Goal: Complete application form

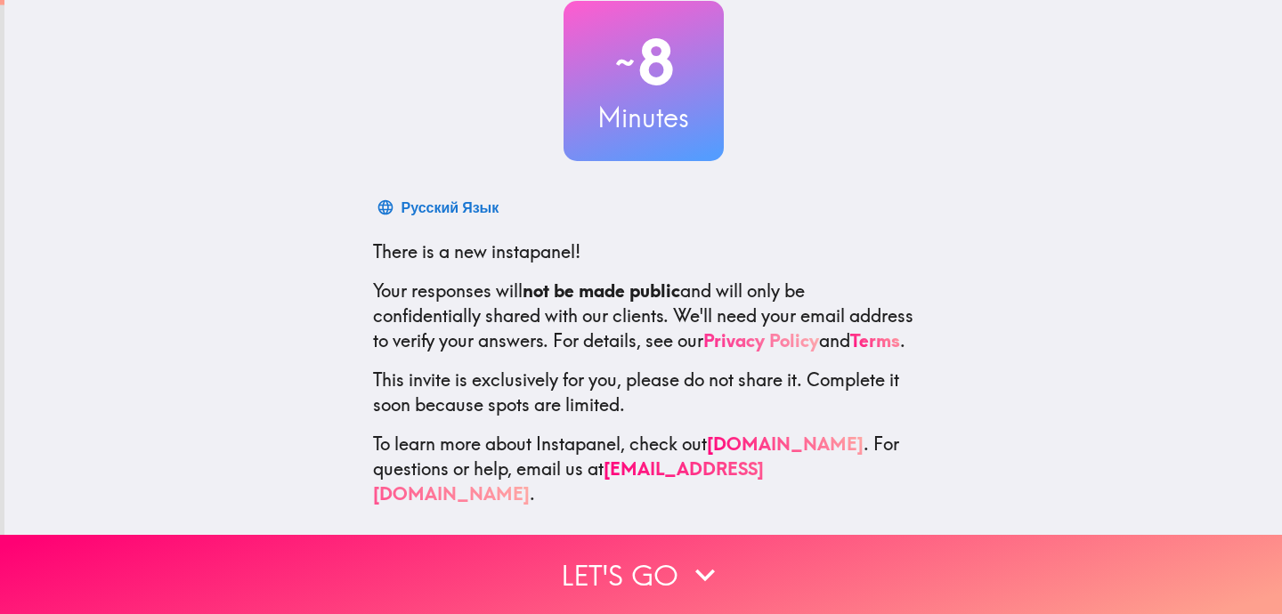
scroll to position [113, 0]
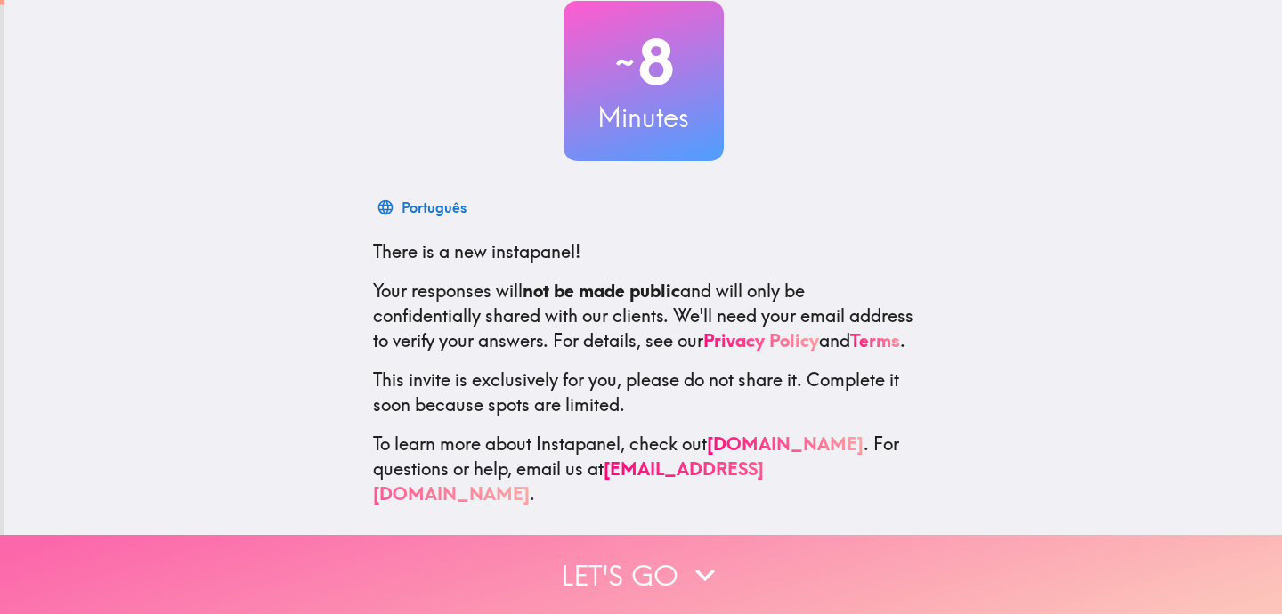
click at [632, 587] on button "Let's go" at bounding box center [641, 574] width 1282 height 79
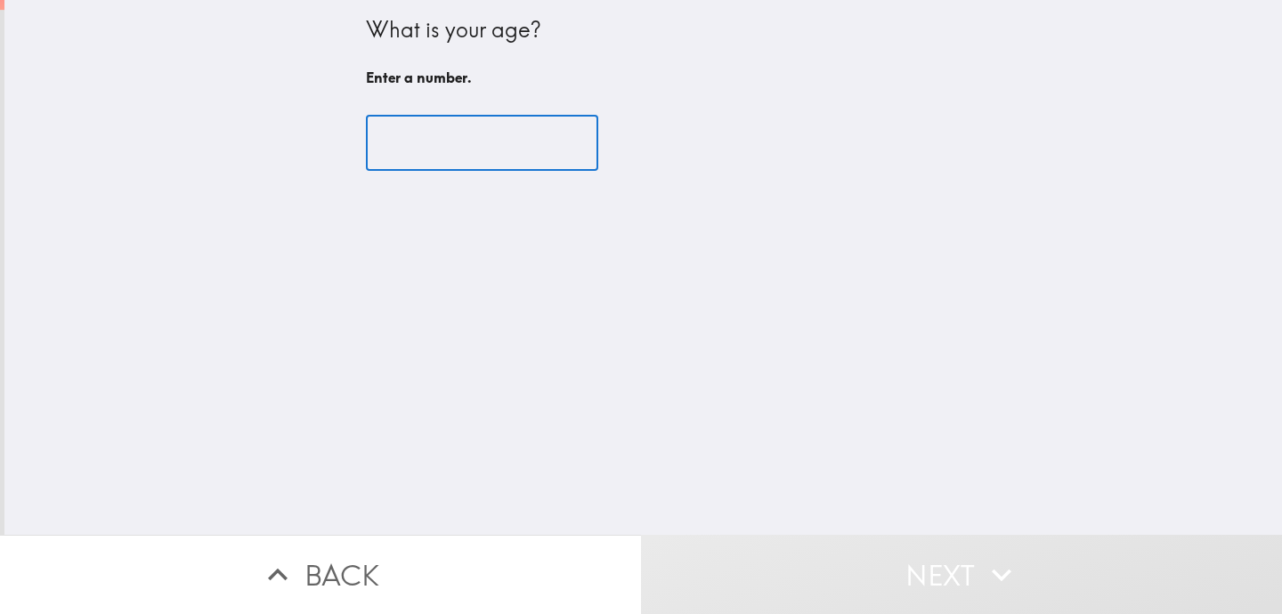
click at [477, 138] on input "number" at bounding box center [482, 143] width 232 height 55
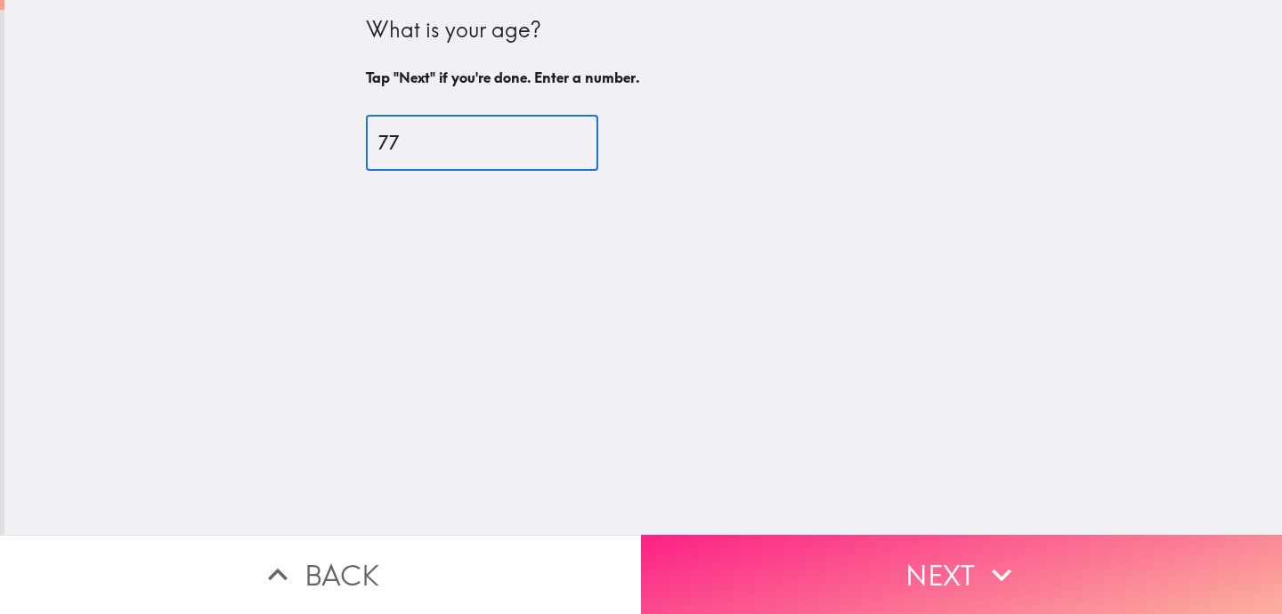
type input "77"
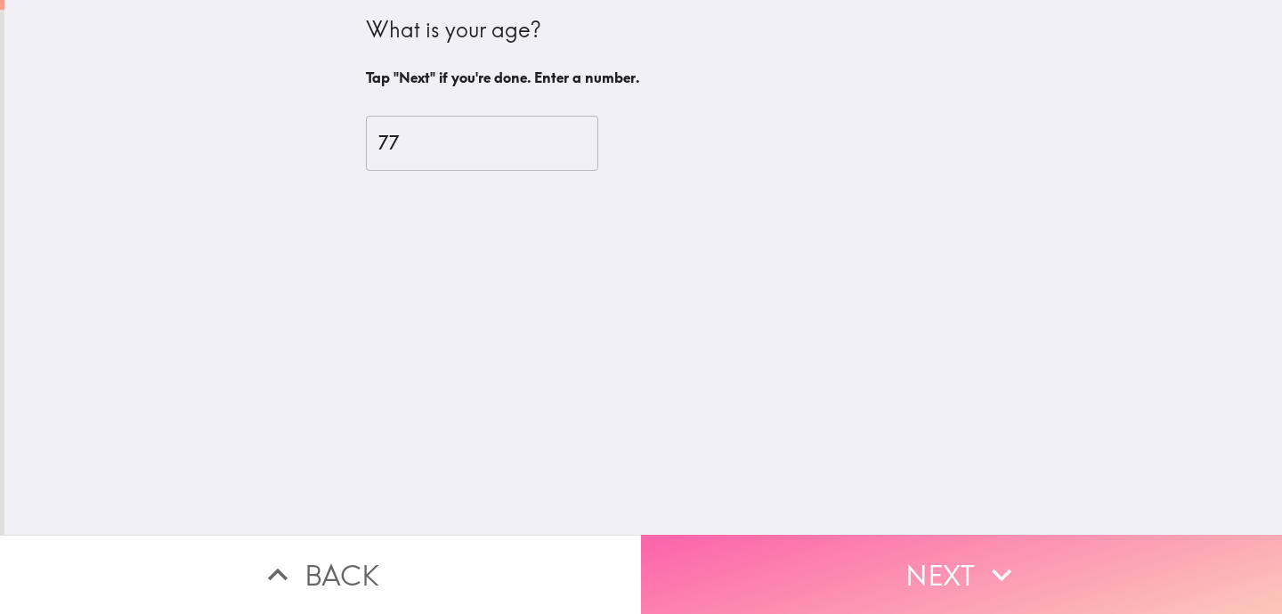
click at [907, 572] on button "Next" at bounding box center [961, 574] width 641 height 79
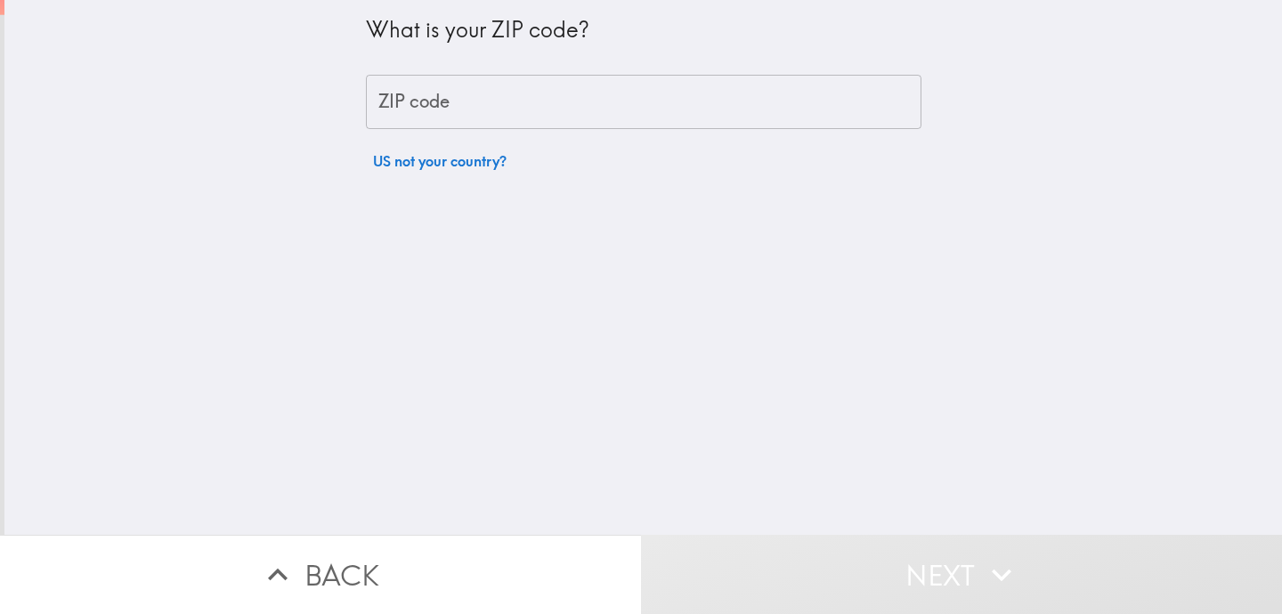
click at [467, 107] on input "ZIP code" at bounding box center [644, 102] width 556 height 55
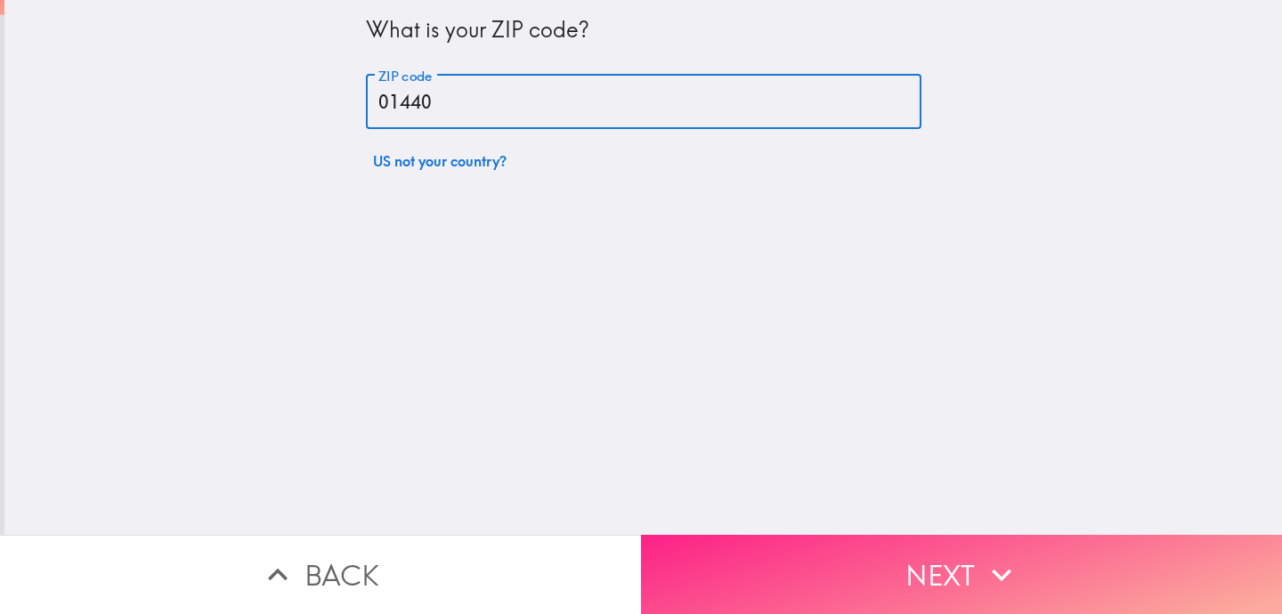
type input "01440"
click at [865, 579] on button "Next" at bounding box center [961, 574] width 641 height 79
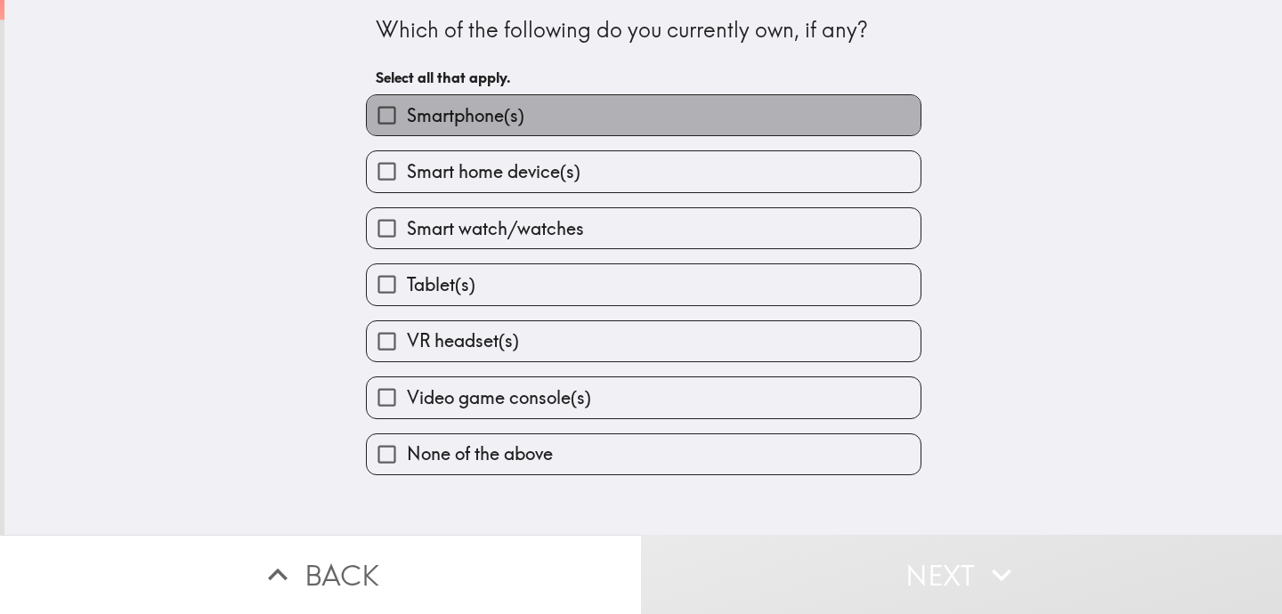
click at [643, 121] on label "Smartphone(s)" at bounding box center [644, 115] width 554 height 40
click at [407, 121] on input "Smartphone(s)" at bounding box center [387, 115] width 40 height 40
checkbox input "true"
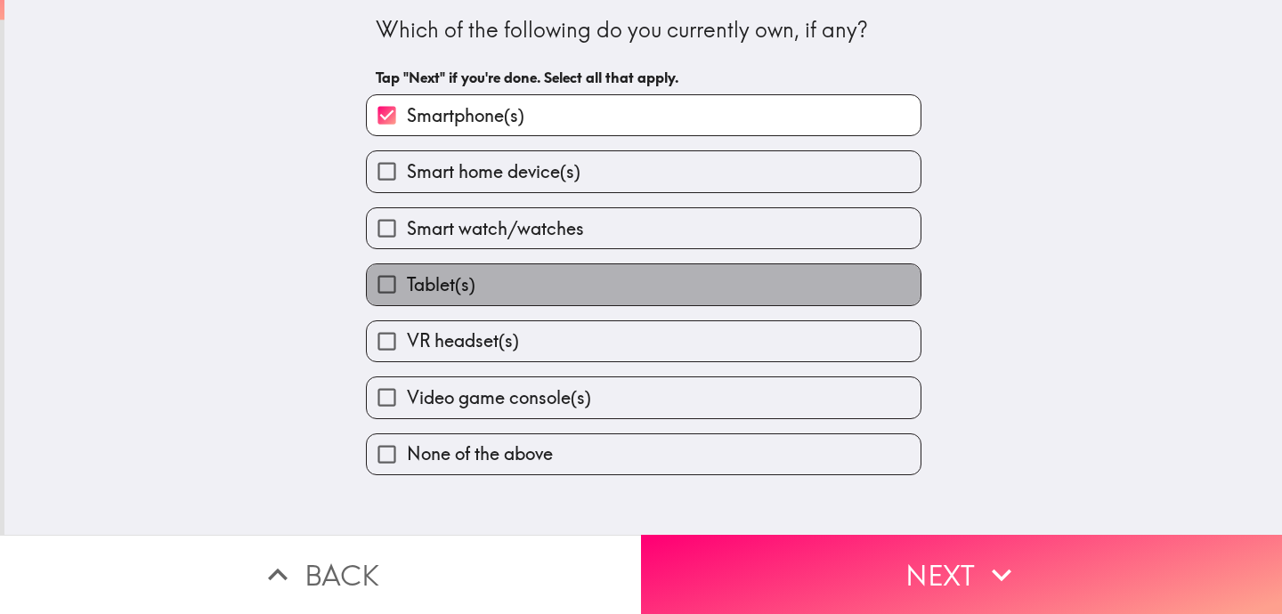
click at [639, 282] on label "Tablet(s)" at bounding box center [644, 284] width 554 height 40
click at [407, 282] on input "Tablet(s)" at bounding box center [387, 284] width 40 height 40
checkbox input "true"
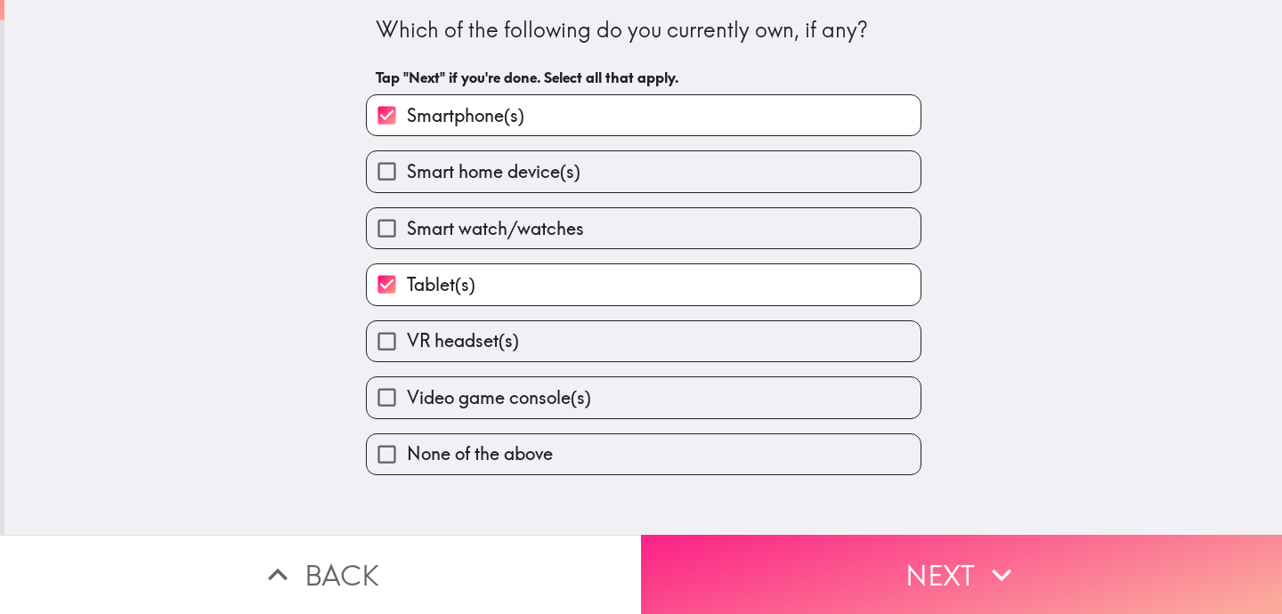
click at [818, 568] on button "Next" at bounding box center [961, 574] width 641 height 79
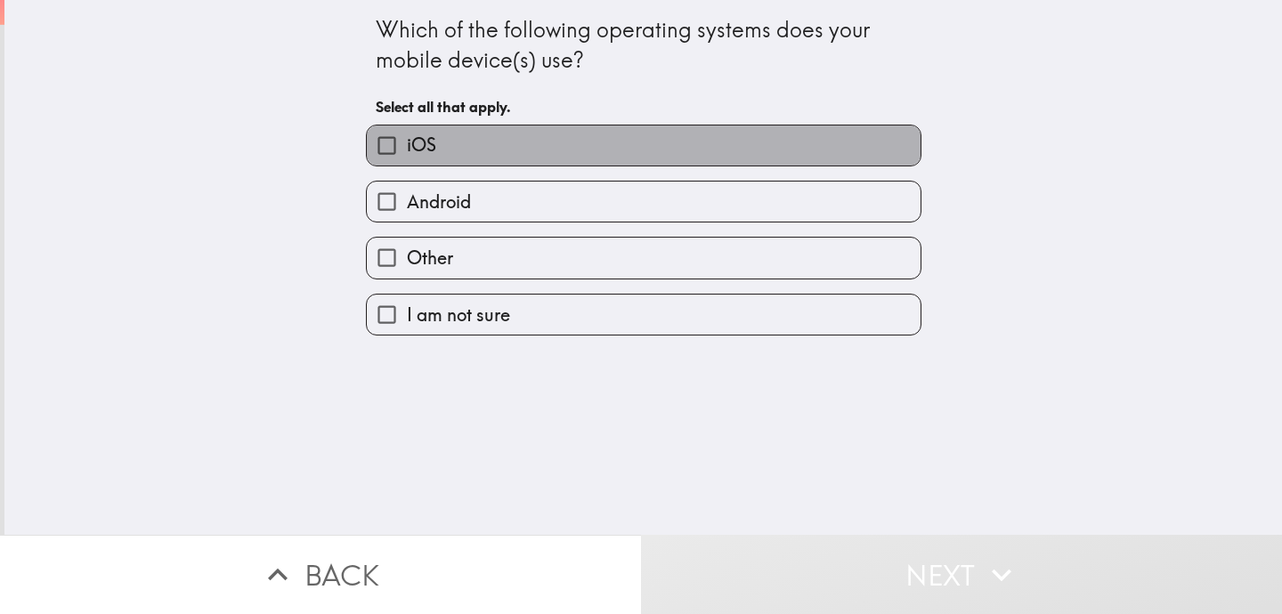
click at [621, 140] on label "iOS" at bounding box center [644, 146] width 554 height 40
click at [407, 140] on input "iOS" at bounding box center [387, 146] width 40 height 40
checkbox input "true"
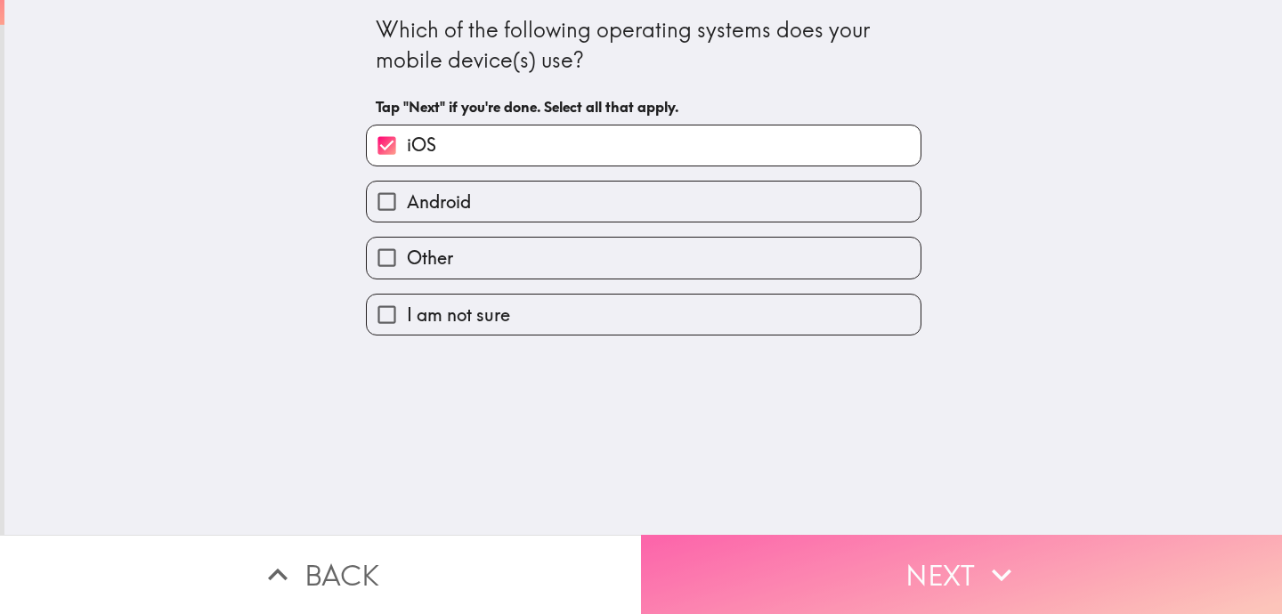
click at [816, 571] on button "Next" at bounding box center [961, 574] width 641 height 79
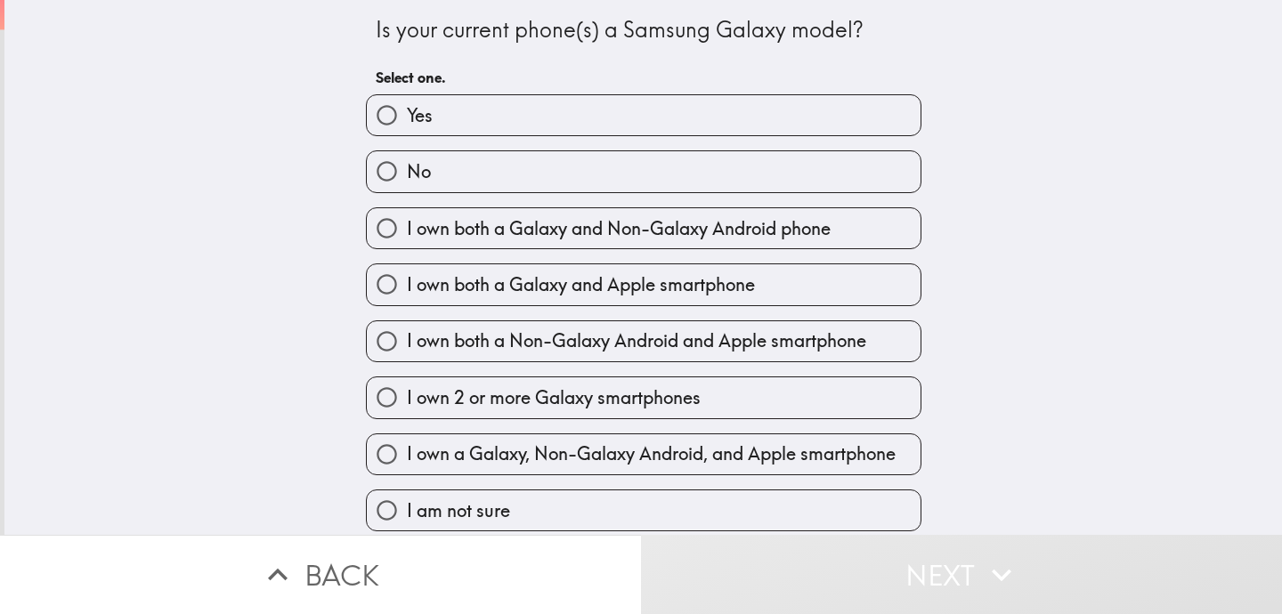
click at [719, 176] on label "No" at bounding box center [644, 171] width 554 height 40
click at [407, 176] on input "No" at bounding box center [387, 171] width 40 height 40
radio input "true"
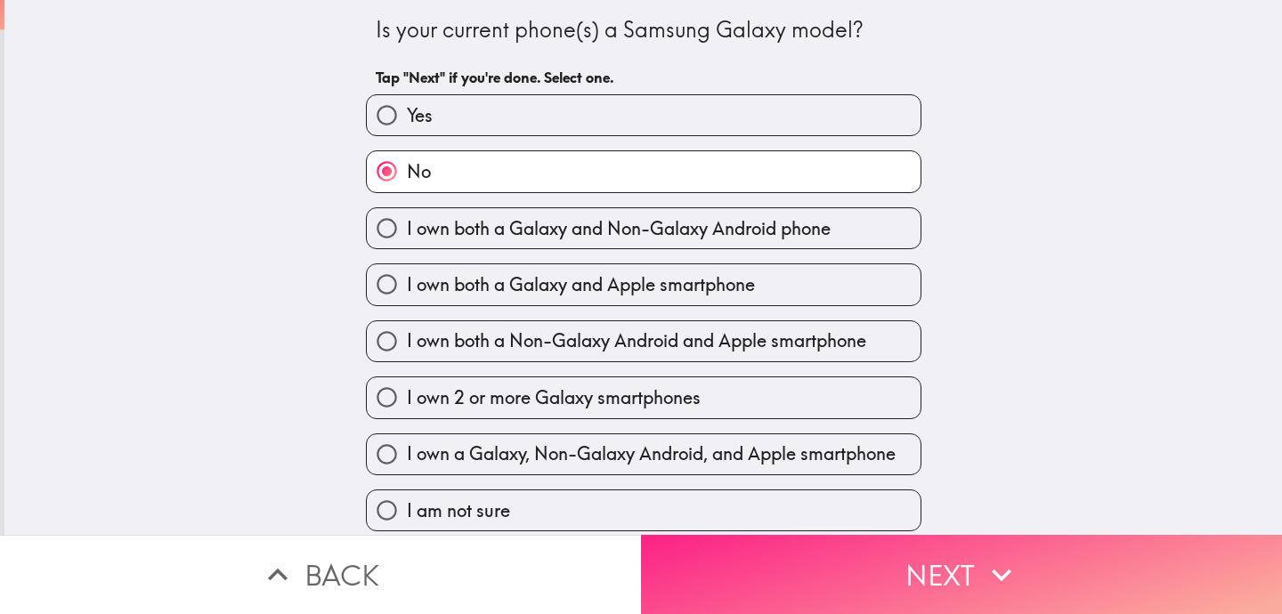
click at [862, 564] on button "Next" at bounding box center [961, 574] width 641 height 79
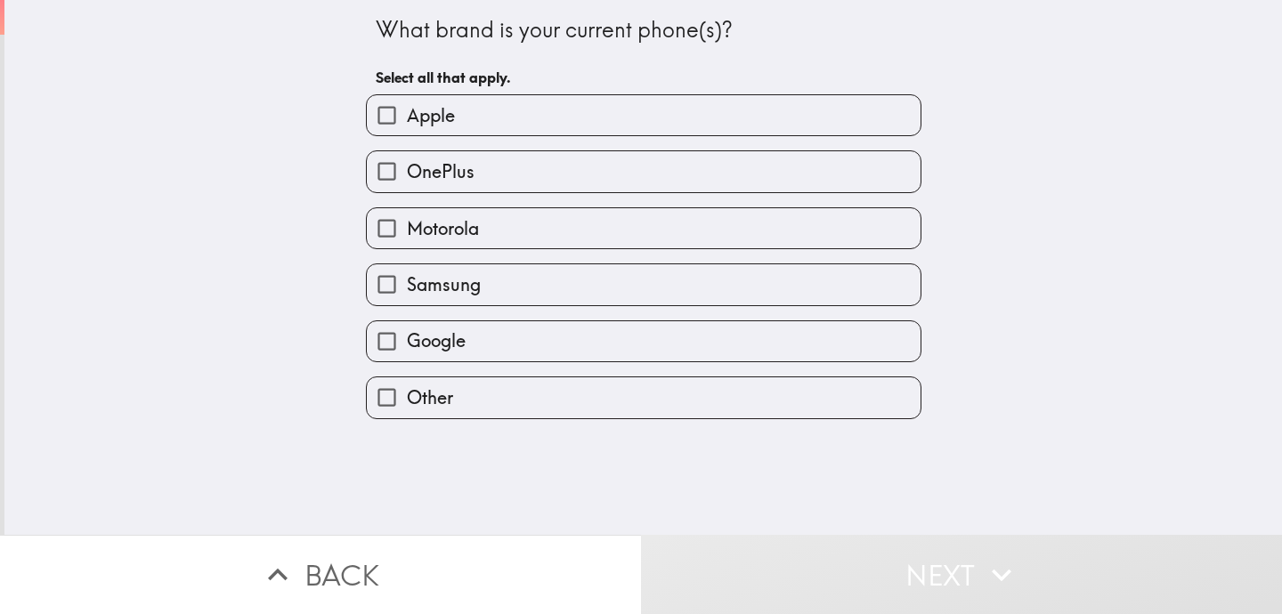
click at [666, 111] on label "Apple" at bounding box center [644, 115] width 554 height 40
click at [407, 111] on input "Apple" at bounding box center [387, 115] width 40 height 40
checkbox input "true"
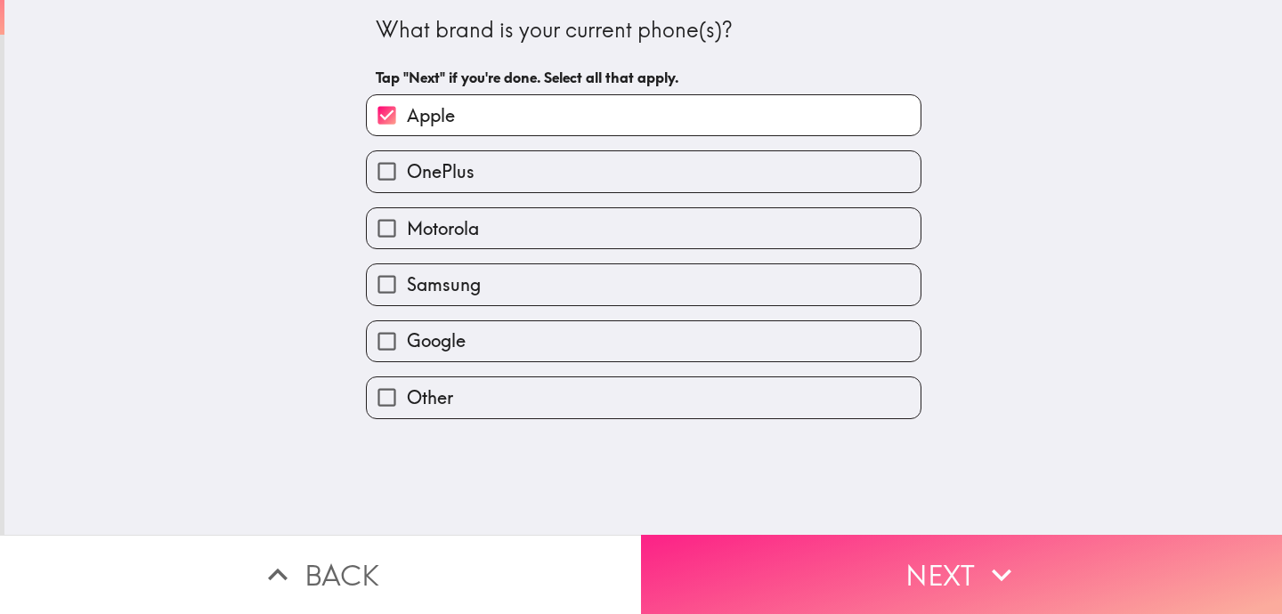
click at [881, 566] on button "Next" at bounding box center [961, 574] width 641 height 79
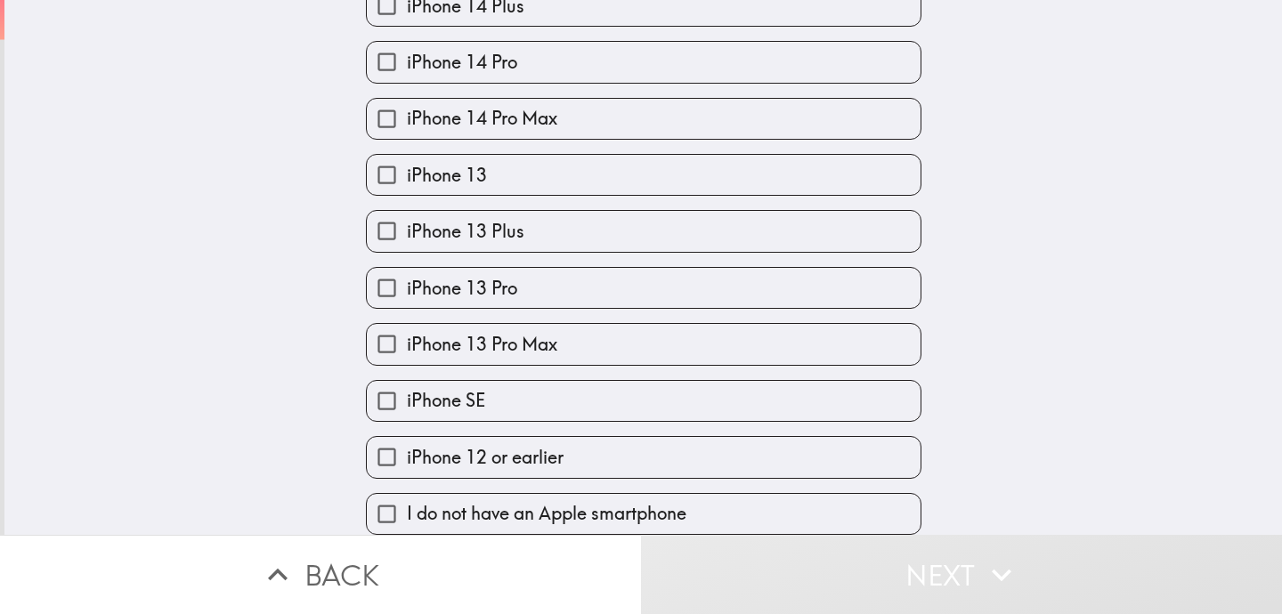
scroll to position [720, 0]
click at [848, 463] on label "iPhone 12 or earlier" at bounding box center [644, 457] width 554 height 40
click at [407, 463] on input "iPhone 12 or earlier" at bounding box center [387, 457] width 40 height 40
checkbox input "true"
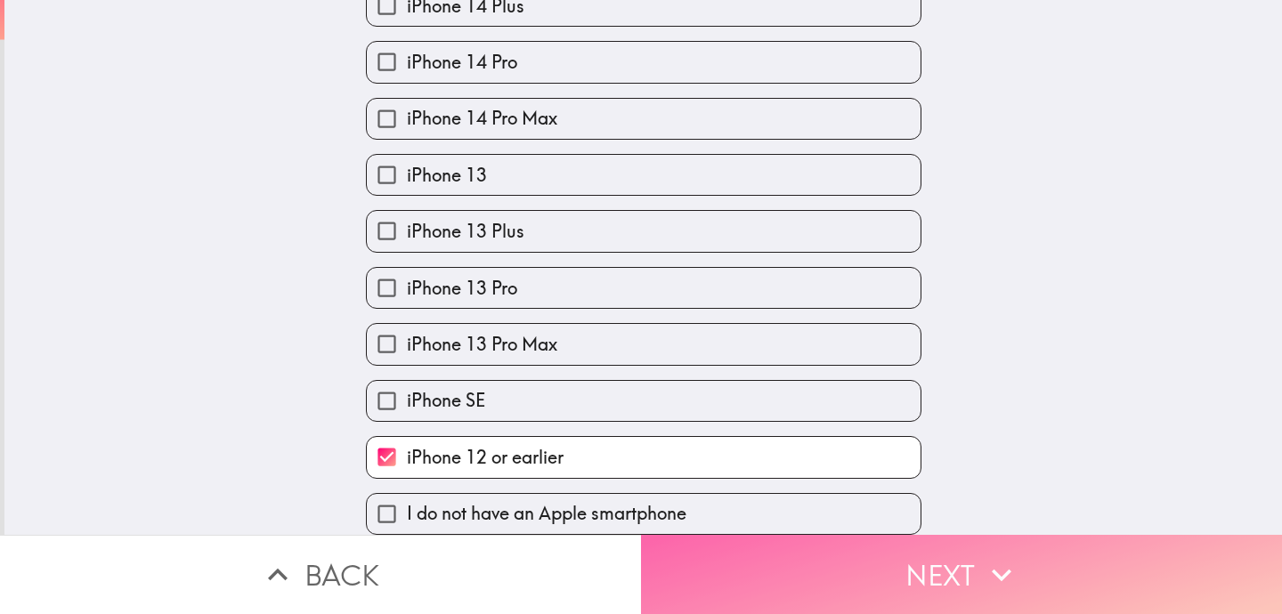
click at [880, 558] on button "Next" at bounding box center [961, 574] width 641 height 79
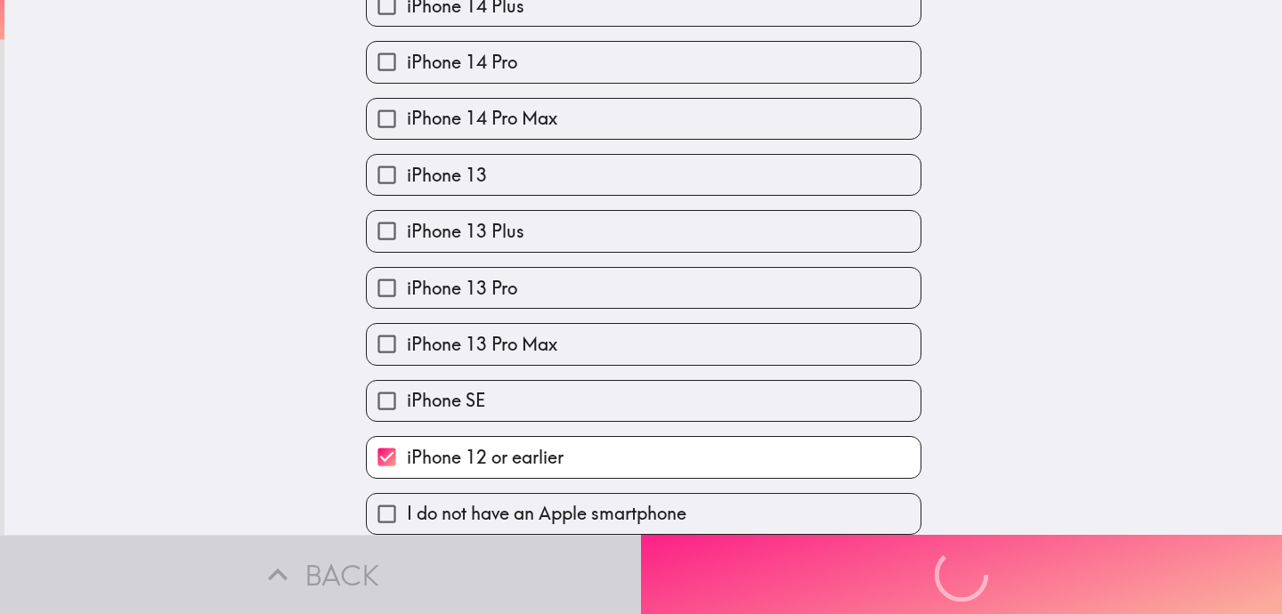
scroll to position [0, 0]
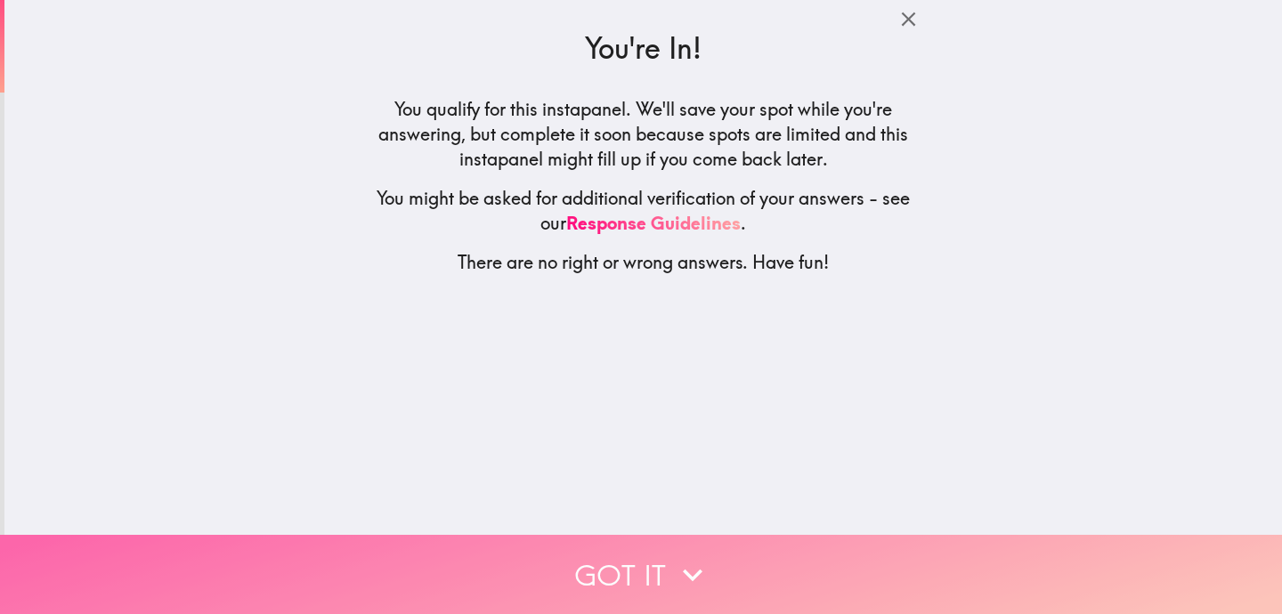
click at [694, 572] on icon "button" at bounding box center [692, 575] width 39 height 39
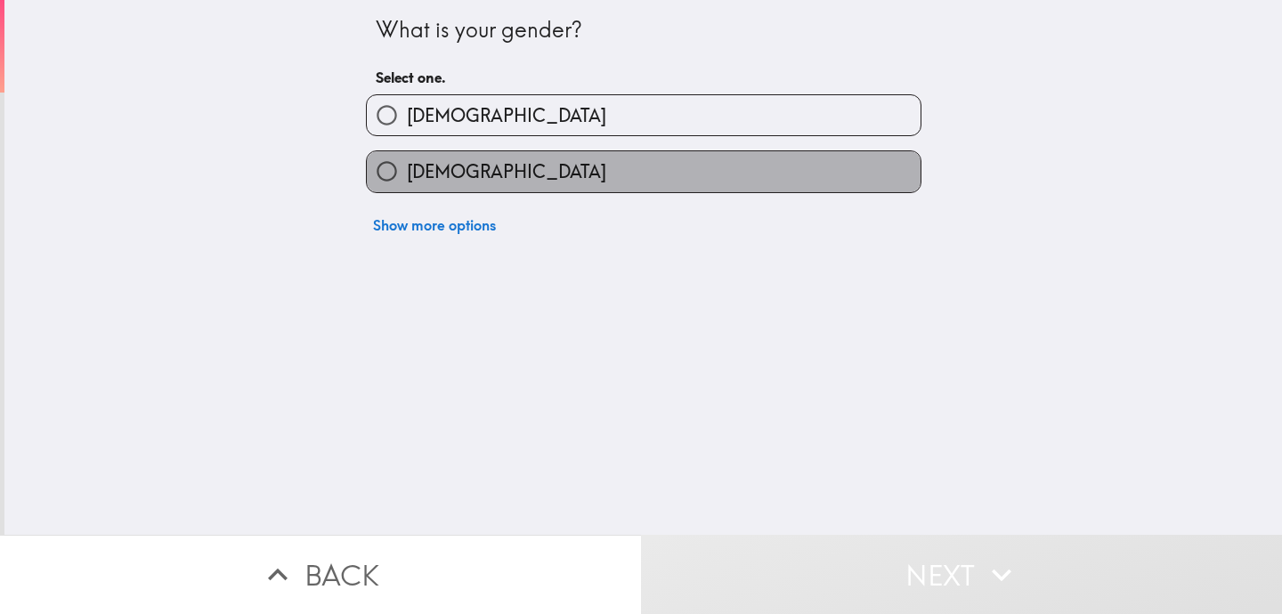
click at [583, 165] on label "[DEMOGRAPHIC_DATA]" at bounding box center [644, 171] width 554 height 40
click at [407, 165] on input "[DEMOGRAPHIC_DATA]" at bounding box center [387, 171] width 40 height 40
radio input "true"
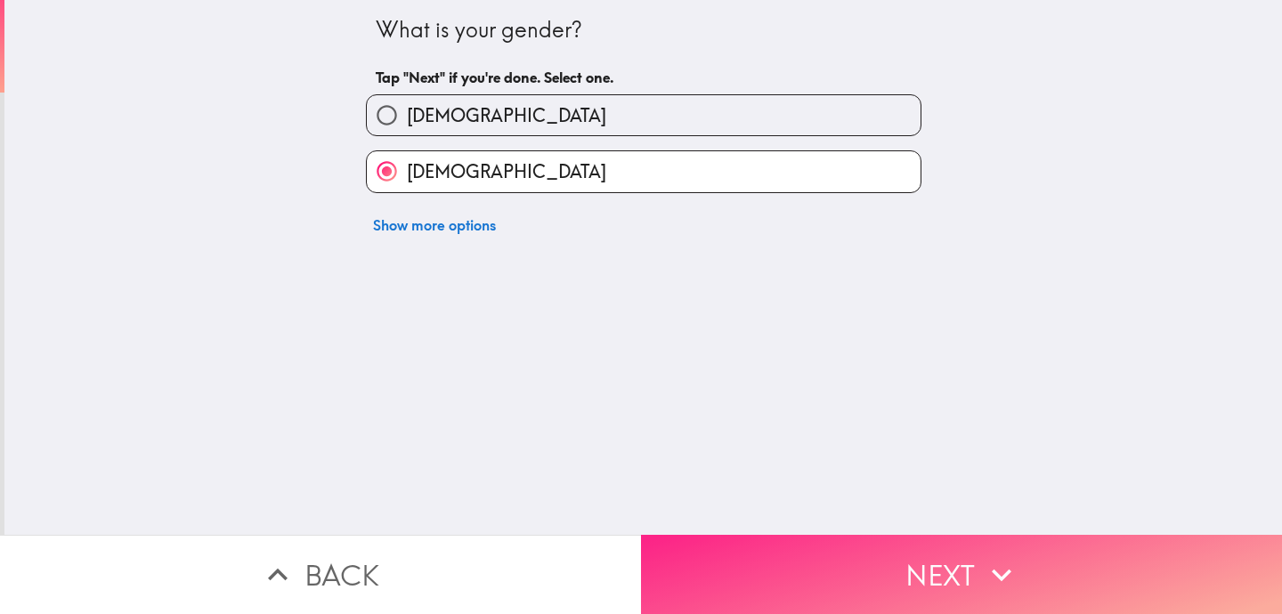
click at [782, 582] on button "Next" at bounding box center [961, 574] width 641 height 79
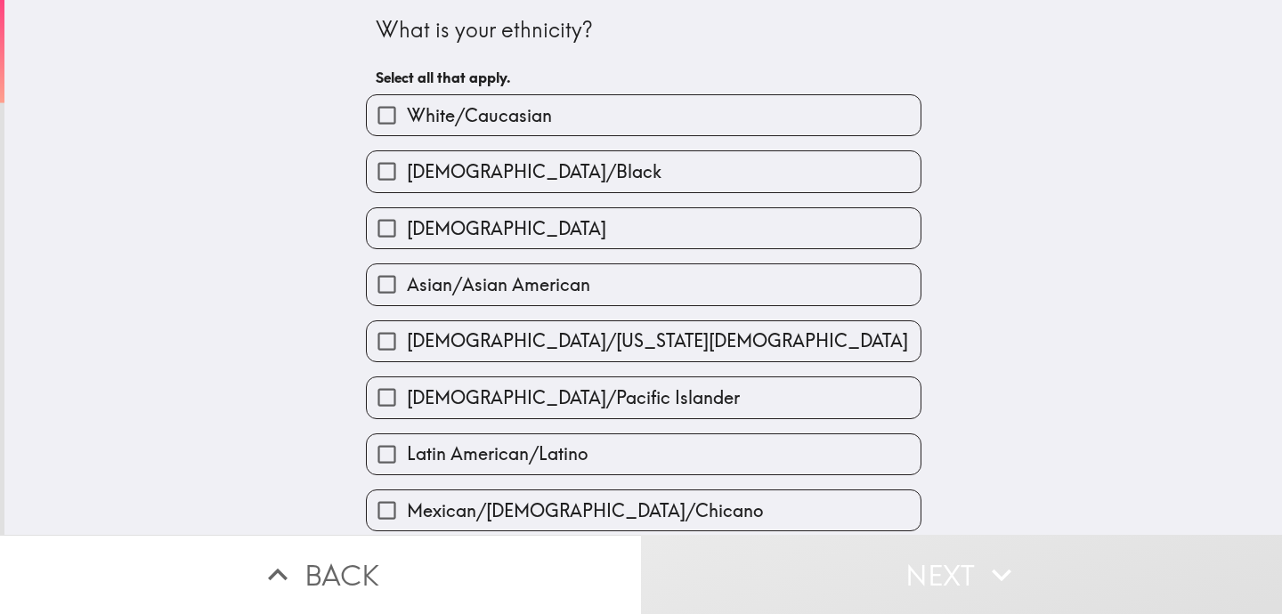
click at [729, 116] on label "White/Caucasian" at bounding box center [644, 115] width 554 height 40
click at [407, 116] on input "White/Caucasian" at bounding box center [387, 115] width 40 height 40
checkbox input "true"
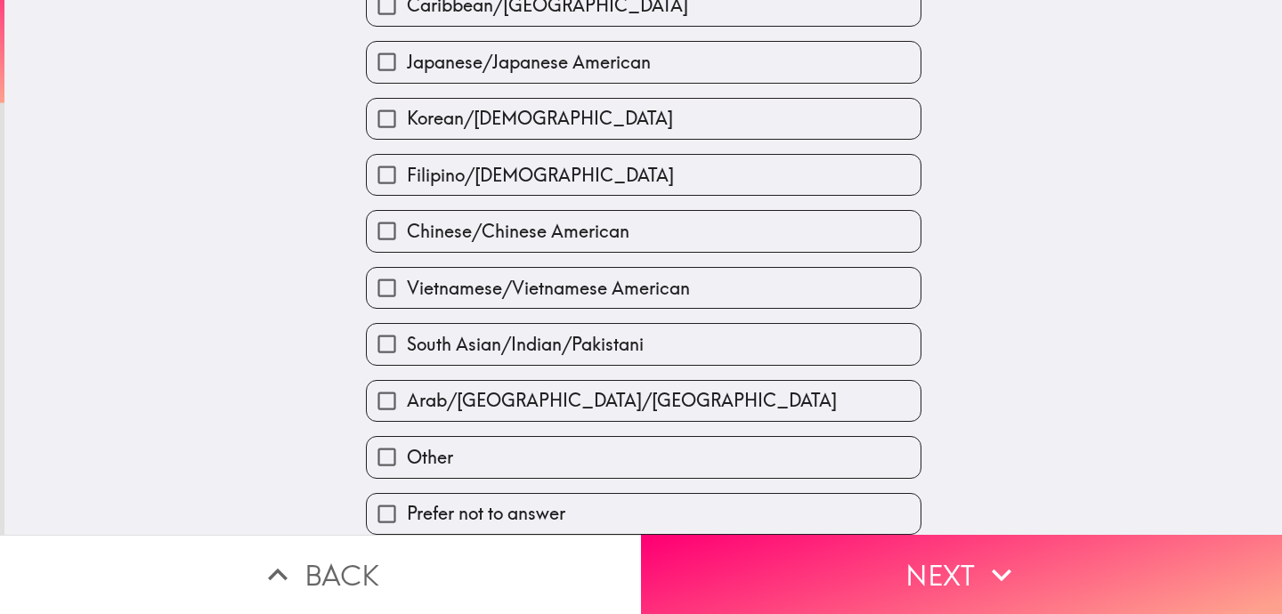
scroll to position [634, 0]
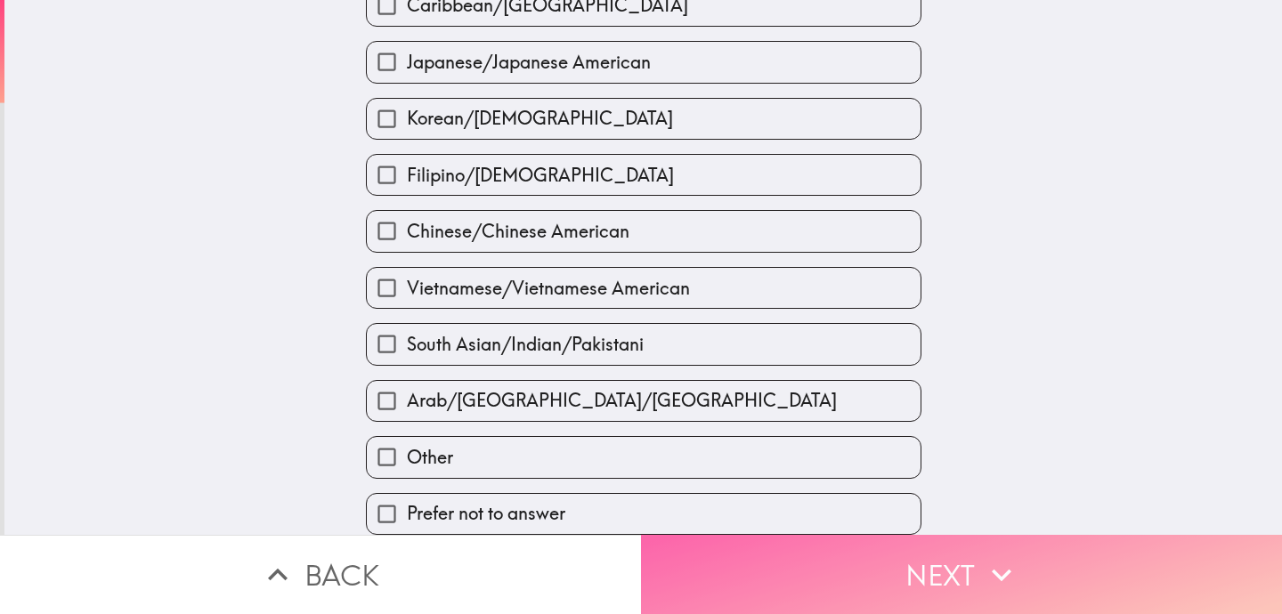
click at [861, 590] on button "Next" at bounding box center [961, 574] width 641 height 79
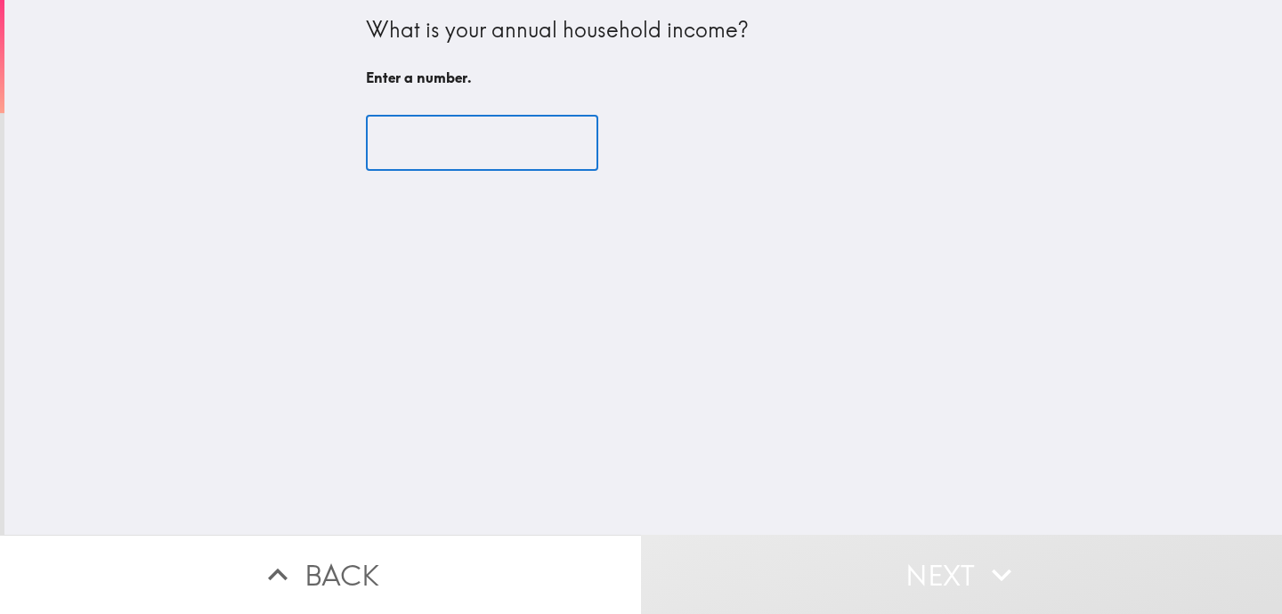
click at [517, 150] on input "number" at bounding box center [482, 143] width 232 height 55
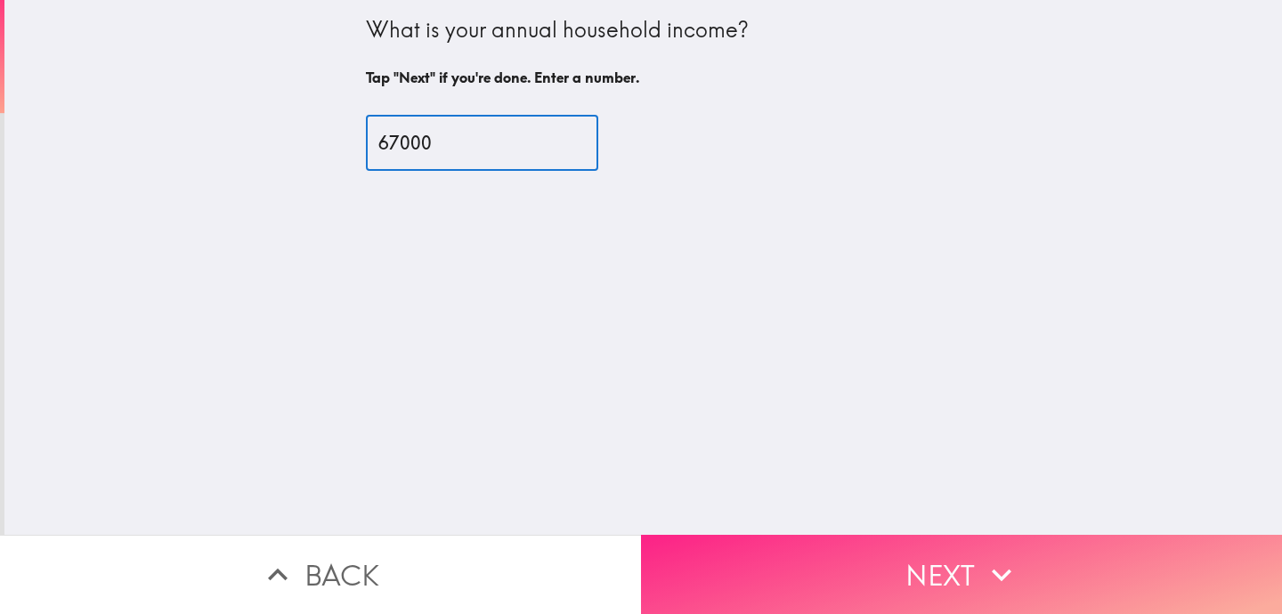
type input "67000"
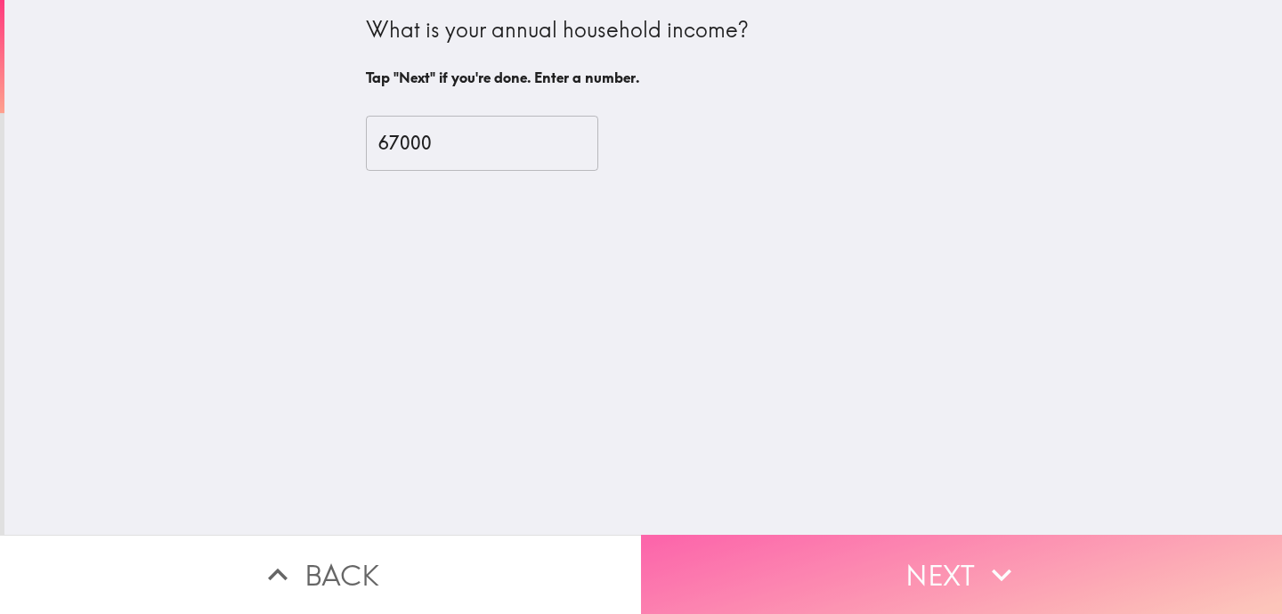
click at [831, 578] on button "Next" at bounding box center [961, 574] width 641 height 79
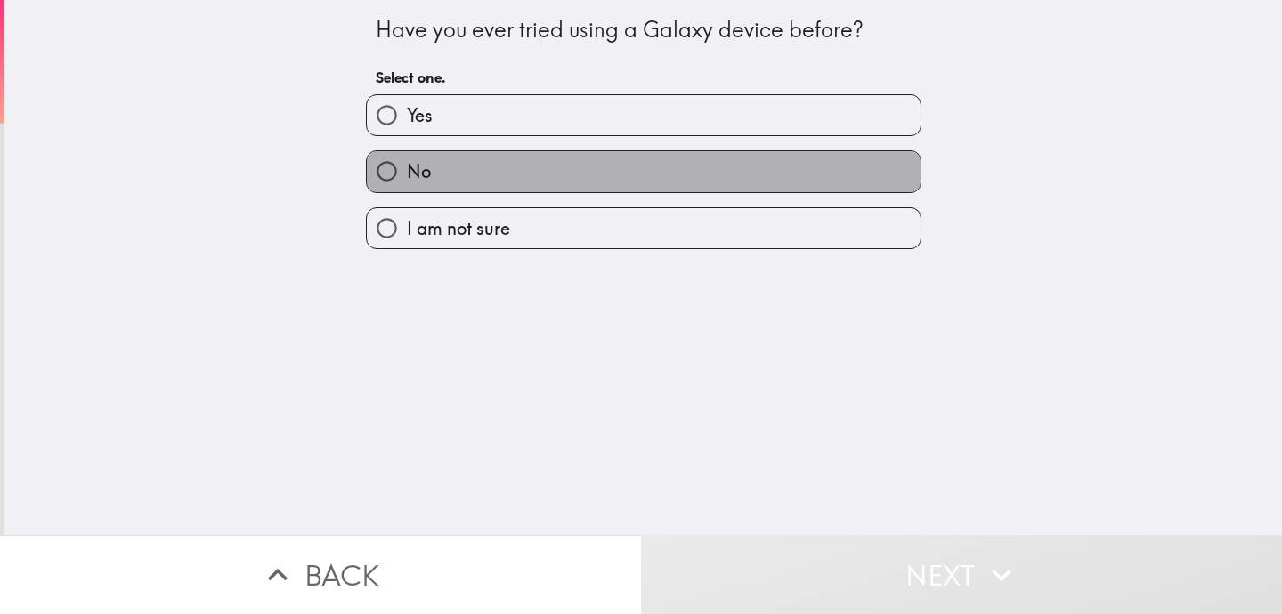
click at [708, 175] on label "No" at bounding box center [644, 171] width 554 height 40
click at [407, 175] on input "No" at bounding box center [387, 171] width 40 height 40
radio input "true"
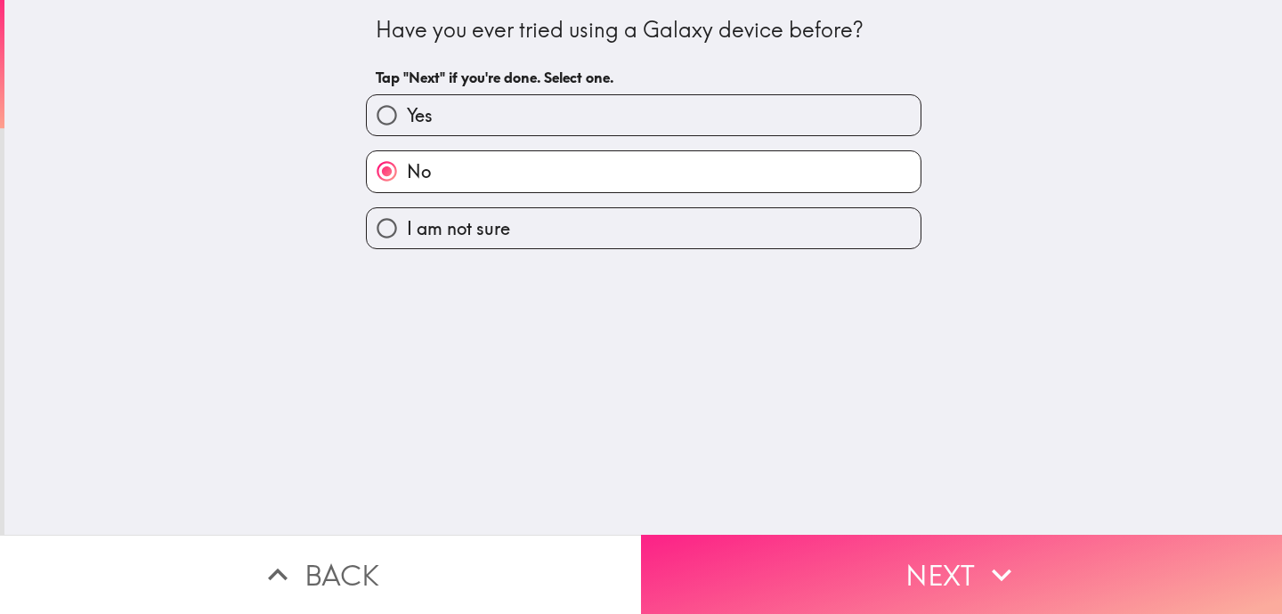
click at [884, 595] on button "Next" at bounding box center [961, 574] width 641 height 79
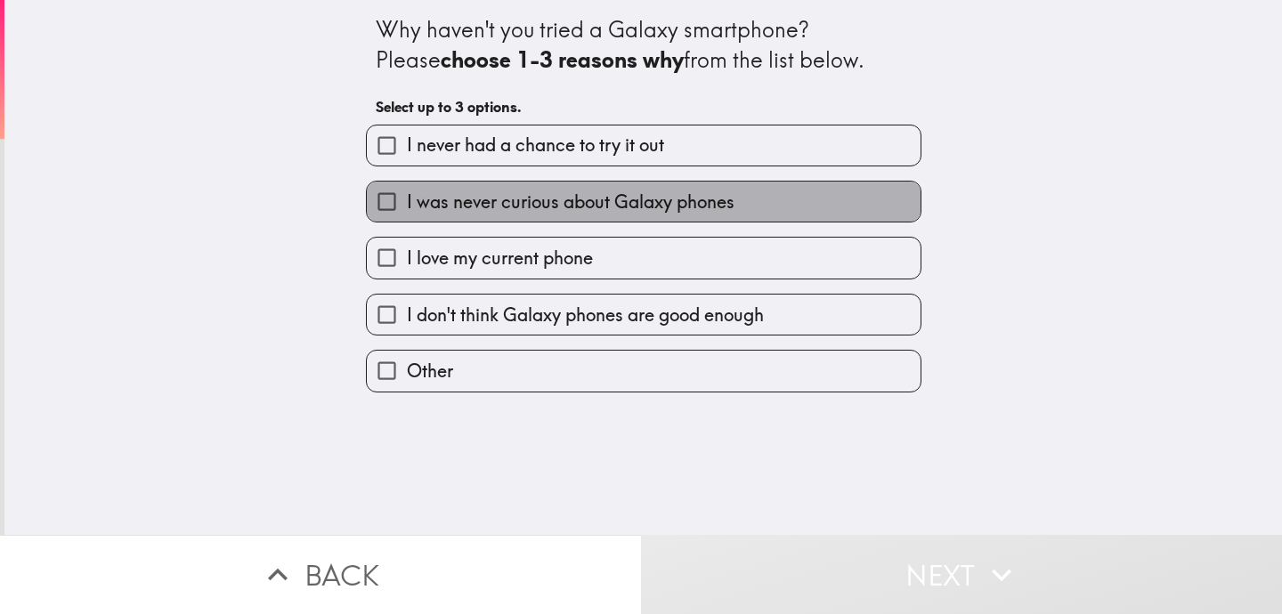
click at [801, 205] on label "I was never curious about Galaxy phones" at bounding box center [644, 202] width 554 height 40
click at [407, 205] on input "I was never curious about Galaxy phones" at bounding box center [387, 202] width 40 height 40
checkbox input "true"
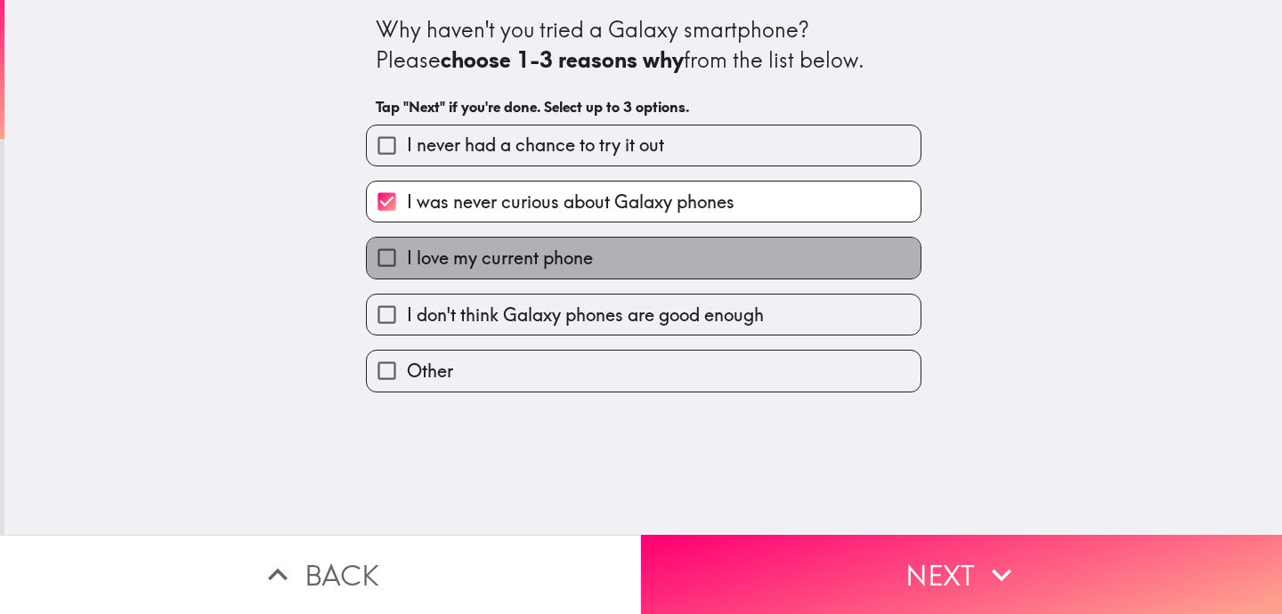
click at [801, 258] on label "I love my current phone" at bounding box center [644, 258] width 554 height 40
click at [407, 258] on input "I love my current phone" at bounding box center [387, 258] width 40 height 40
checkbox input "true"
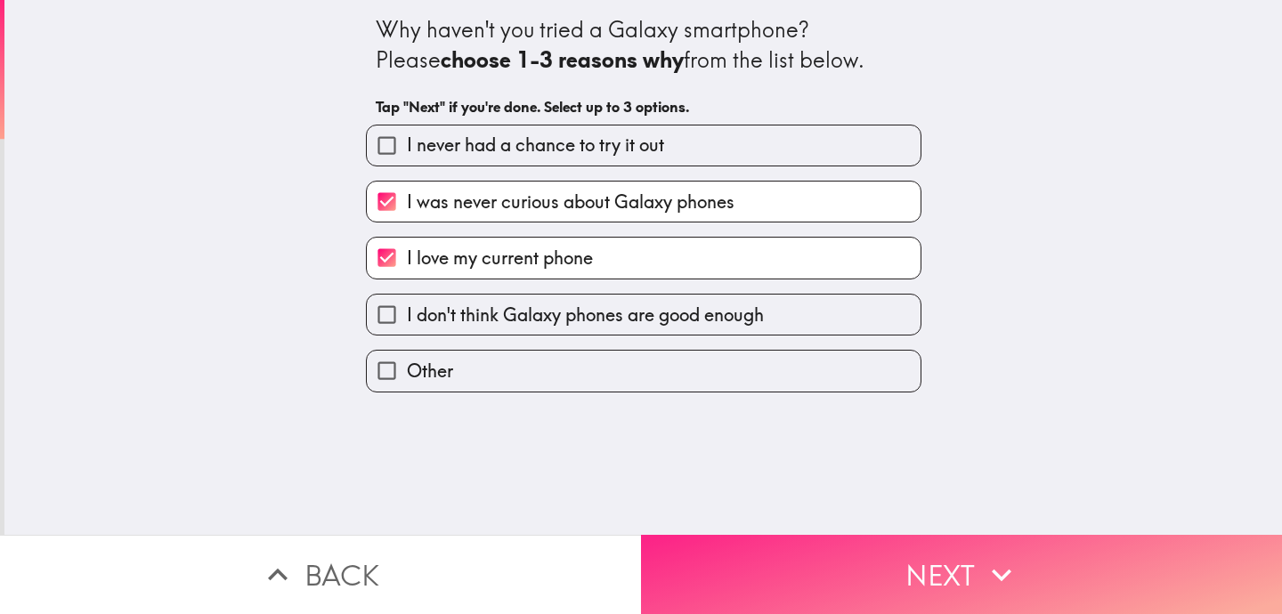
click at [860, 587] on button "Next" at bounding box center [961, 574] width 641 height 79
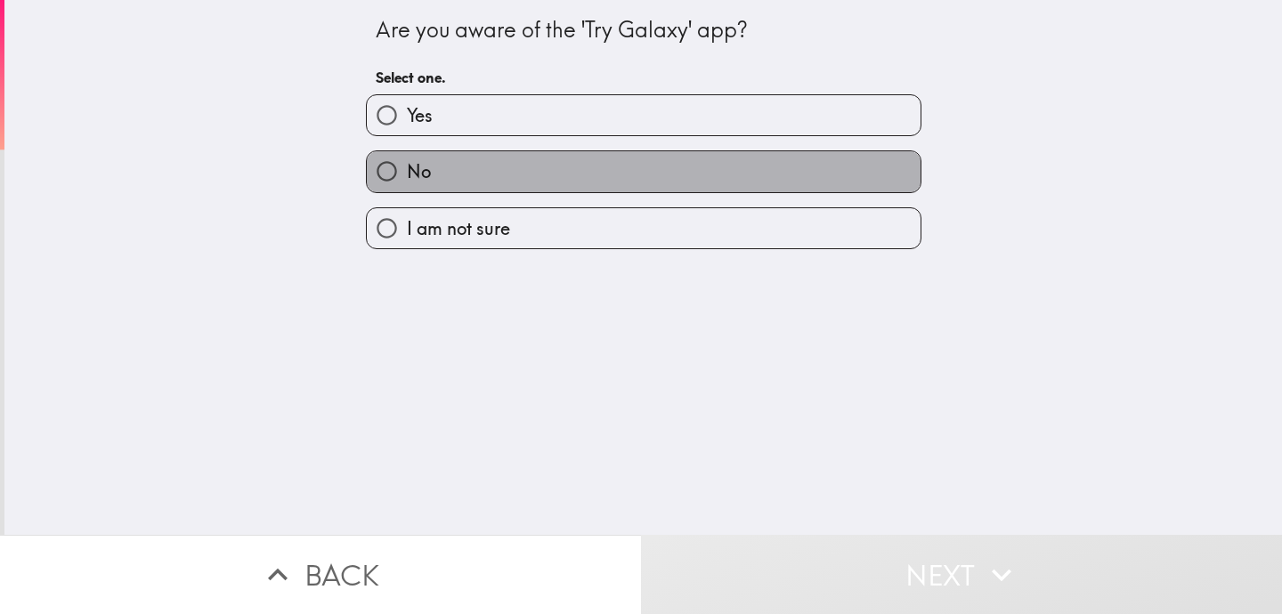
click at [674, 167] on label "No" at bounding box center [644, 171] width 554 height 40
click at [407, 167] on input "No" at bounding box center [387, 171] width 40 height 40
radio input "true"
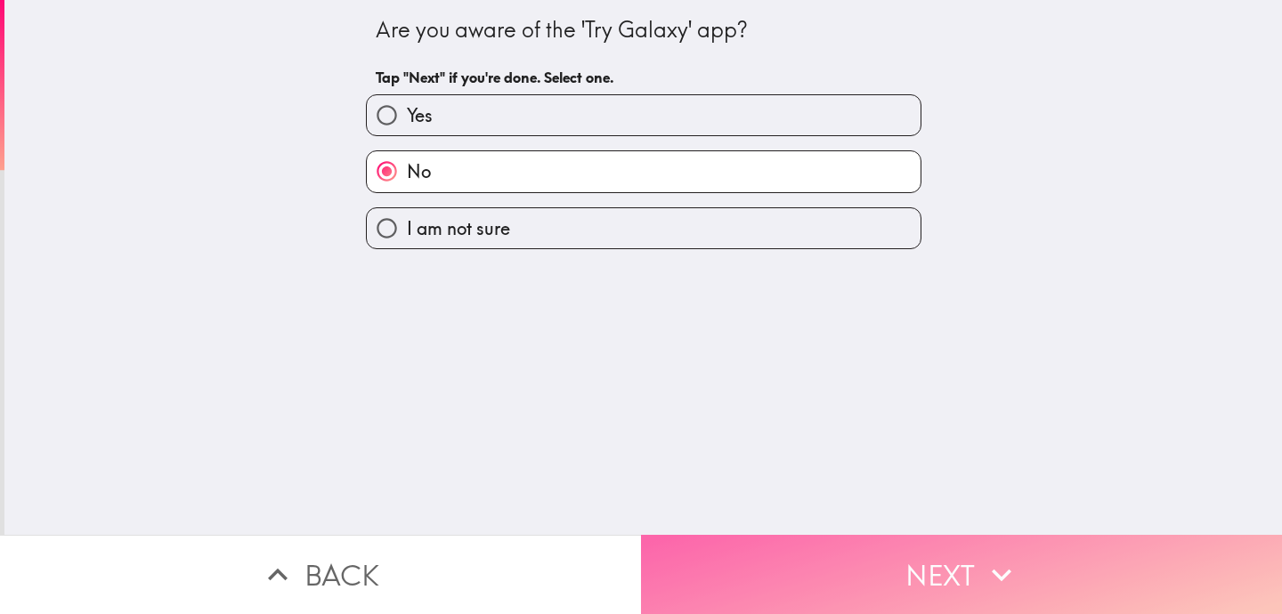
click at [793, 559] on button "Next" at bounding box center [961, 574] width 641 height 79
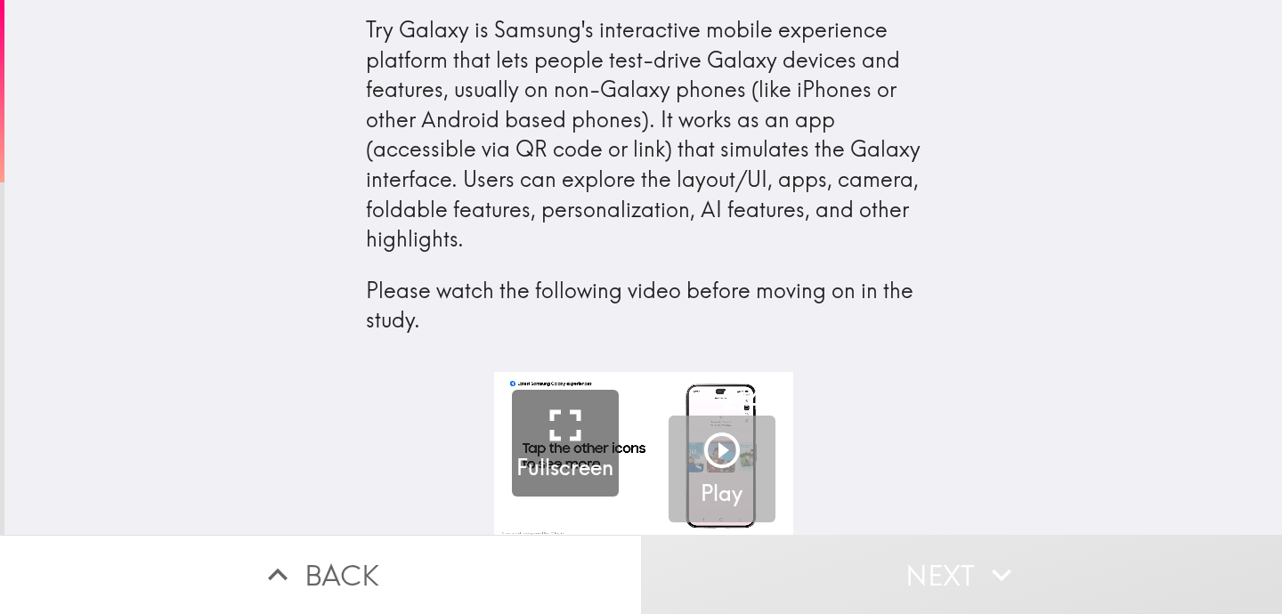
click at [725, 447] on icon "button" at bounding box center [722, 451] width 36 height 36
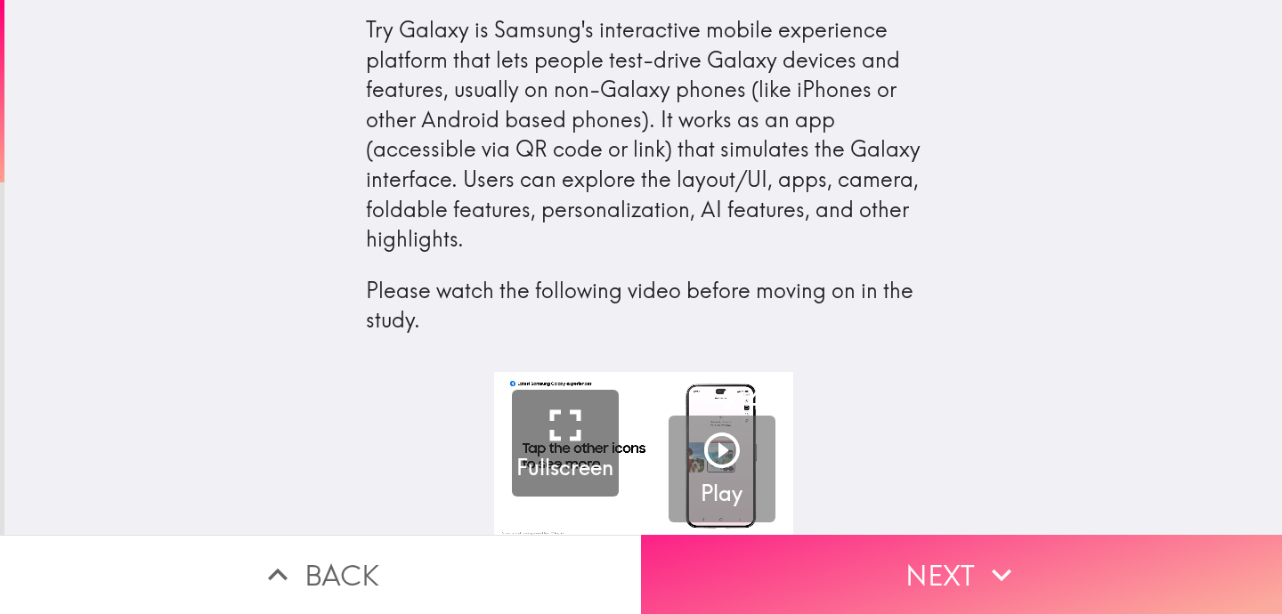
click at [956, 584] on button "Next" at bounding box center [961, 574] width 641 height 79
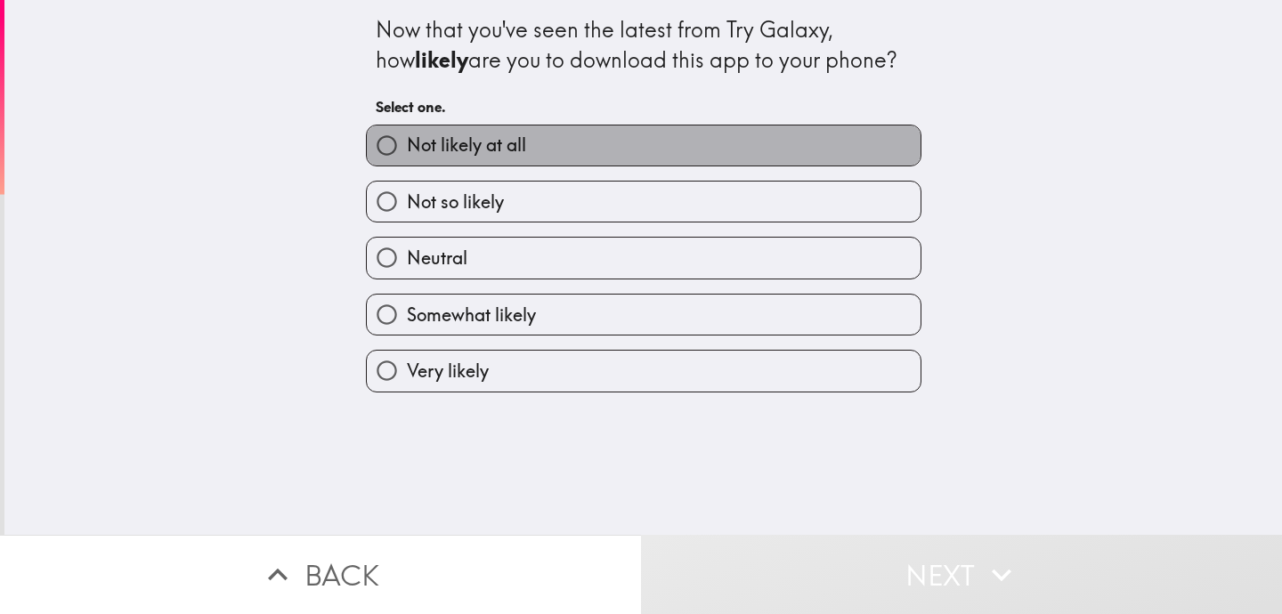
click at [769, 144] on label "Not likely at all" at bounding box center [644, 146] width 554 height 40
click at [407, 144] on input "Not likely at all" at bounding box center [387, 146] width 40 height 40
radio input "true"
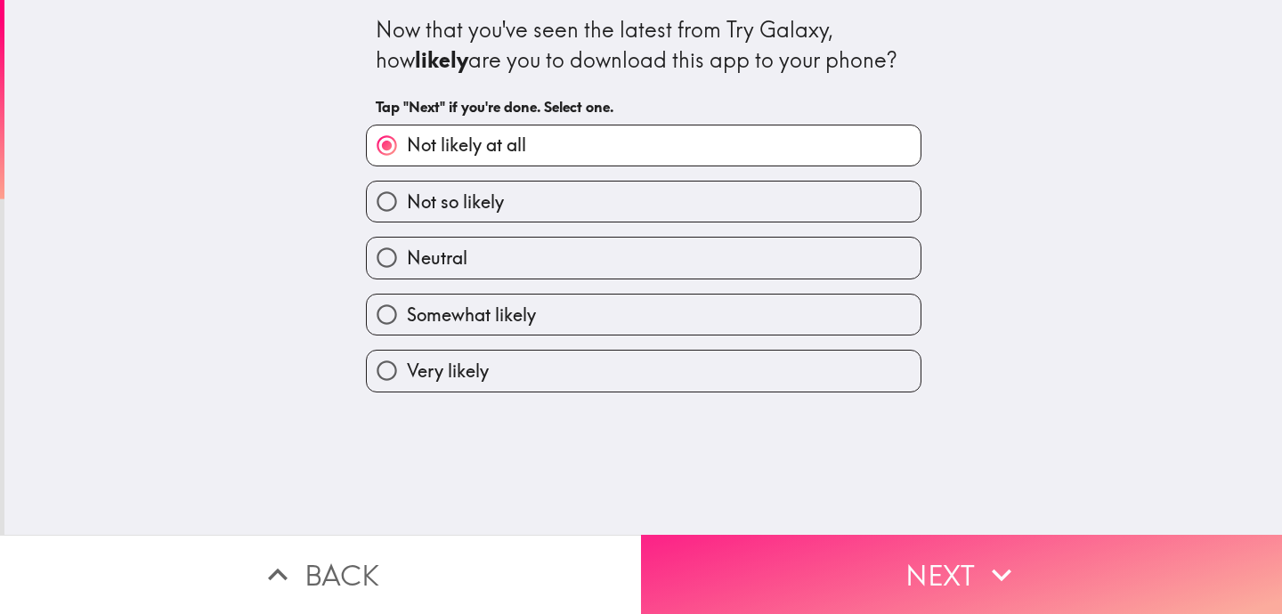
click at [915, 576] on button "Next" at bounding box center [961, 574] width 641 height 79
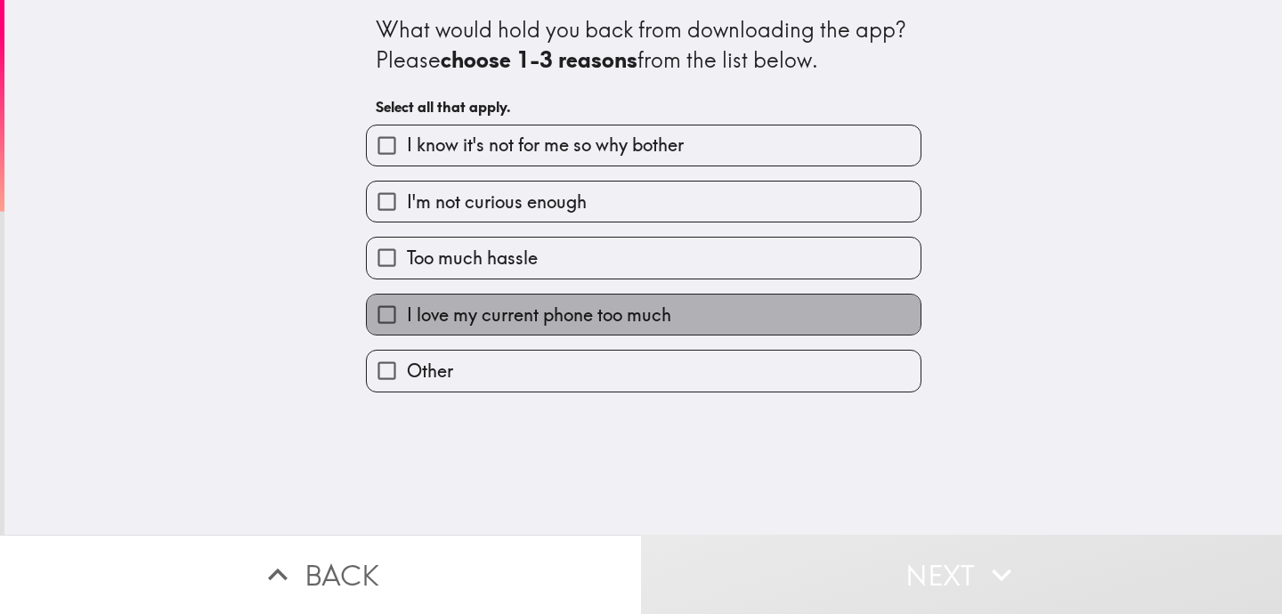
click at [844, 310] on label "I love my current phone too much" at bounding box center [644, 315] width 554 height 40
click at [407, 310] on input "I love my current phone too much" at bounding box center [387, 315] width 40 height 40
checkbox input "true"
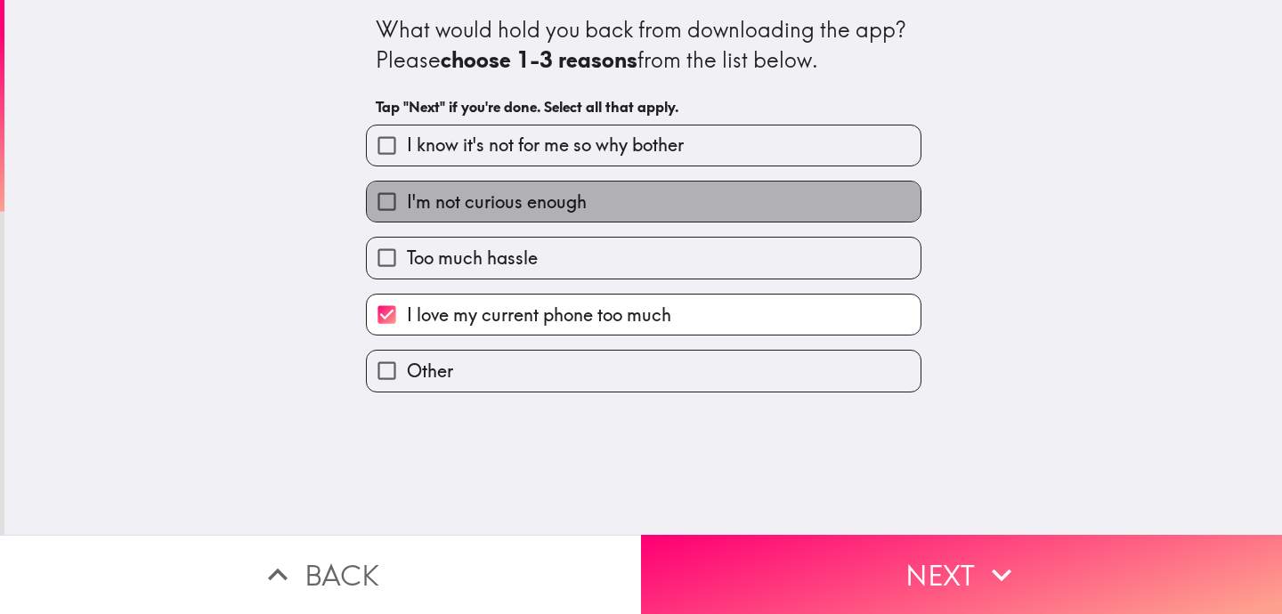
click at [809, 200] on label "I'm not curious enough" at bounding box center [644, 202] width 554 height 40
click at [407, 200] on input "I'm not curious enough" at bounding box center [387, 202] width 40 height 40
checkbox input "true"
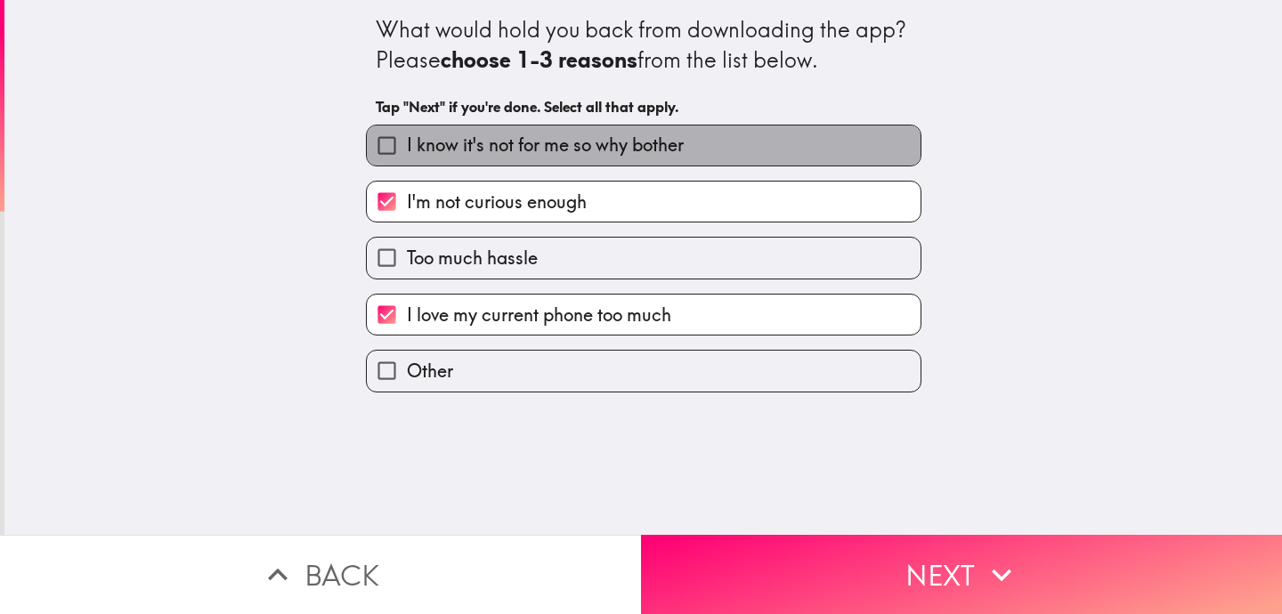
click at [793, 155] on label "I know it's not for me so why bother" at bounding box center [644, 146] width 554 height 40
click at [407, 155] on input "I know it's not for me so why bother" at bounding box center [387, 146] width 40 height 40
checkbox input "true"
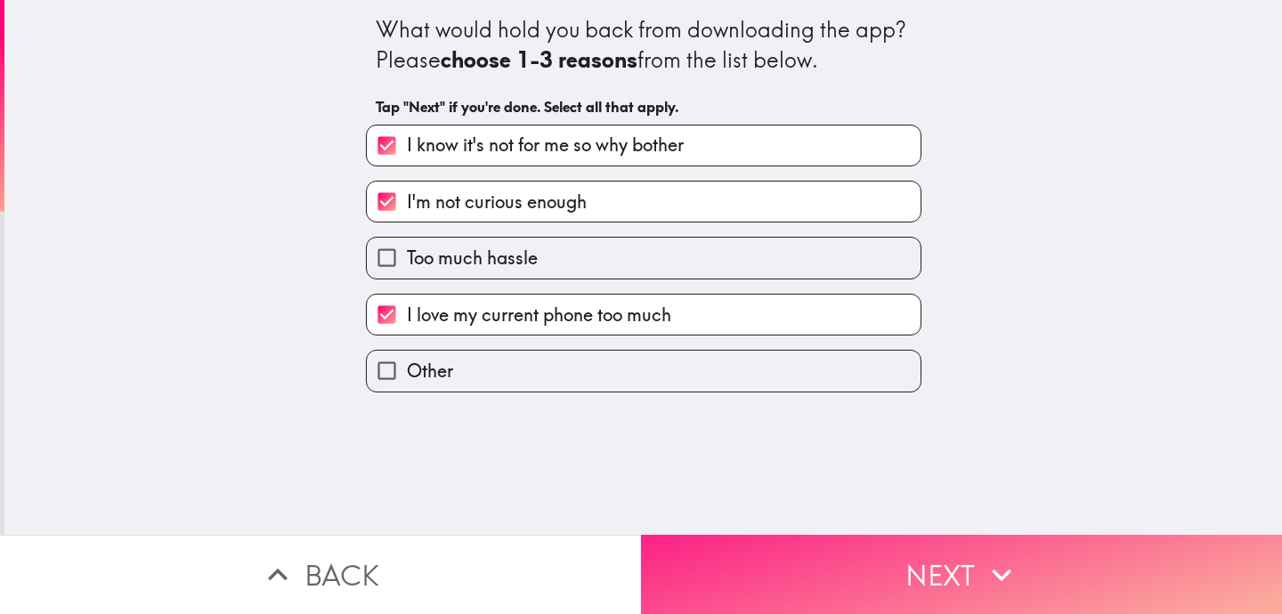
click at [893, 586] on button "Next" at bounding box center [961, 574] width 641 height 79
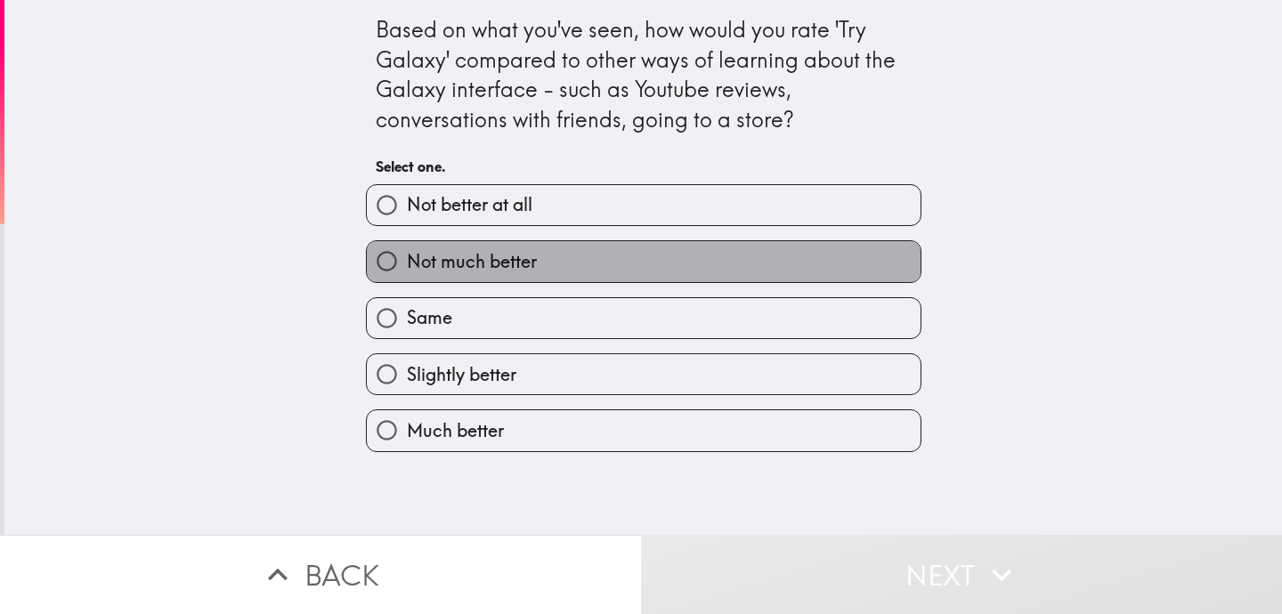
click at [812, 259] on label "Not much better" at bounding box center [644, 261] width 554 height 40
click at [407, 259] on input "Not much better" at bounding box center [387, 261] width 40 height 40
radio input "true"
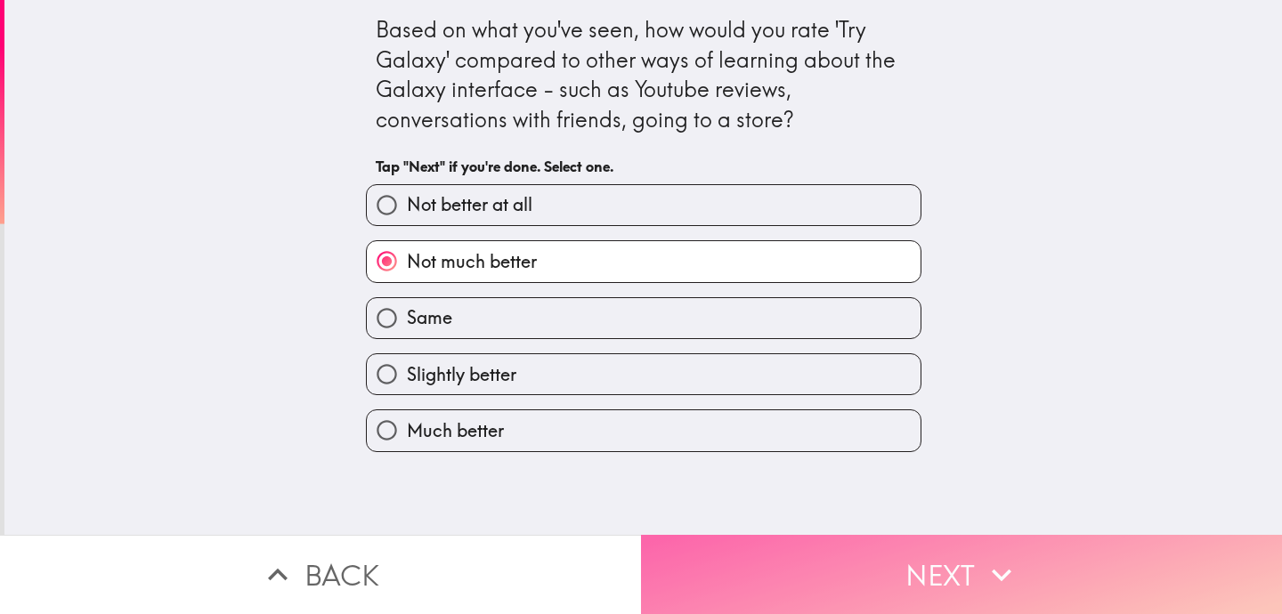
click at [875, 576] on button "Next" at bounding box center [961, 574] width 641 height 79
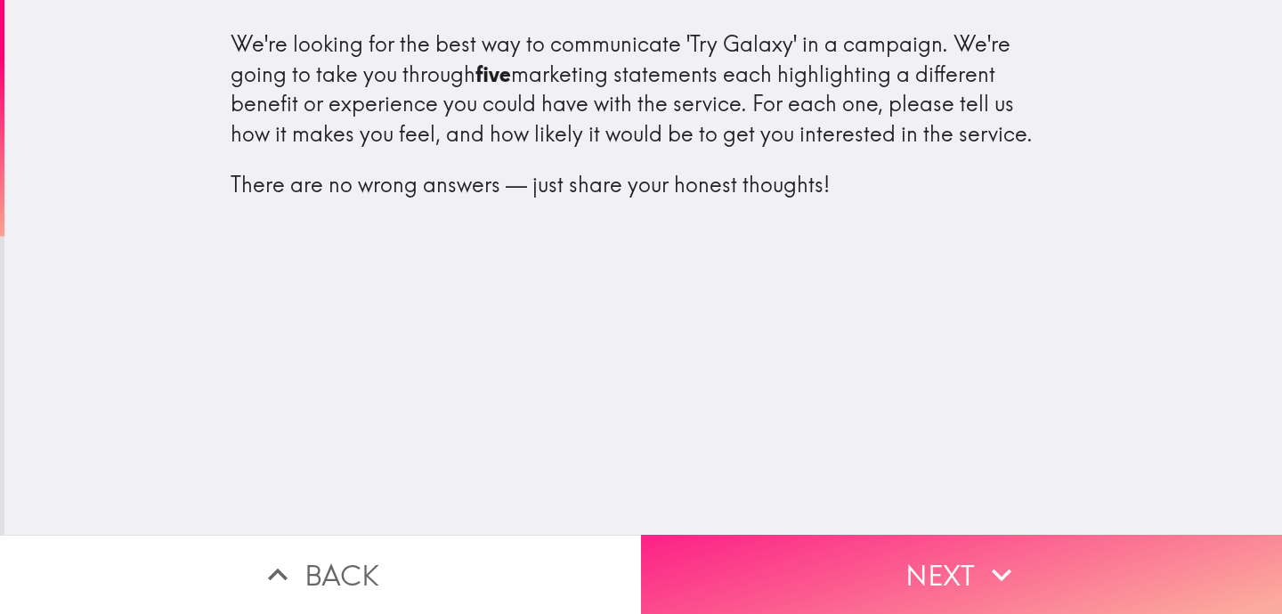
click at [917, 566] on button "Next" at bounding box center [961, 574] width 641 height 79
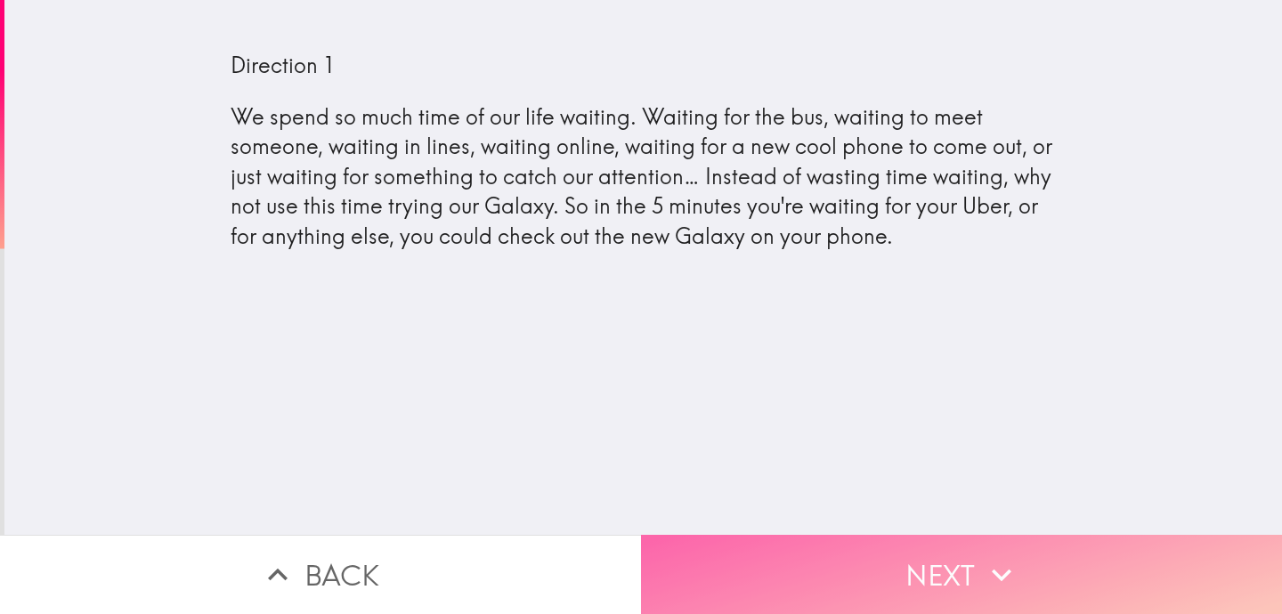
click at [917, 566] on button "Next" at bounding box center [961, 574] width 641 height 79
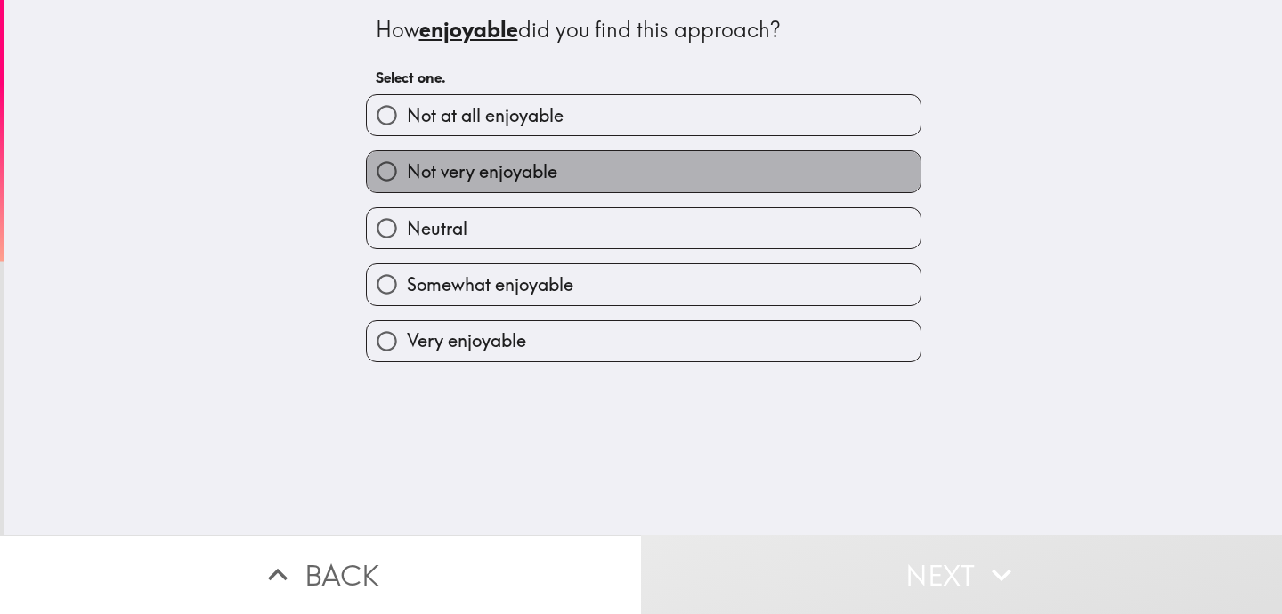
click at [786, 167] on label "Not very enjoyable" at bounding box center [644, 171] width 554 height 40
click at [407, 167] on input "Not very enjoyable" at bounding box center [387, 171] width 40 height 40
radio input "true"
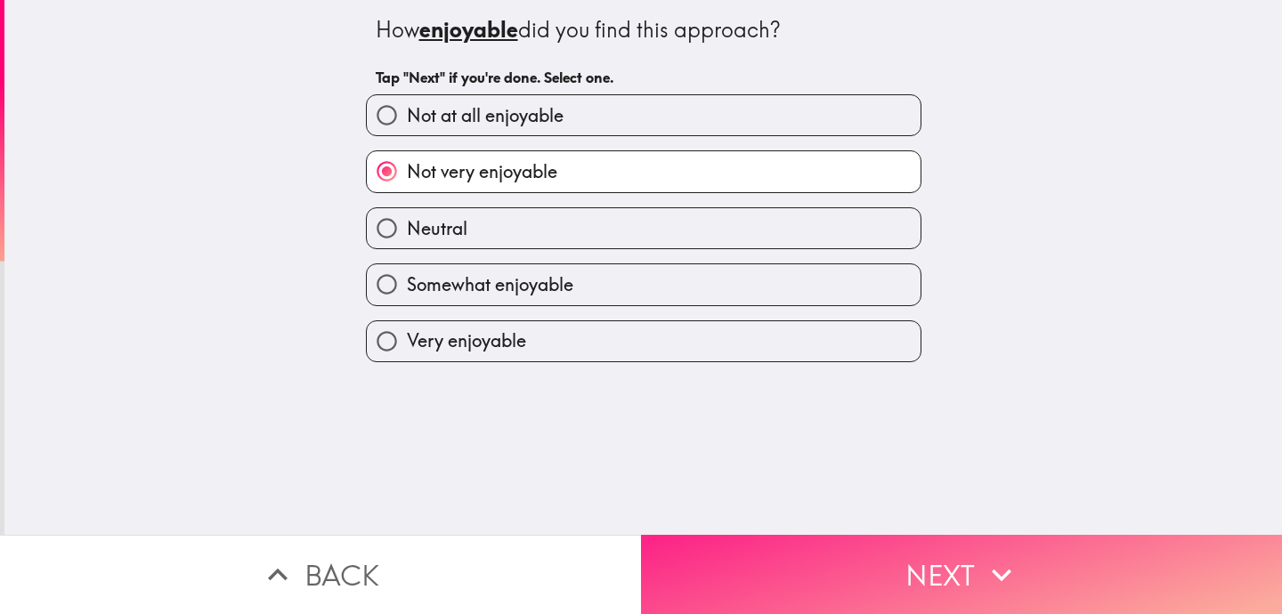
click at [891, 561] on button "Next" at bounding box center [961, 574] width 641 height 79
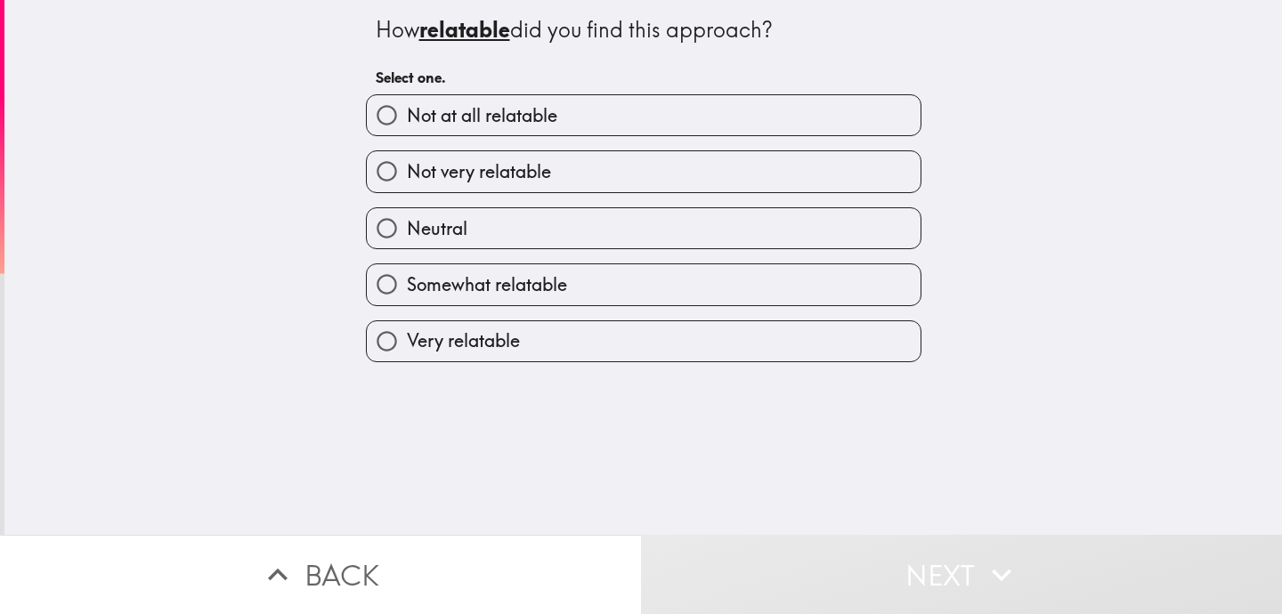
click at [748, 111] on label "Not at all relatable" at bounding box center [644, 115] width 554 height 40
click at [407, 111] on input "Not at all relatable" at bounding box center [387, 115] width 40 height 40
radio input "true"
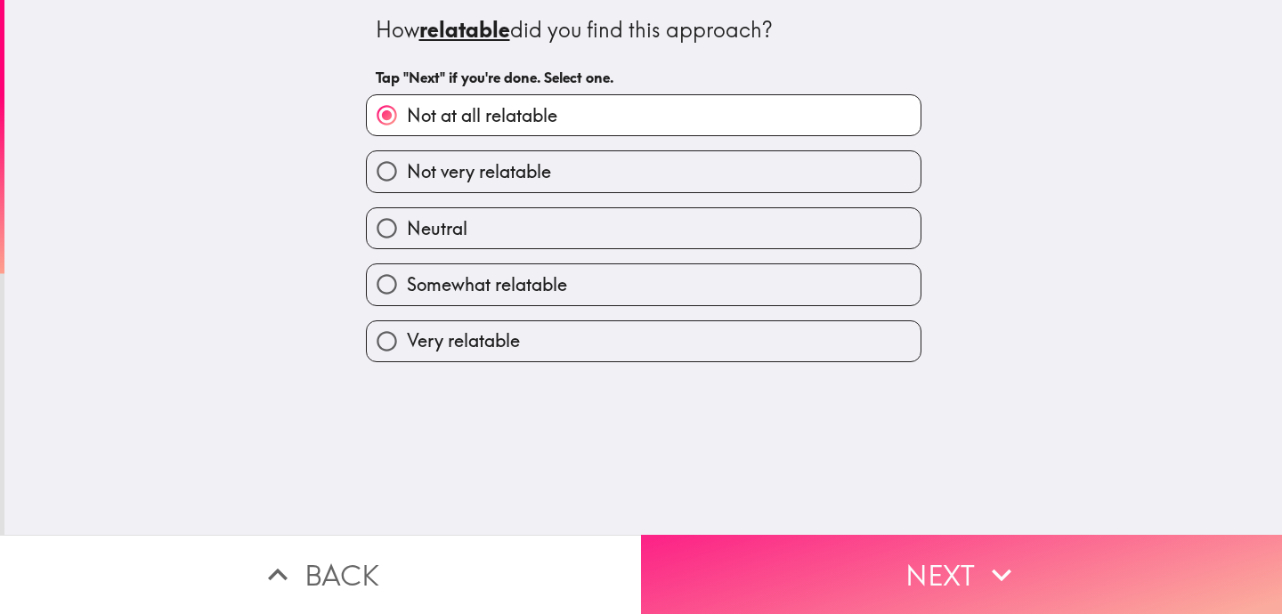
click at [849, 572] on button "Next" at bounding box center [961, 574] width 641 height 79
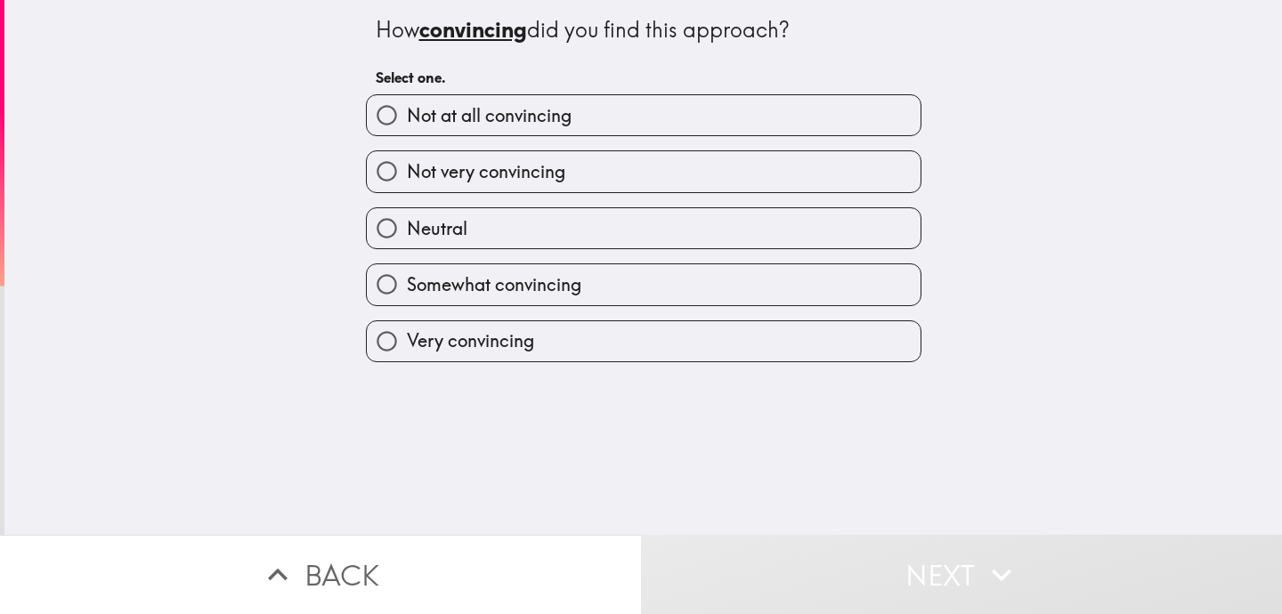
click at [752, 179] on label "Not very convincing" at bounding box center [644, 171] width 554 height 40
click at [407, 179] on input "Not very convincing" at bounding box center [387, 171] width 40 height 40
radio input "true"
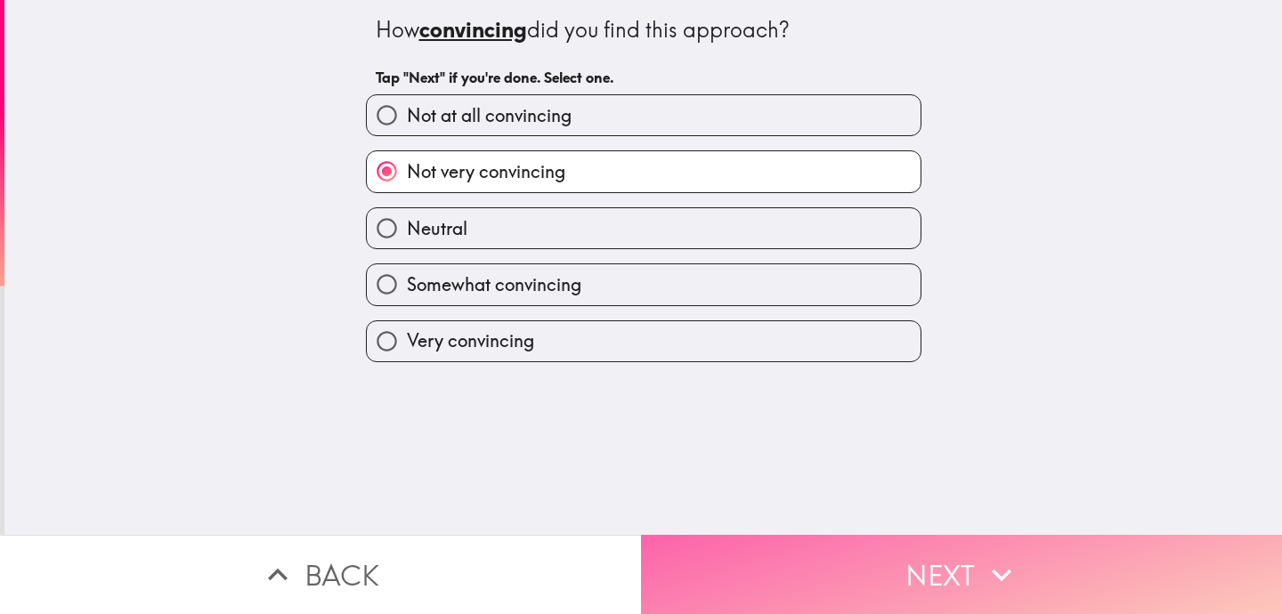
click at [839, 574] on button "Next" at bounding box center [961, 574] width 641 height 79
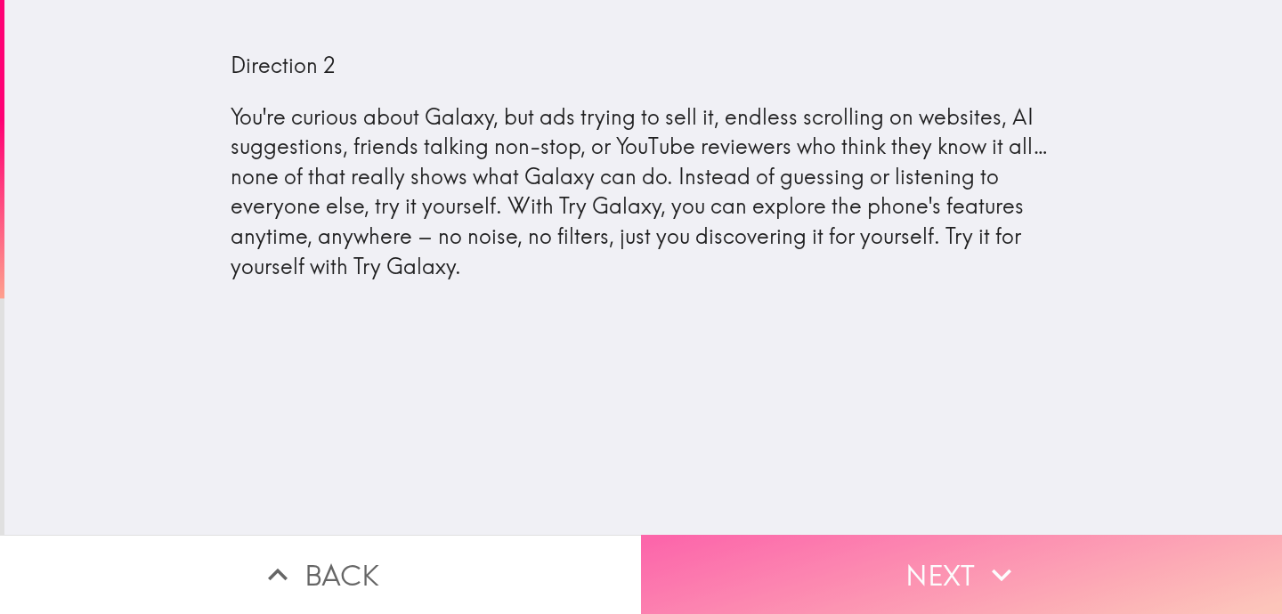
click at [840, 574] on button "Next" at bounding box center [961, 574] width 641 height 79
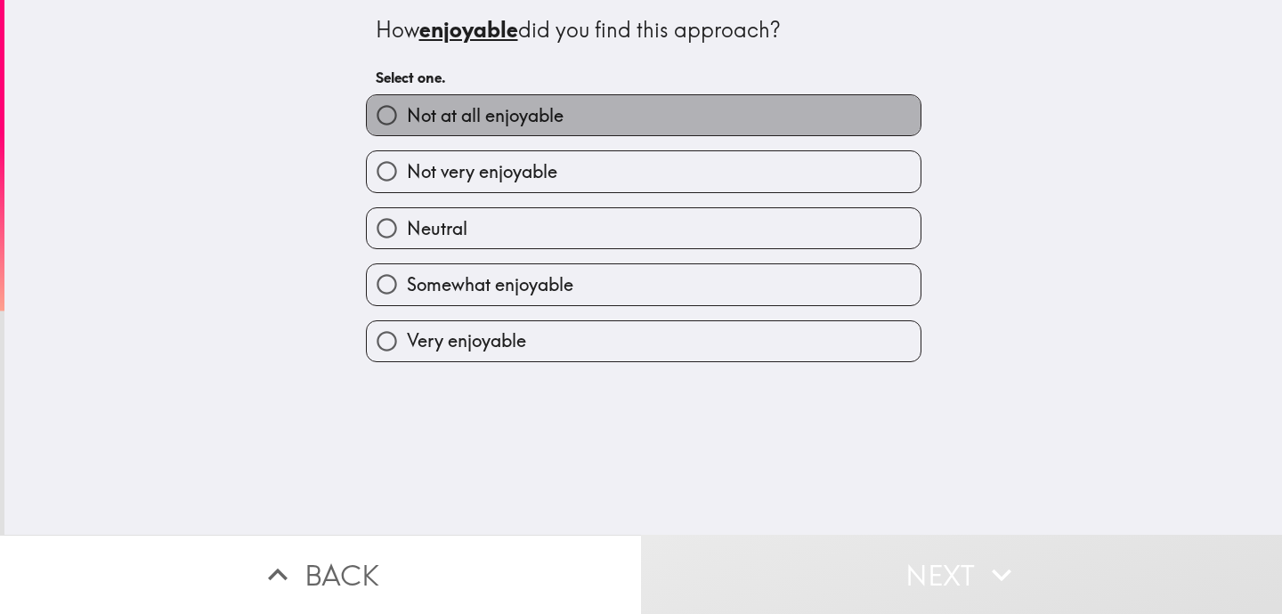
click at [731, 118] on label "Not at all enjoyable" at bounding box center [644, 115] width 554 height 40
click at [407, 118] on input "Not at all enjoyable" at bounding box center [387, 115] width 40 height 40
radio input "true"
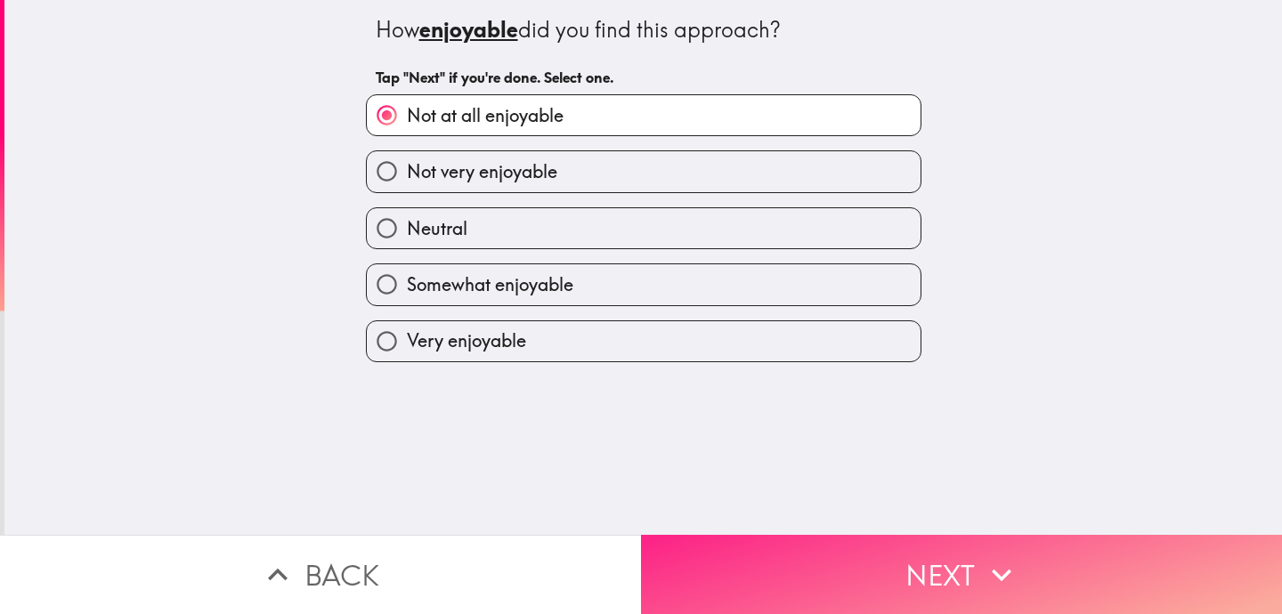
click at [856, 580] on button "Next" at bounding box center [961, 574] width 641 height 79
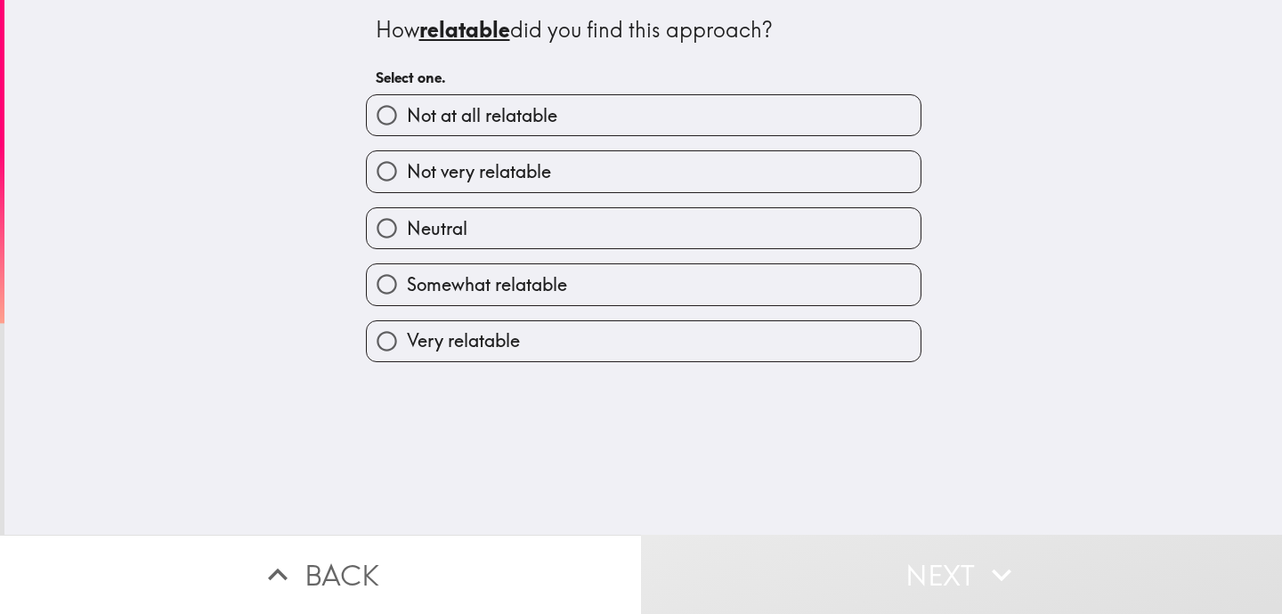
click at [789, 115] on label "Not at all relatable" at bounding box center [644, 115] width 554 height 40
click at [407, 115] on input "Not at all relatable" at bounding box center [387, 115] width 40 height 40
radio input "true"
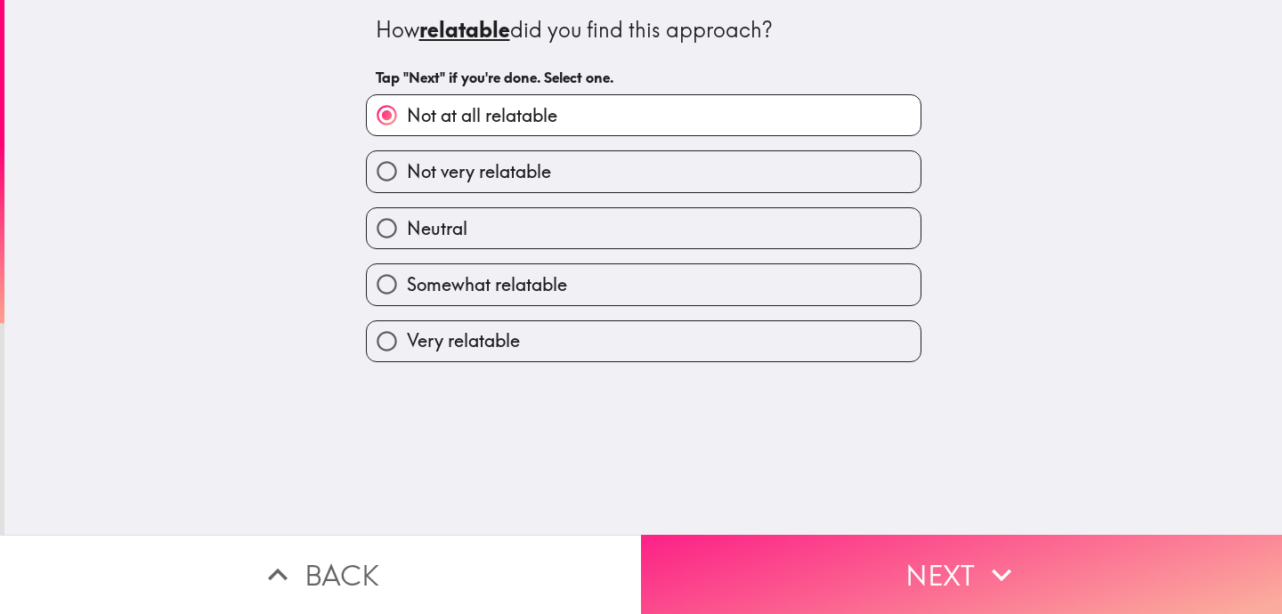
click at [864, 584] on button "Next" at bounding box center [961, 574] width 641 height 79
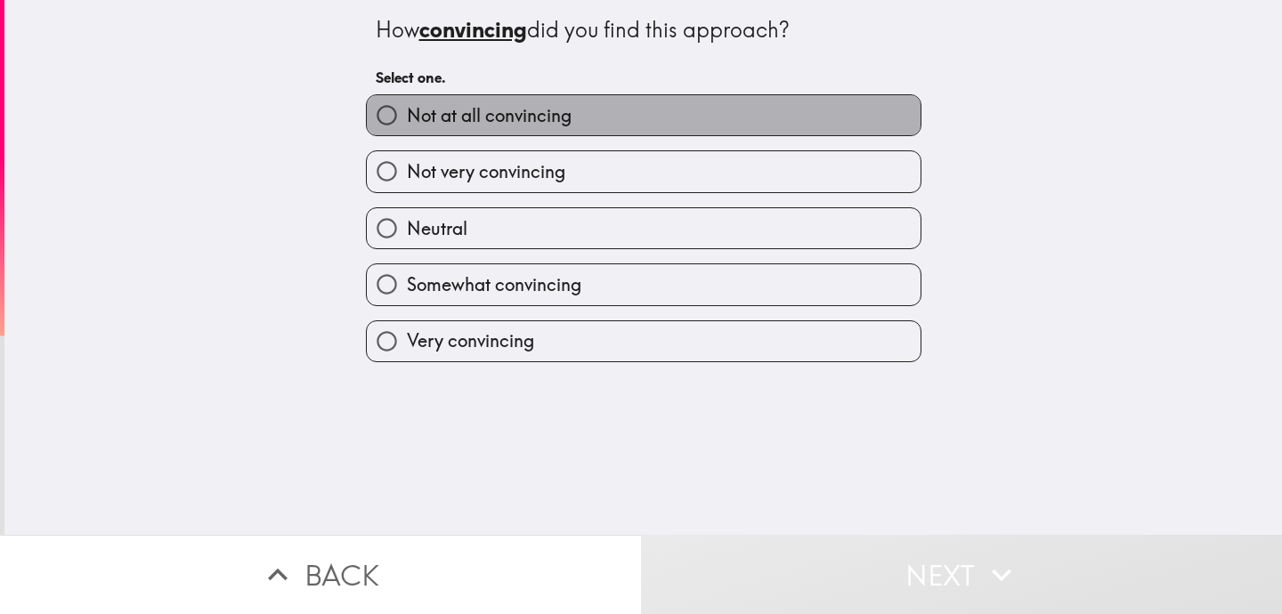
click at [755, 122] on label "Not at all convincing" at bounding box center [644, 115] width 554 height 40
click at [407, 122] on input "Not at all convincing" at bounding box center [387, 115] width 40 height 40
radio input "true"
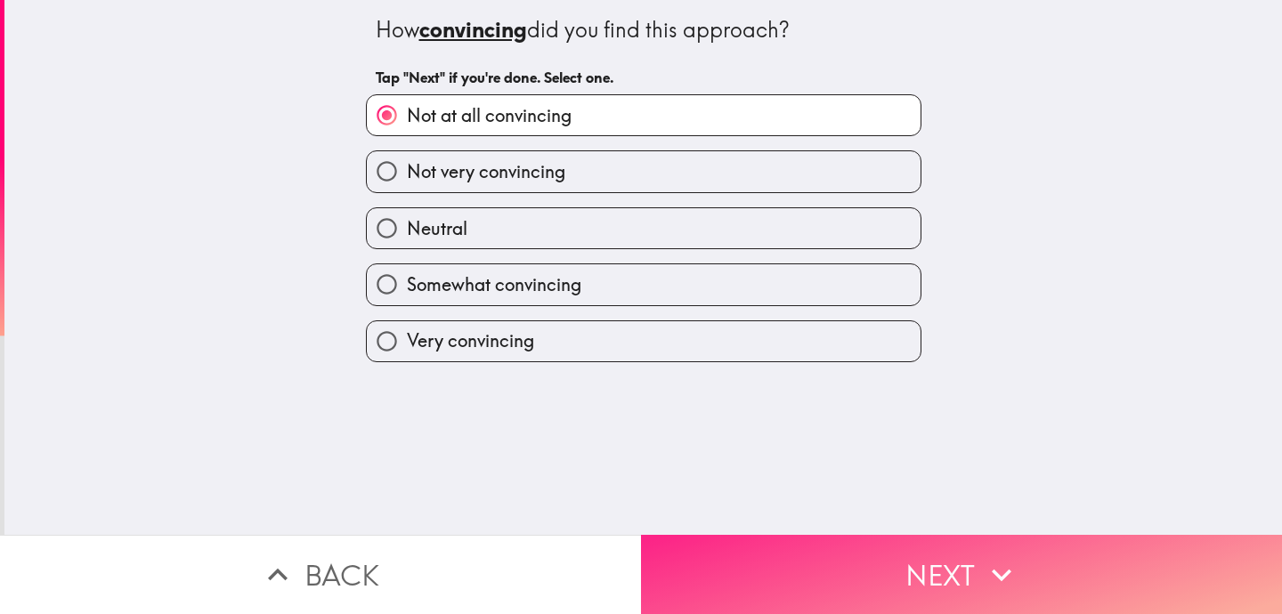
click at [869, 563] on button "Next" at bounding box center [961, 574] width 641 height 79
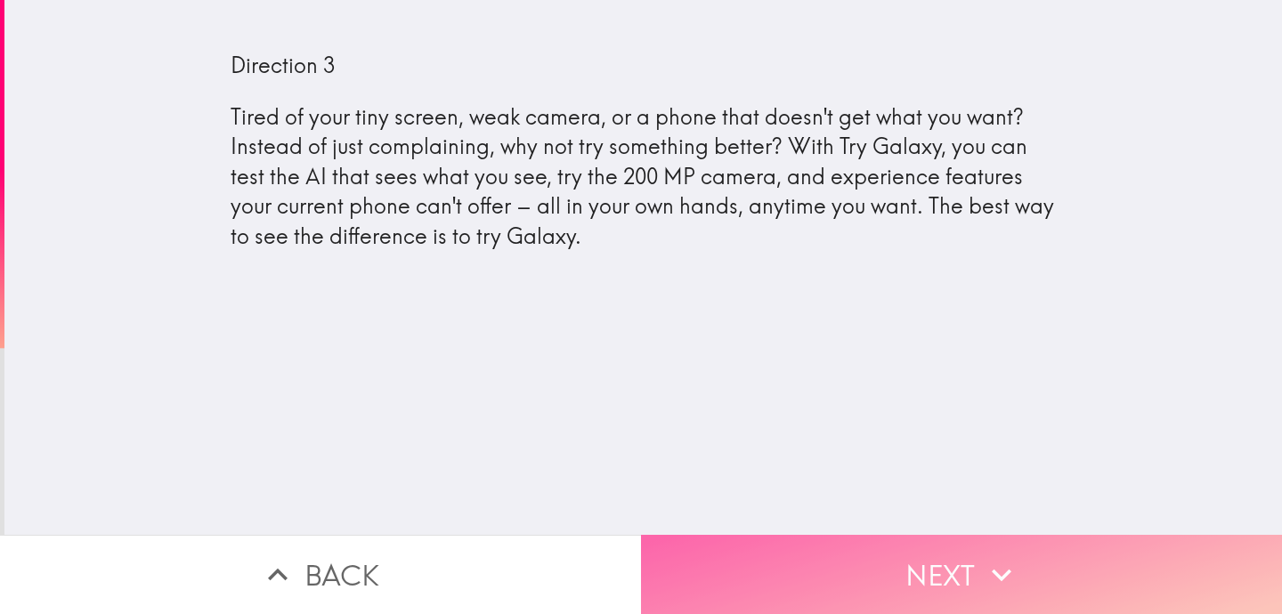
click at [875, 581] on button "Next" at bounding box center [961, 574] width 641 height 79
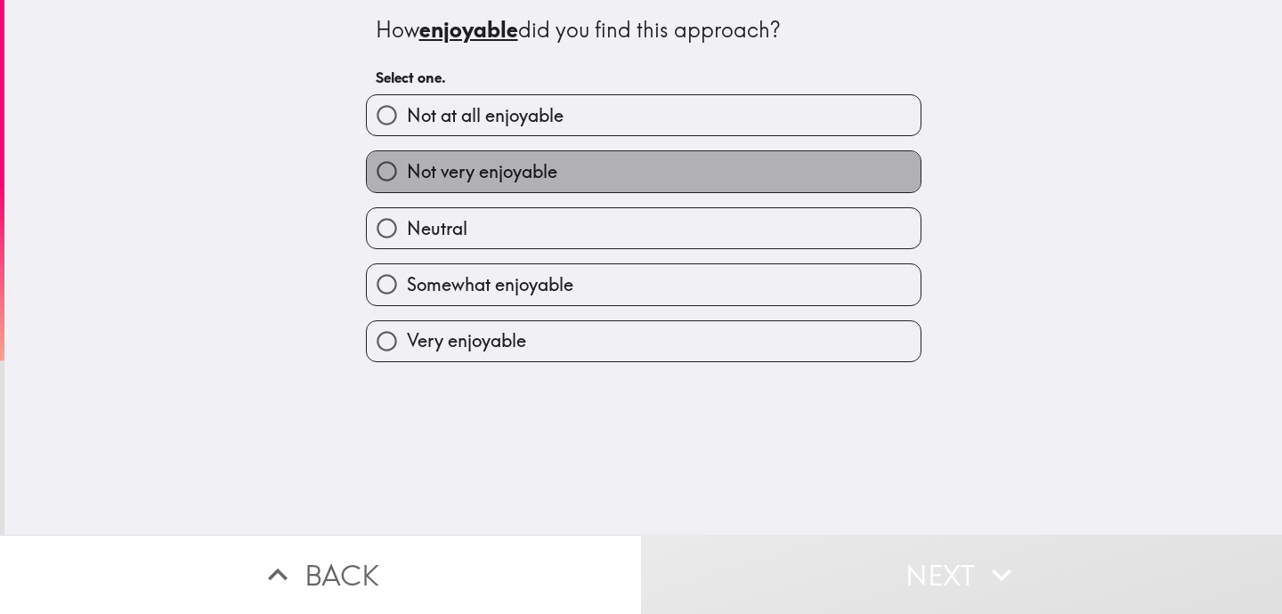
click at [759, 176] on label "Not very enjoyable" at bounding box center [644, 171] width 554 height 40
click at [407, 176] on input "Not very enjoyable" at bounding box center [387, 171] width 40 height 40
radio input "true"
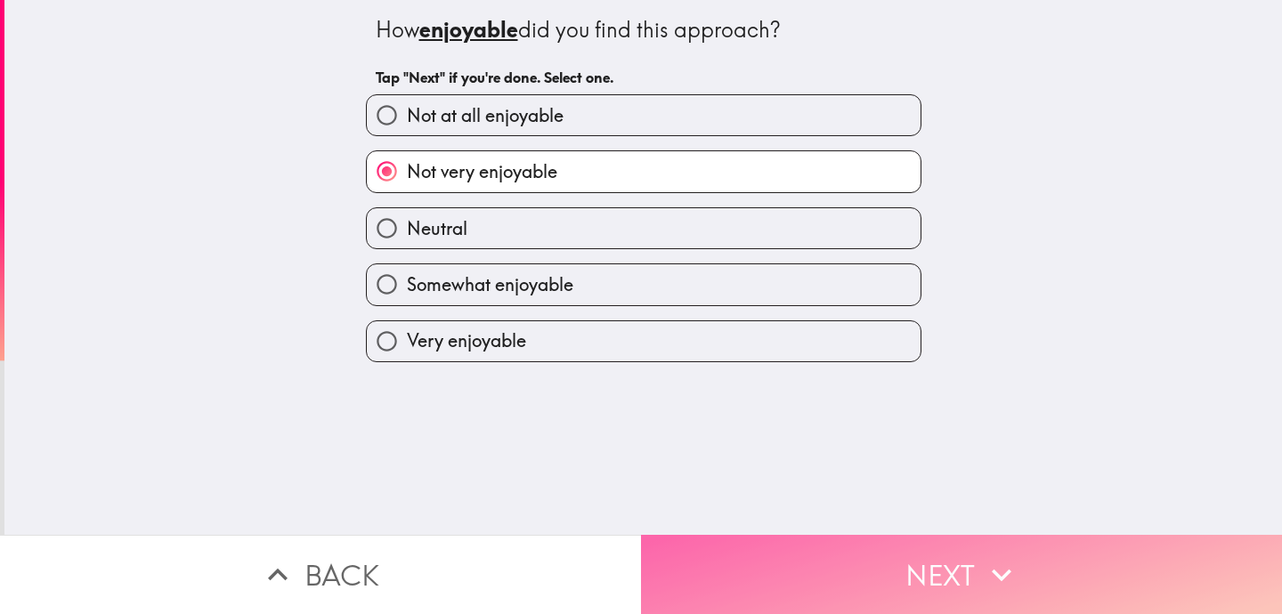
click at [890, 574] on button "Next" at bounding box center [961, 574] width 641 height 79
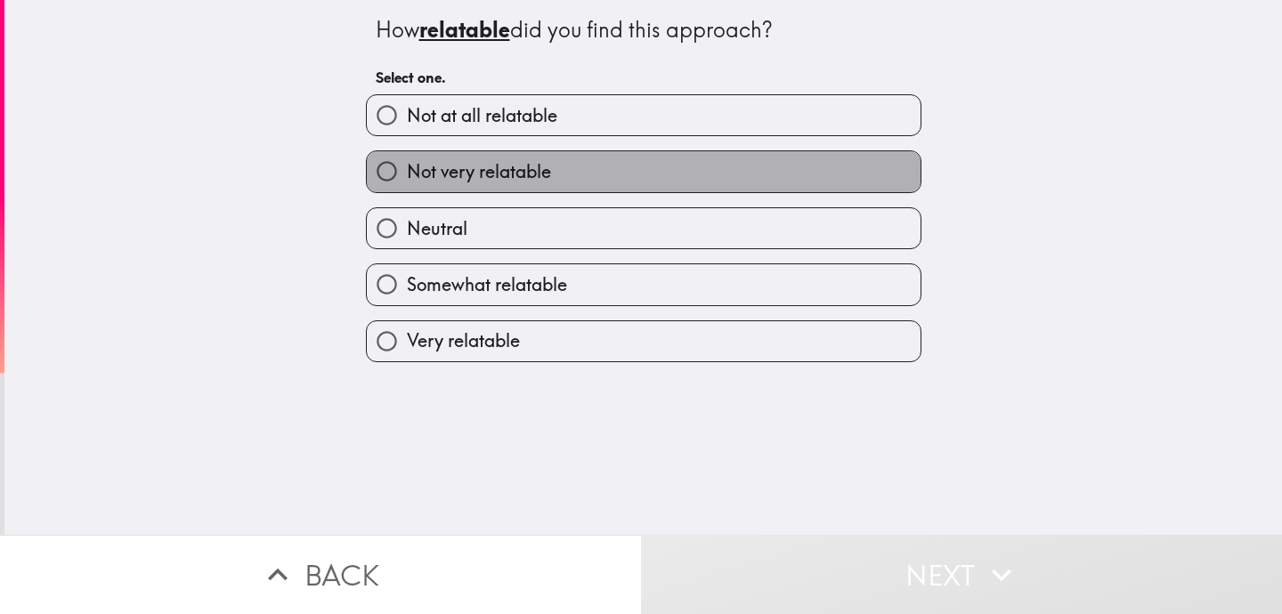
click at [753, 174] on label "Not very relatable" at bounding box center [644, 171] width 554 height 40
click at [407, 174] on input "Not very relatable" at bounding box center [387, 171] width 40 height 40
radio input "true"
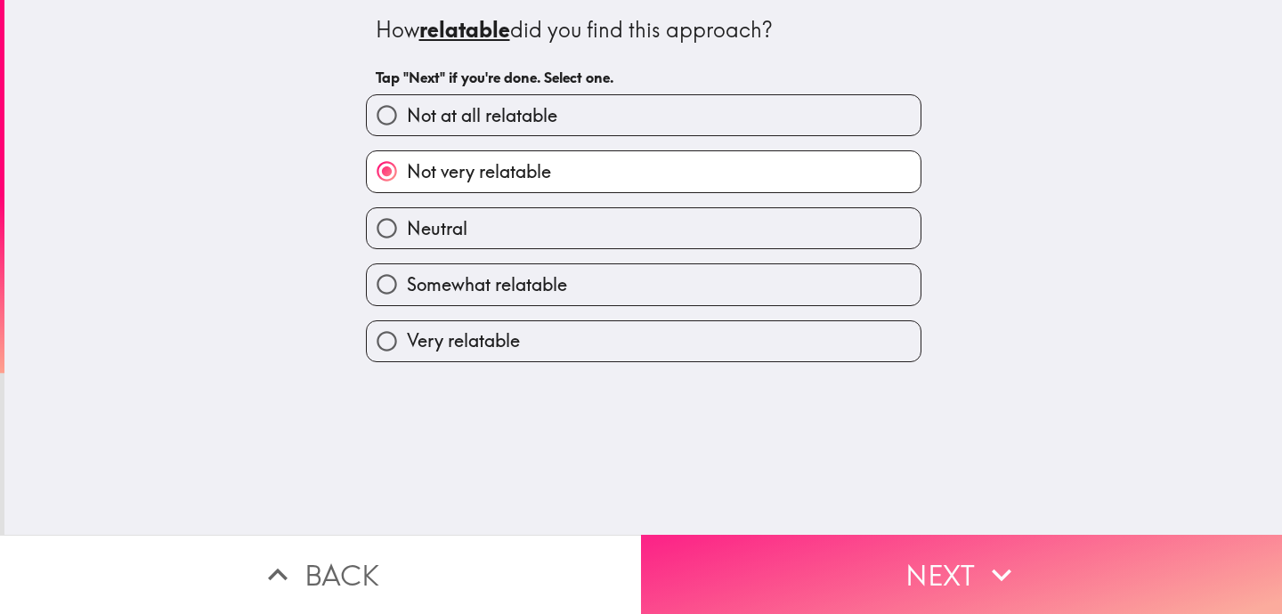
click at [849, 581] on button "Next" at bounding box center [961, 574] width 641 height 79
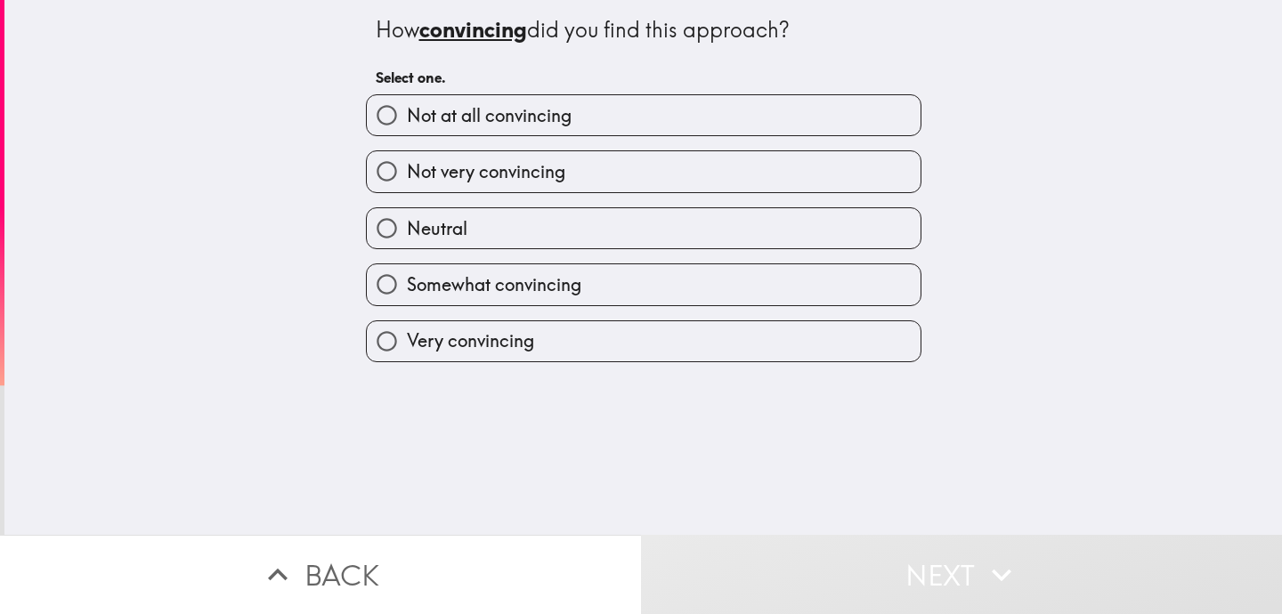
click at [739, 153] on label "Not very convincing" at bounding box center [644, 171] width 554 height 40
click at [407, 153] on input "Not very convincing" at bounding box center [387, 171] width 40 height 40
radio input "true"
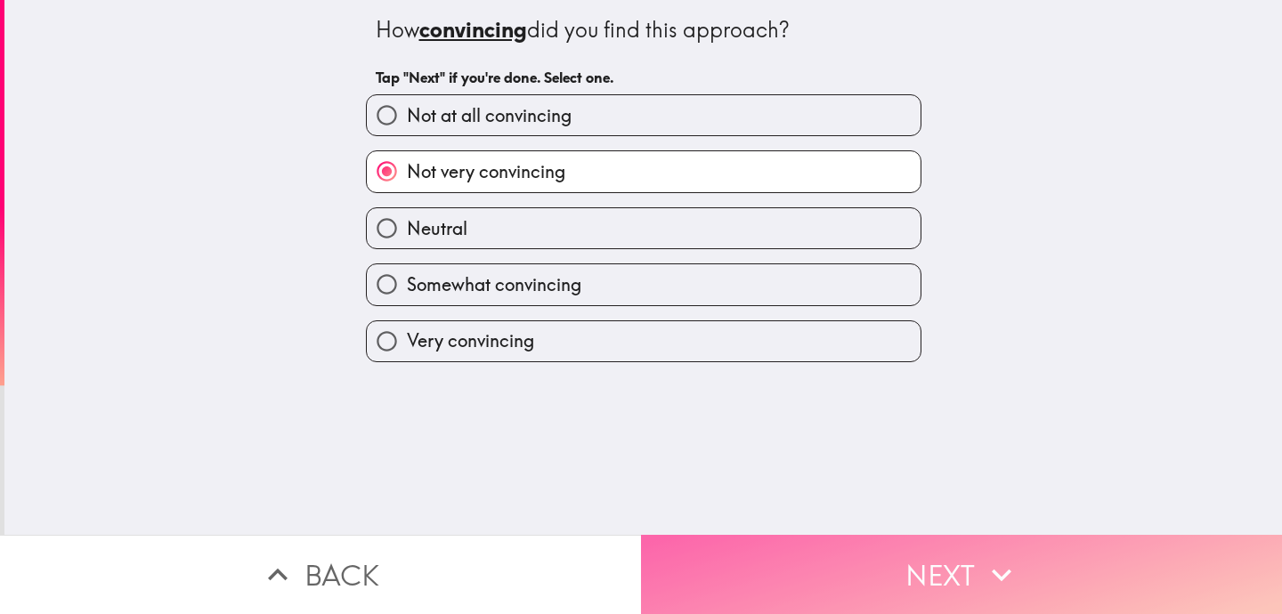
click at [833, 581] on button "Next" at bounding box center [961, 574] width 641 height 79
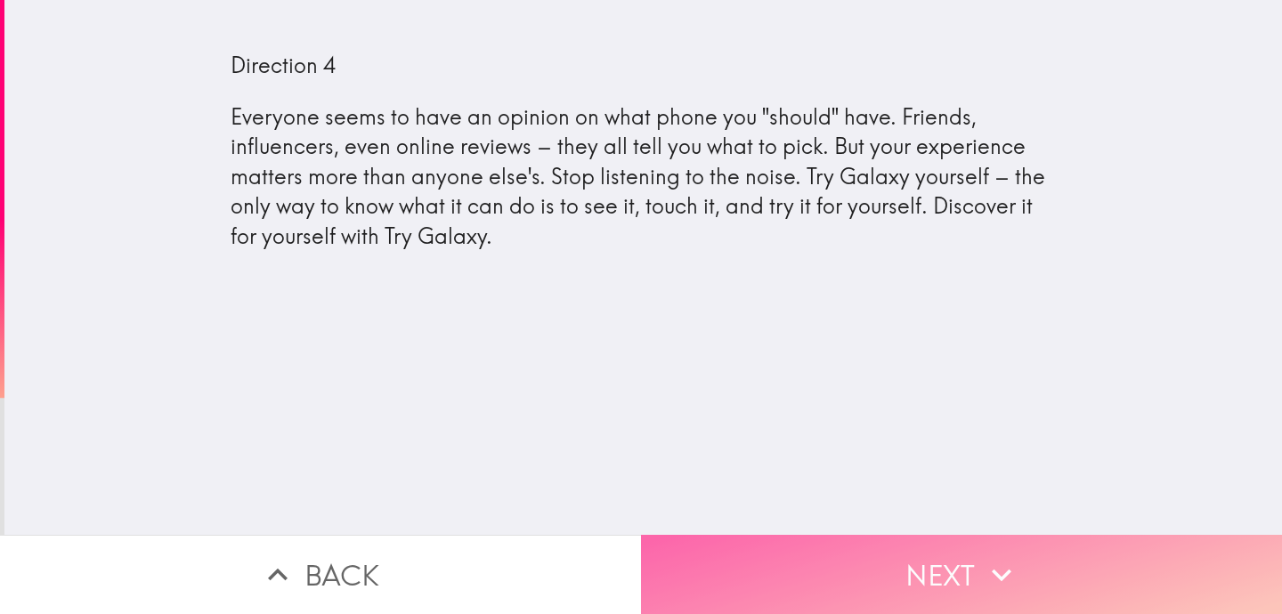
click at [833, 581] on button "Next" at bounding box center [961, 574] width 641 height 79
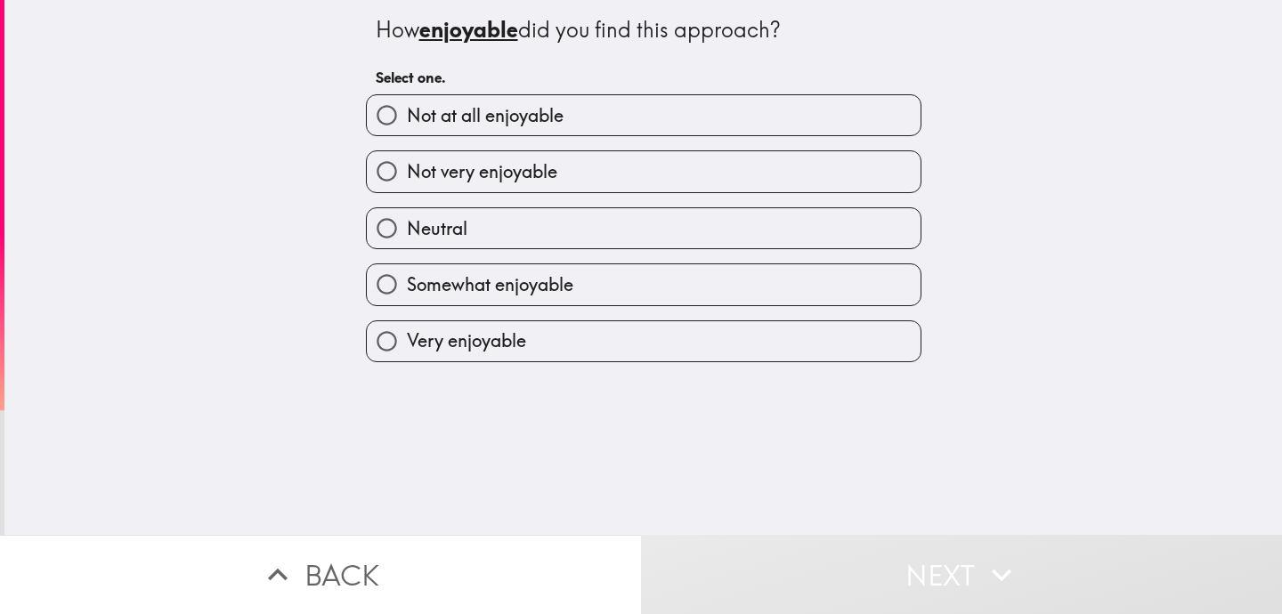
click at [725, 232] on label "Neutral" at bounding box center [644, 228] width 554 height 40
click at [407, 232] on input "Neutral" at bounding box center [387, 228] width 40 height 40
radio input "true"
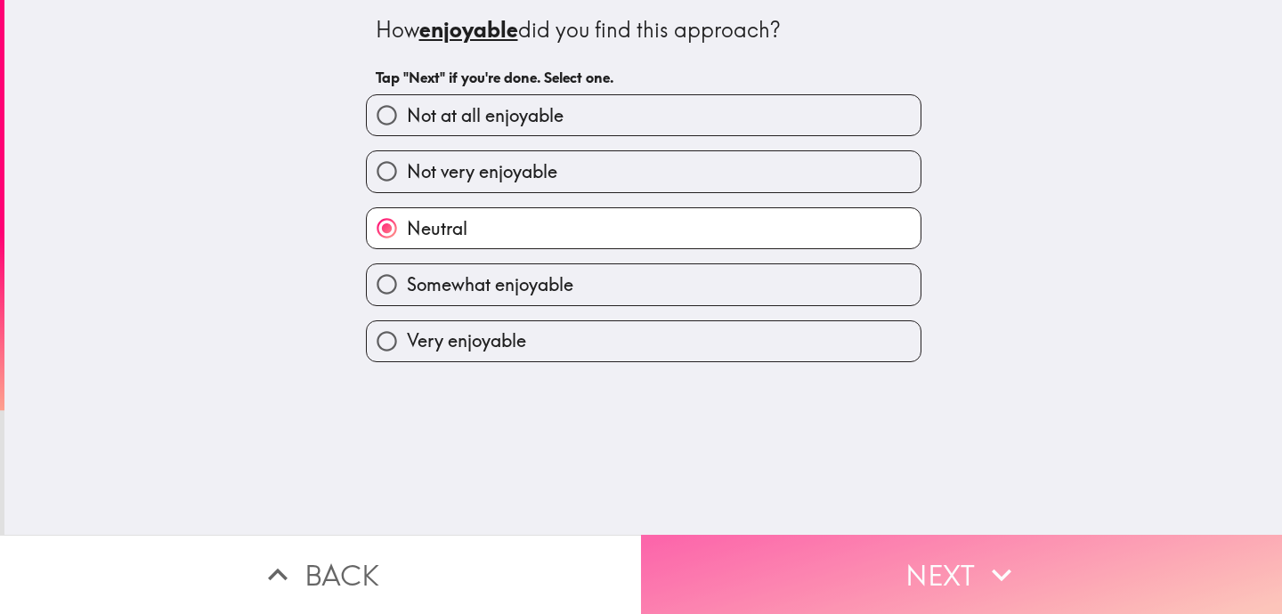
click at [855, 593] on button "Next" at bounding box center [961, 574] width 641 height 79
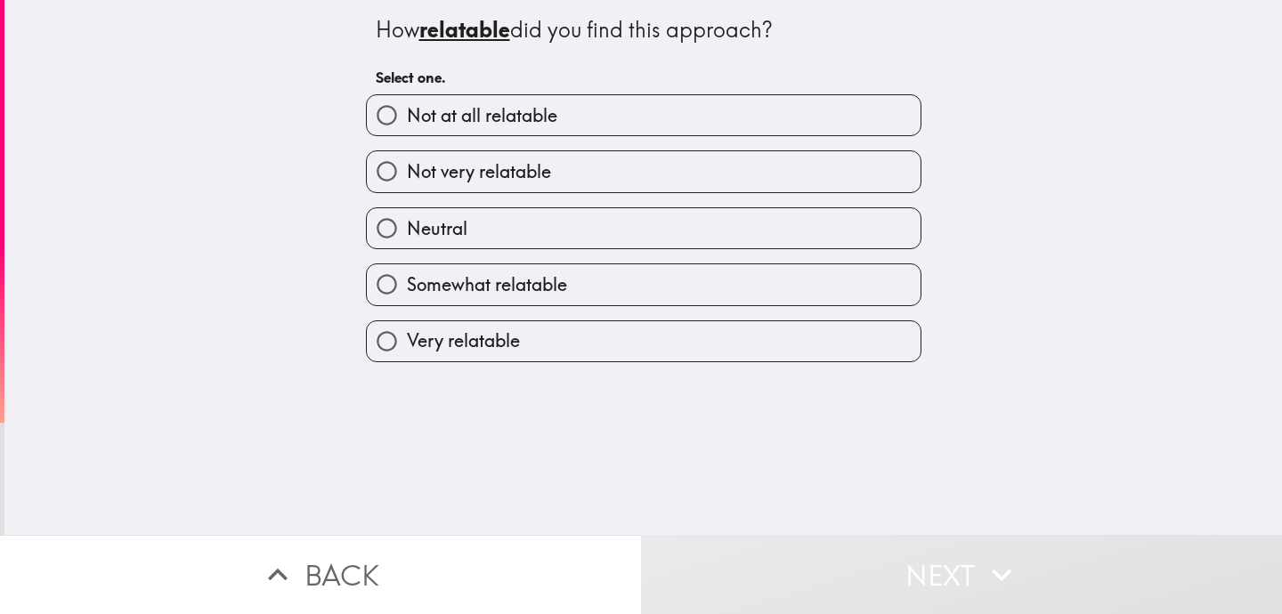
click at [775, 167] on label "Not very relatable" at bounding box center [644, 171] width 554 height 40
click at [407, 167] on input "Not very relatable" at bounding box center [387, 171] width 40 height 40
radio input "true"
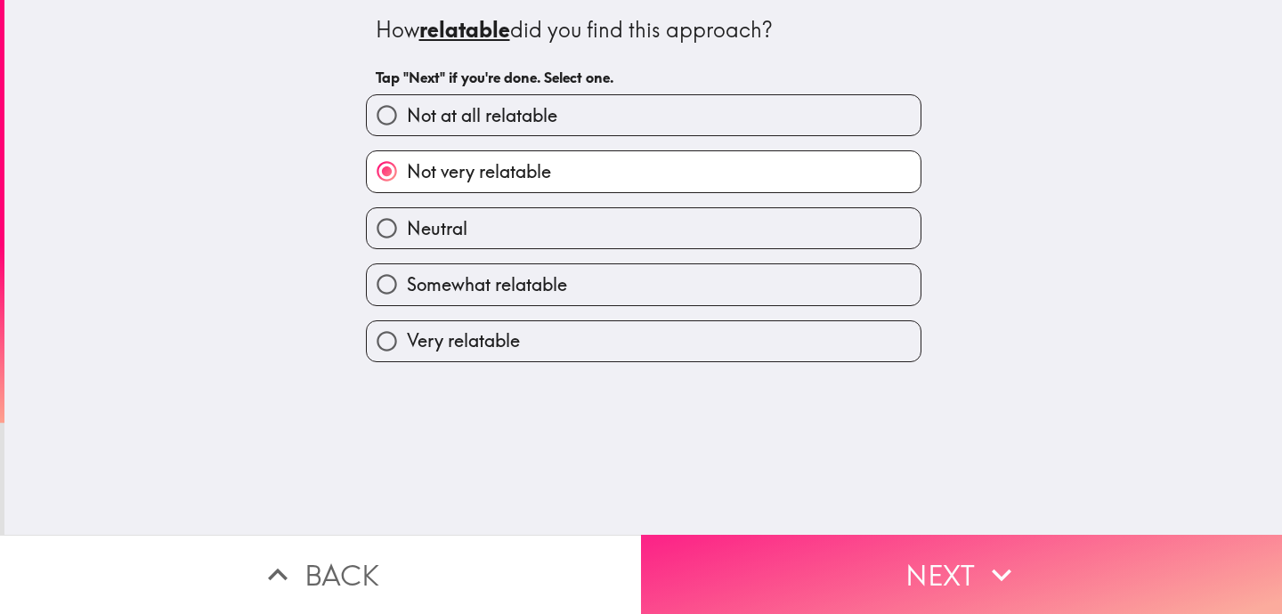
click at [860, 573] on button "Next" at bounding box center [961, 574] width 641 height 79
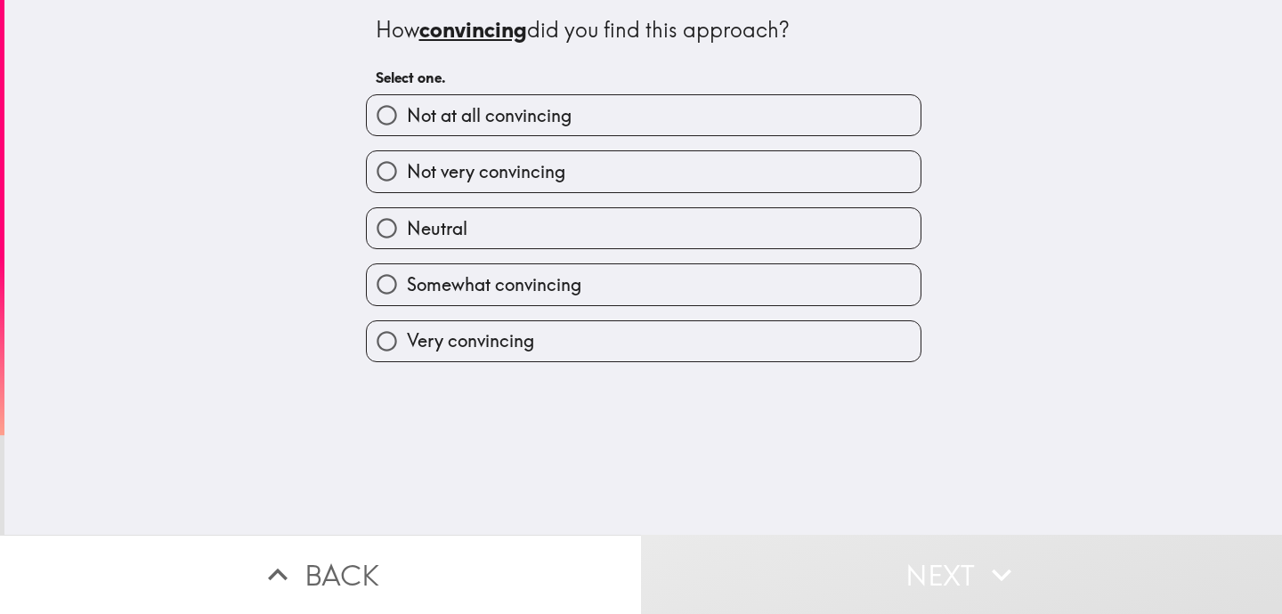
click at [728, 111] on label "Not at all convincing" at bounding box center [644, 115] width 554 height 40
click at [407, 111] on input "Not at all convincing" at bounding box center [387, 115] width 40 height 40
radio input "true"
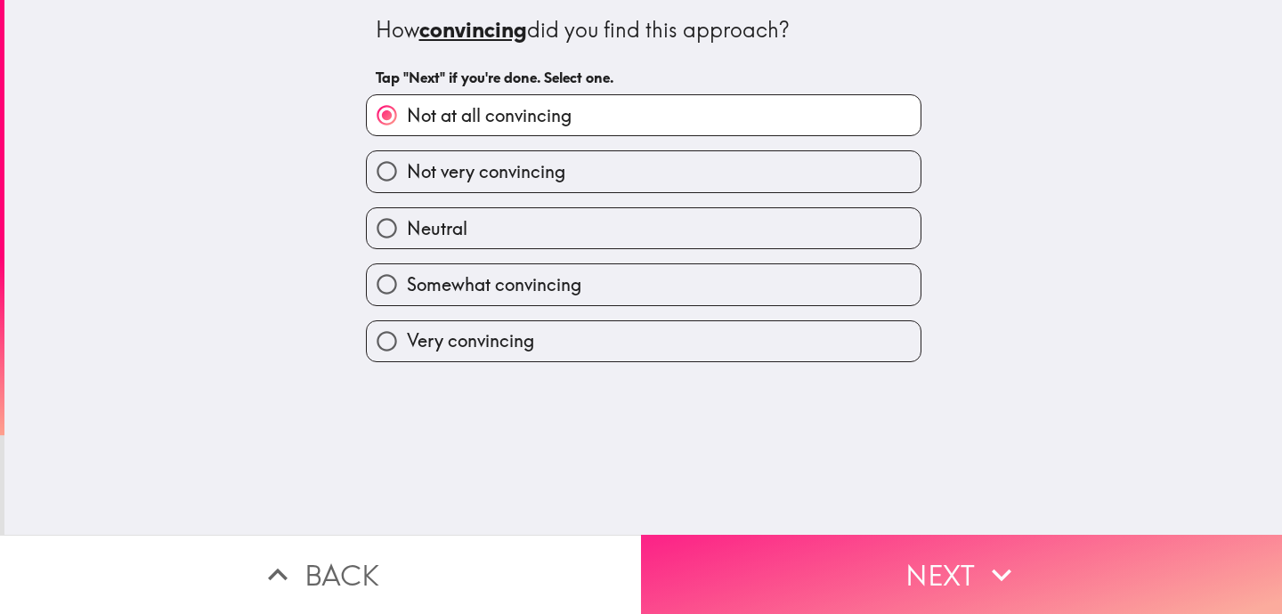
click at [858, 577] on button "Next" at bounding box center [961, 574] width 641 height 79
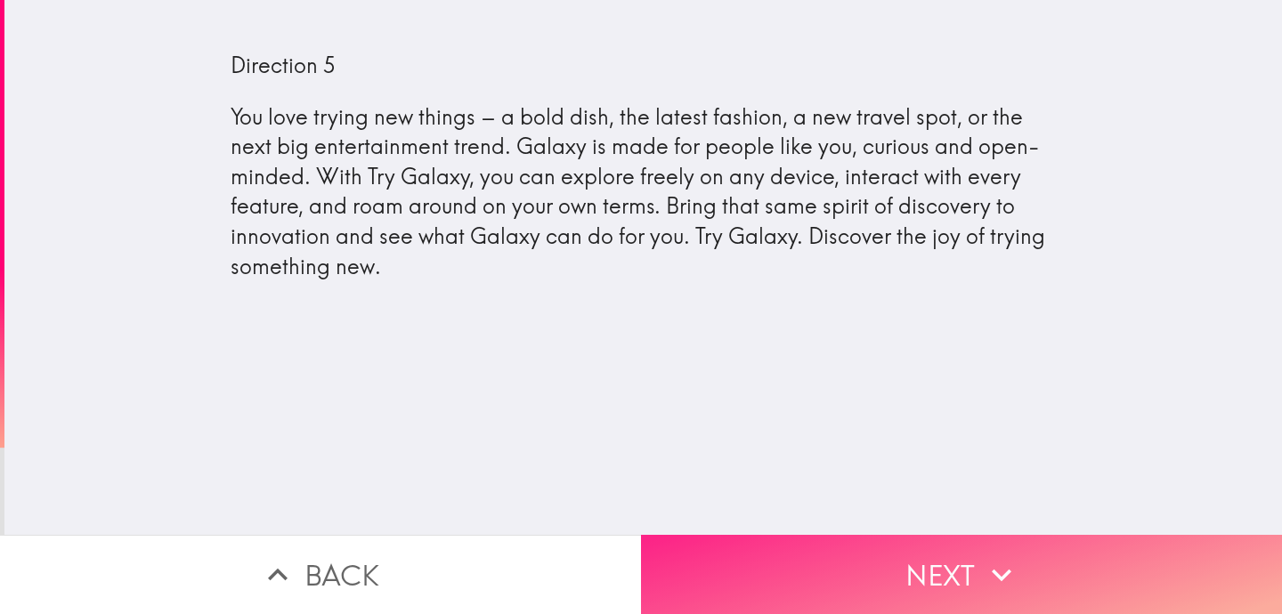
click at [858, 577] on button "Next" at bounding box center [961, 574] width 641 height 79
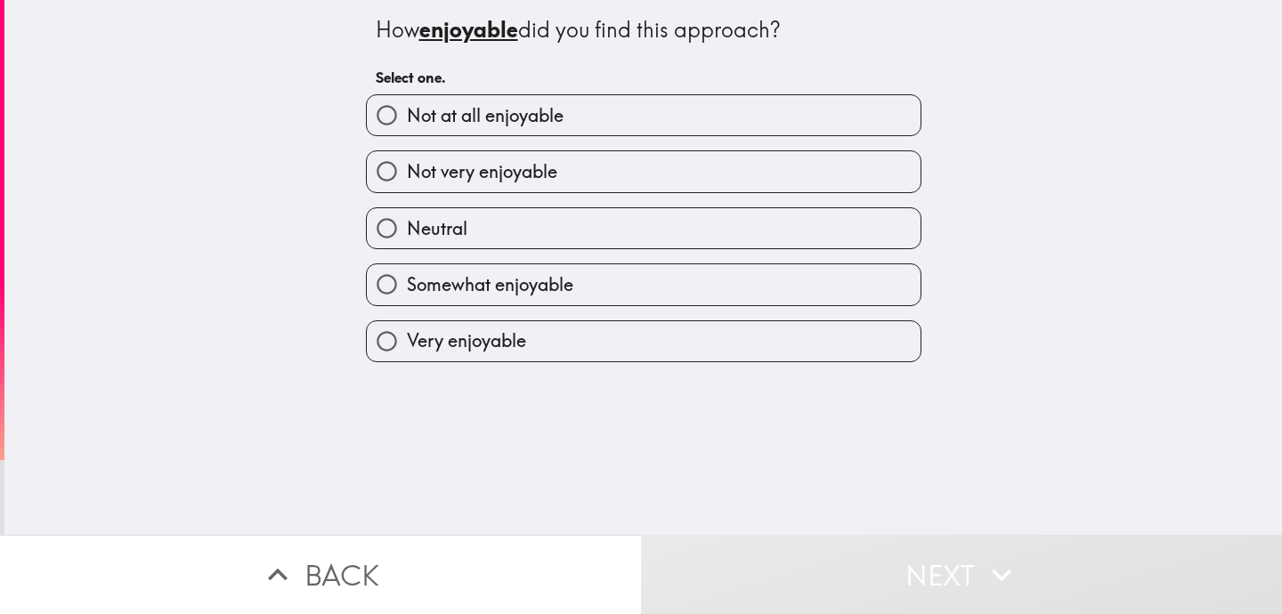
click at [748, 229] on label "Neutral" at bounding box center [644, 228] width 554 height 40
click at [407, 229] on input "Neutral" at bounding box center [387, 228] width 40 height 40
radio input "true"
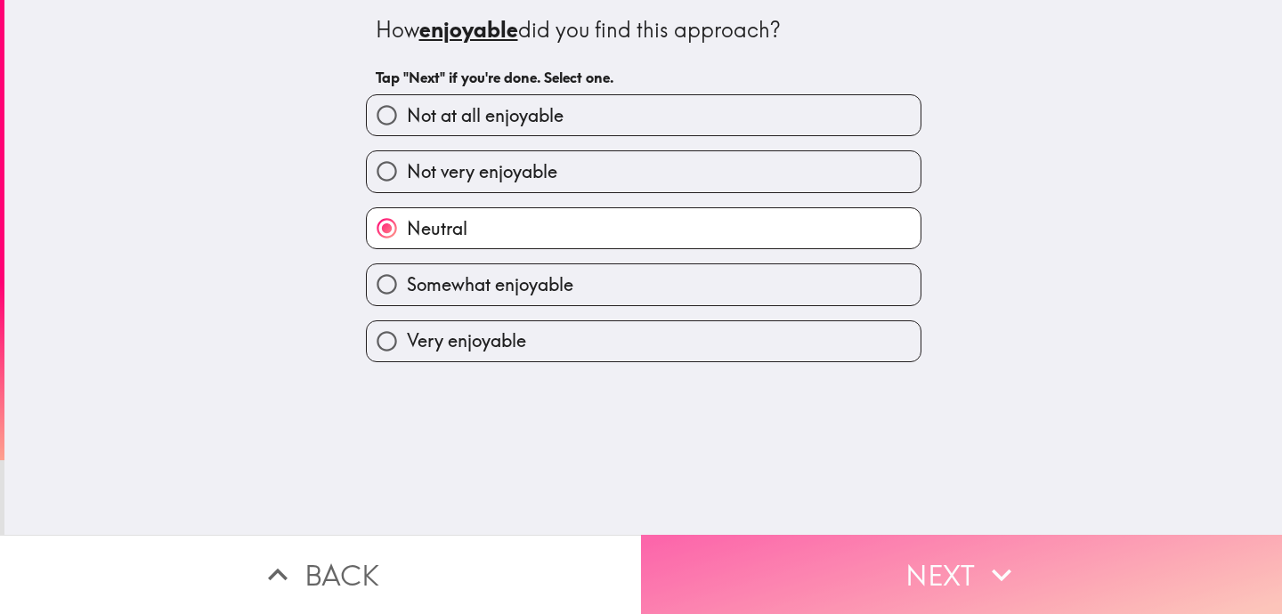
click at [837, 572] on button "Next" at bounding box center [961, 574] width 641 height 79
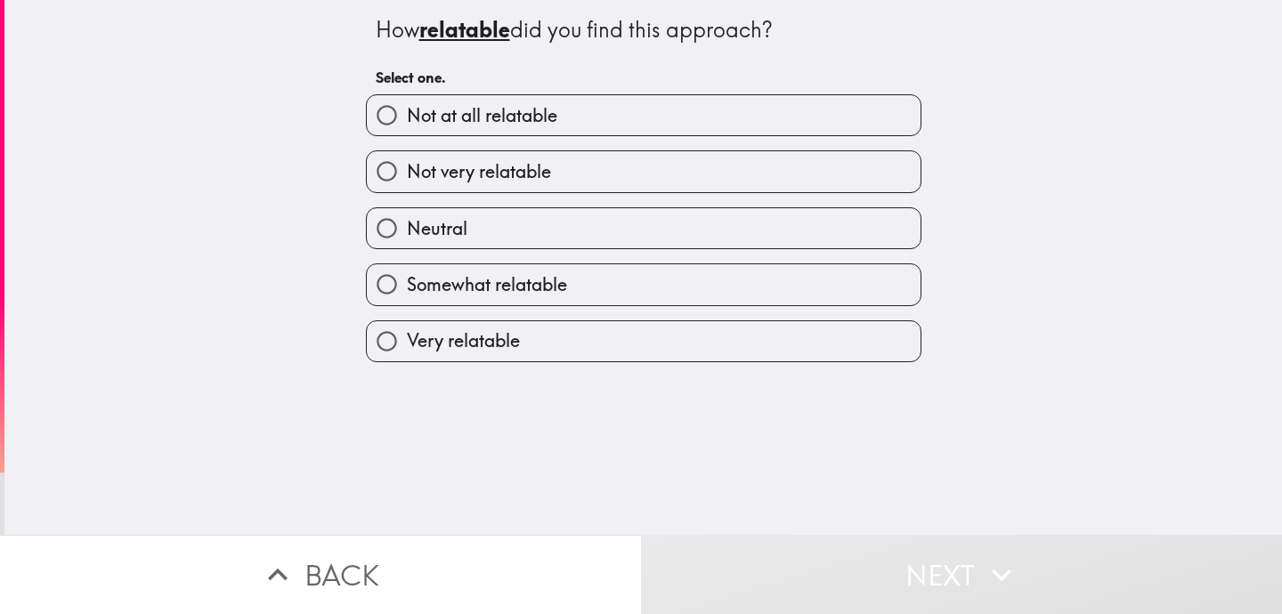
click at [747, 182] on label "Not very relatable" at bounding box center [644, 171] width 554 height 40
click at [407, 182] on input "Not very relatable" at bounding box center [387, 171] width 40 height 40
radio input "true"
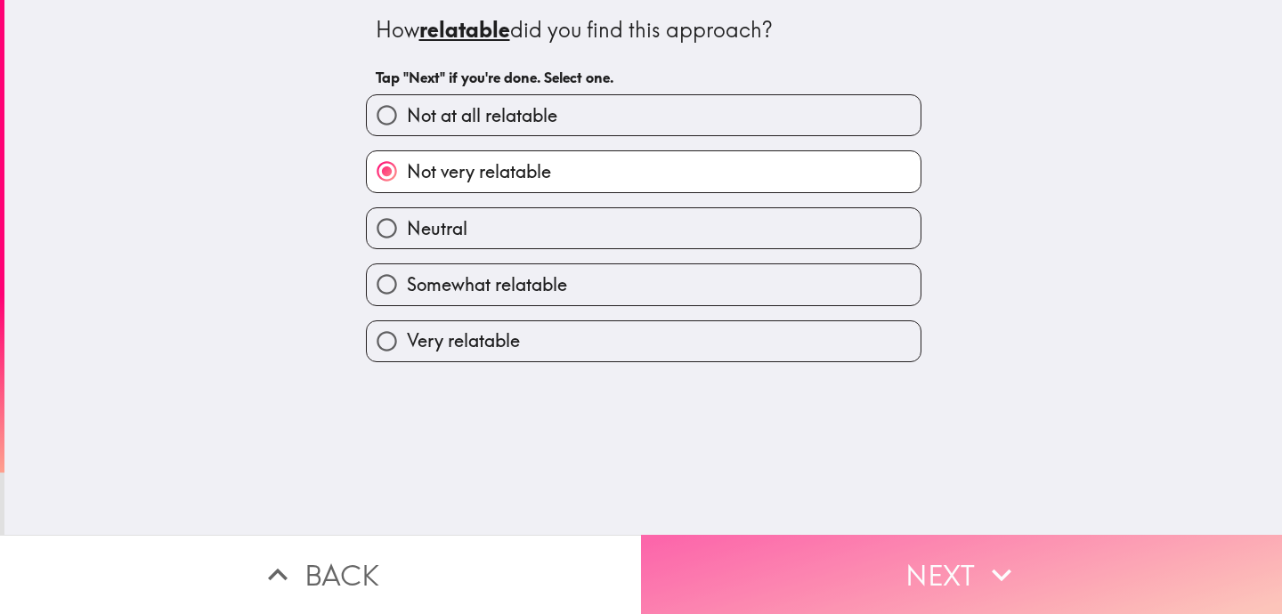
click at [814, 564] on button "Next" at bounding box center [961, 574] width 641 height 79
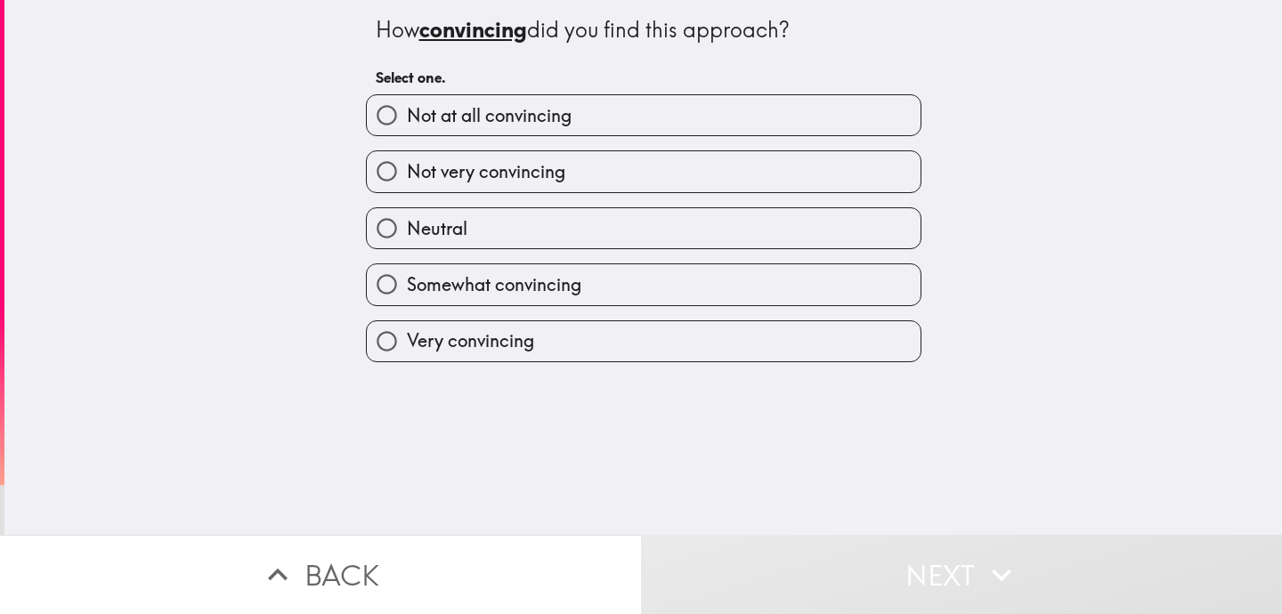
click at [728, 173] on label "Not very convincing" at bounding box center [644, 171] width 554 height 40
click at [407, 173] on input "Not very convincing" at bounding box center [387, 171] width 40 height 40
radio input "true"
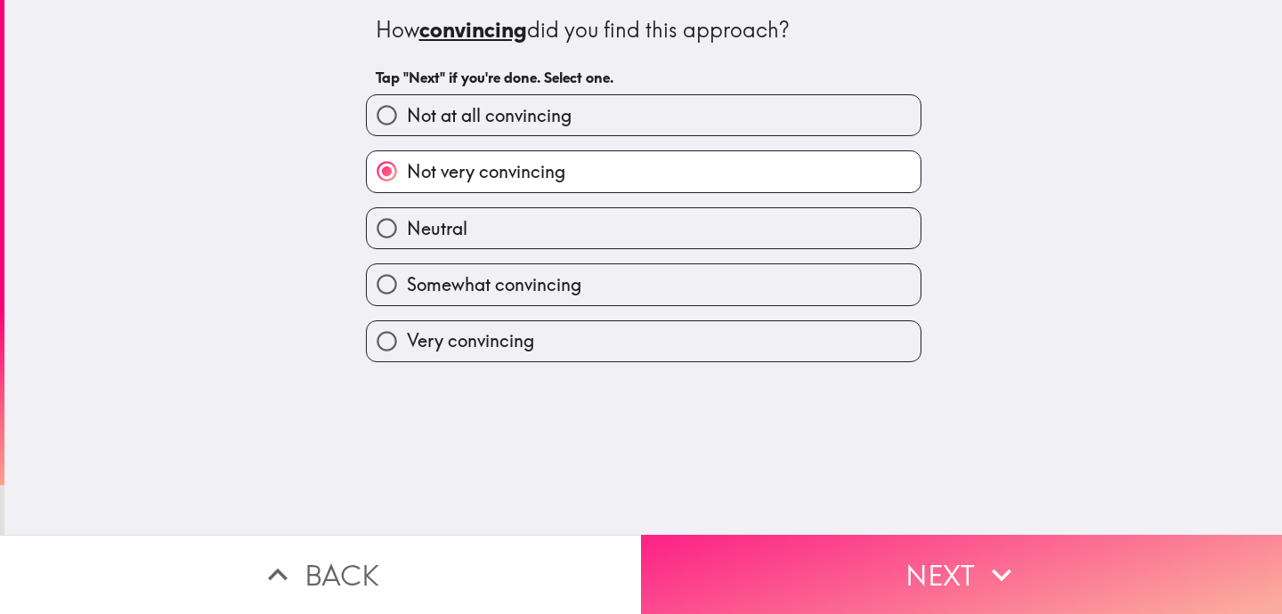
click at [837, 571] on button "Next" at bounding box center [961, 574] width 641 height 79
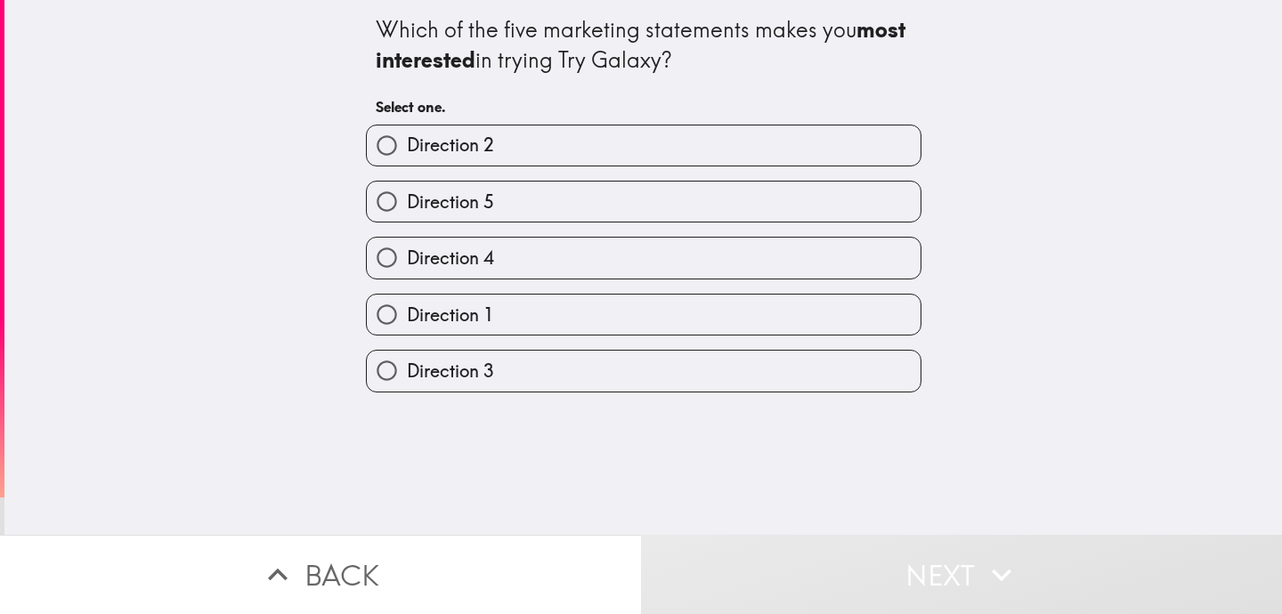
click at [735, 203] on label "Direction 5" at bounding box center [644, 202] width 554 height 40
click at [407, 203] on input "Direction 5" at bounding box center [387, 202] width 40 height 40
radio input "true"
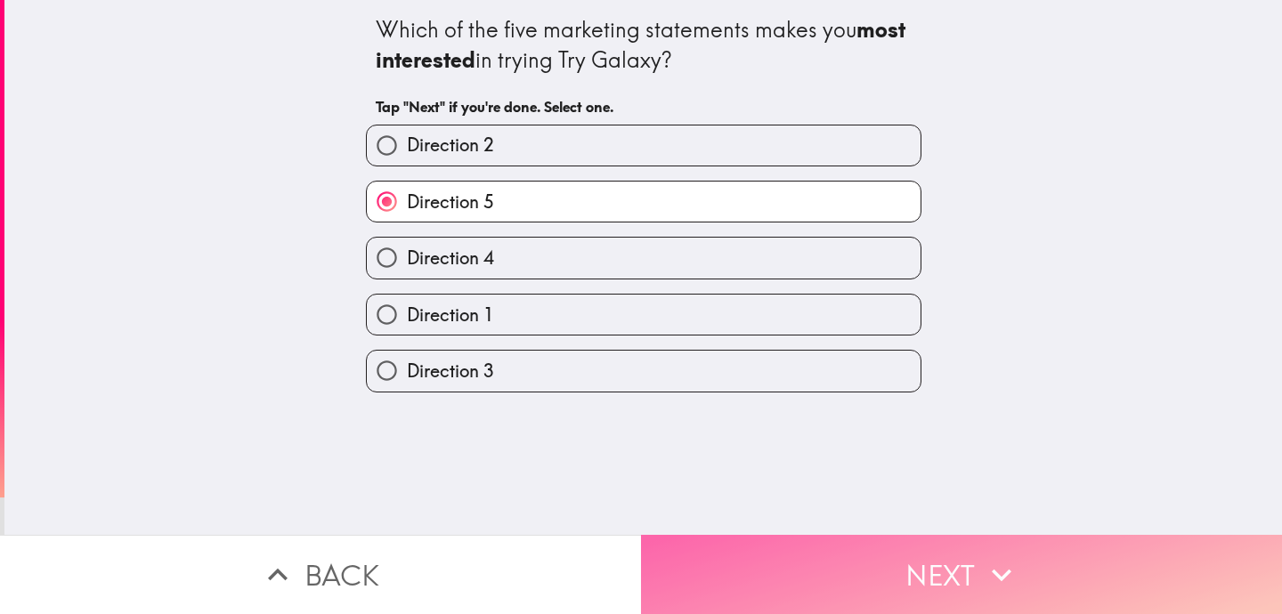
click at [828, 562] on button "Next" at bounding box center [961, 574] width 641 height 79
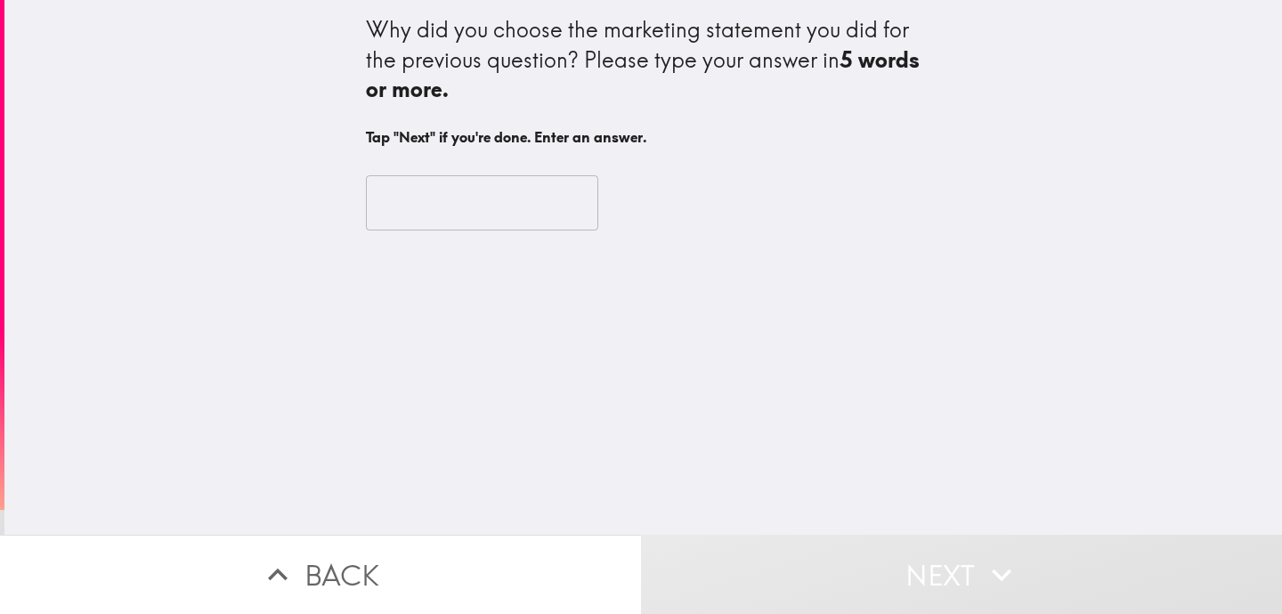
click at [381, 206] on input "text" at bounding box center [482, 202] width 232 height 55
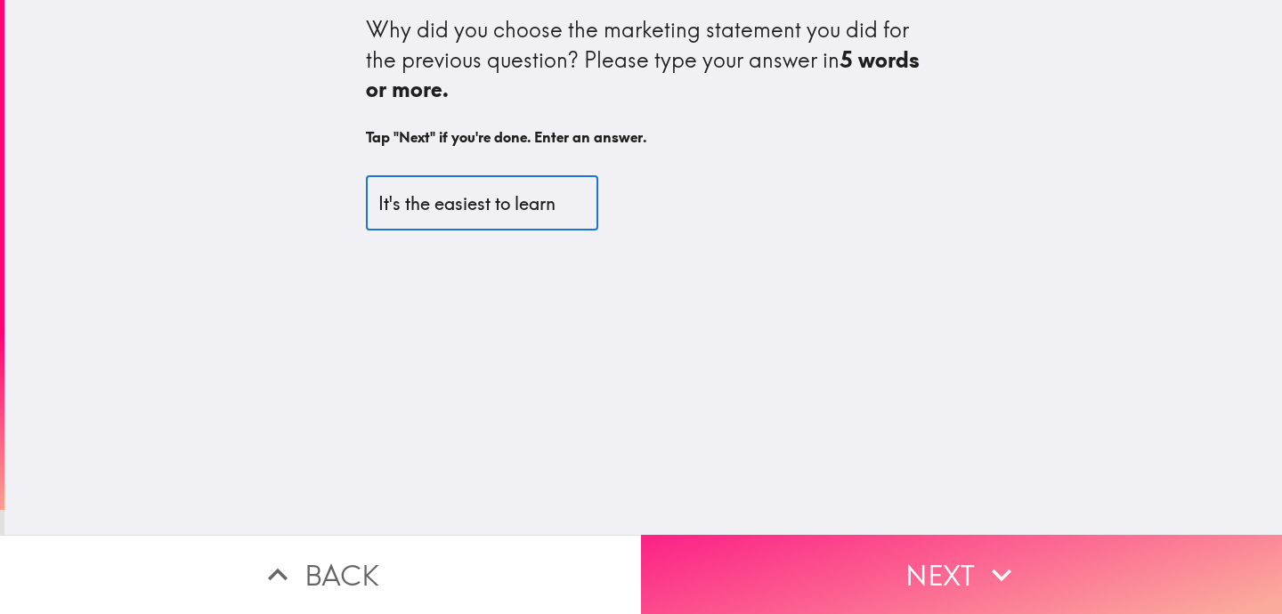
type input "It's the easiest to learn"
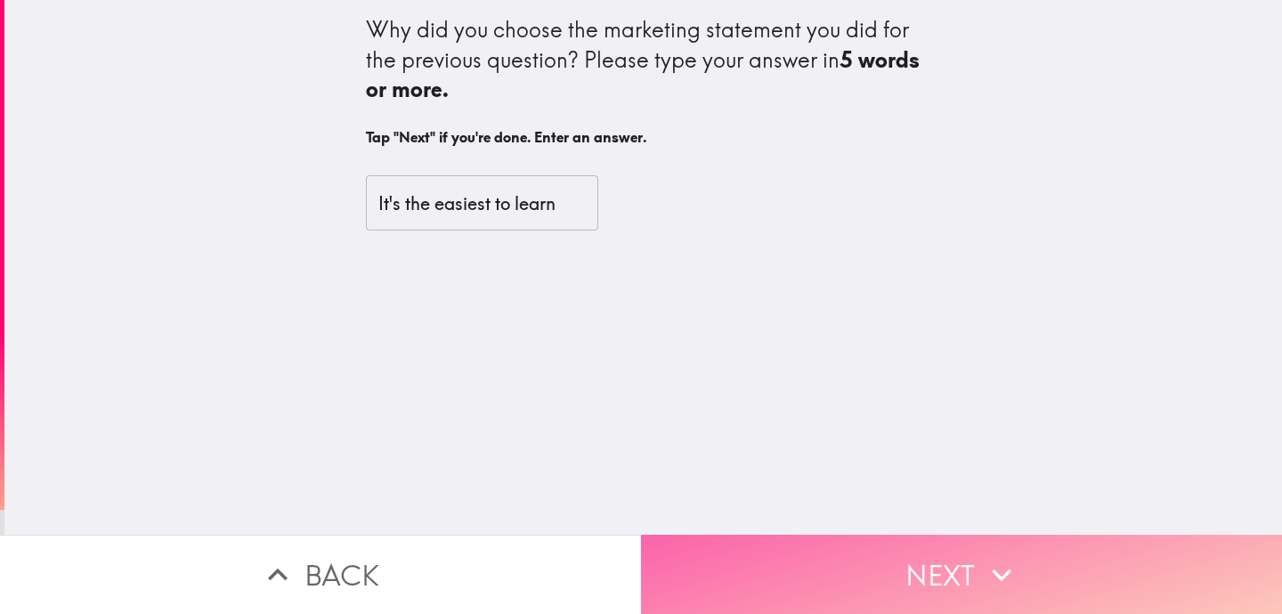
click at [769, 603] on button "Next" at bounding box center [961, 574] width 641 height 79
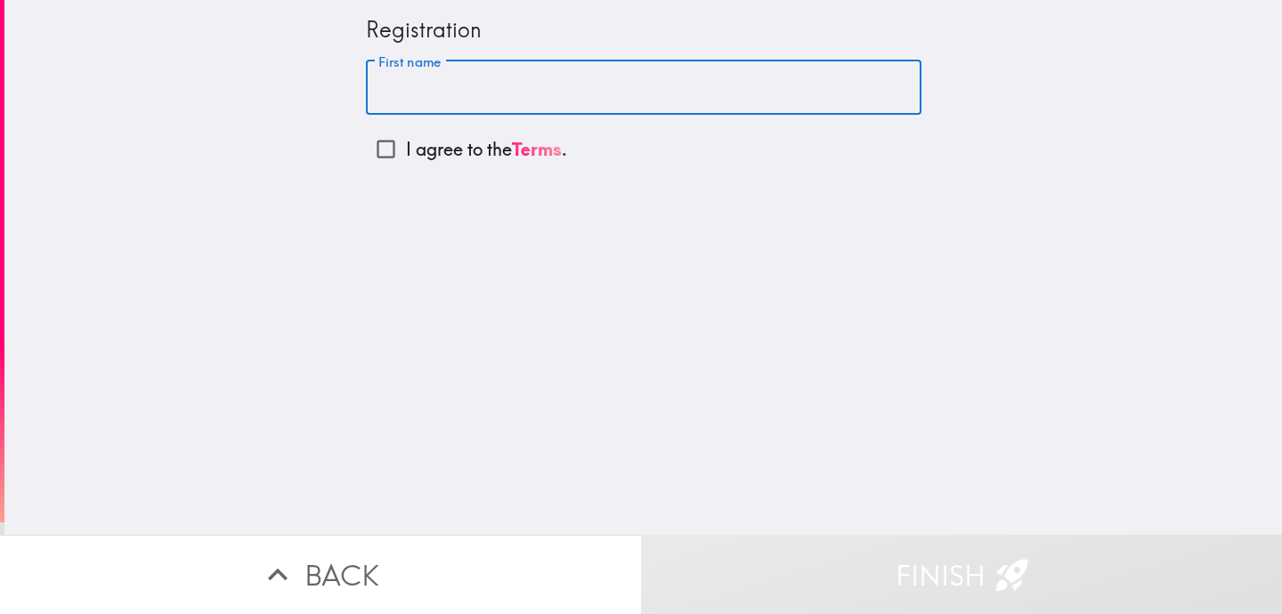
click at [393, 91] on input "First name" at bounding box center [644, 88] width 556 height 55
type input "[US_STATE]"
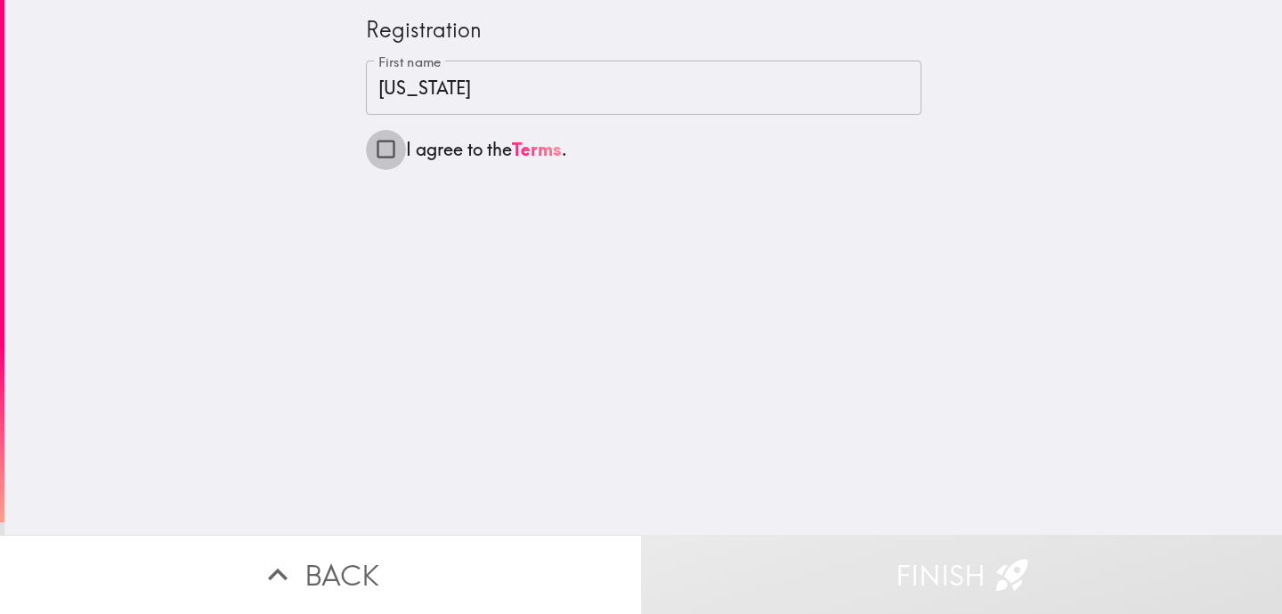
click at [386, 152] on input "I agree to the Terms ." at bounding box center [386, 149] width 40 height 40
checkbox input "true"
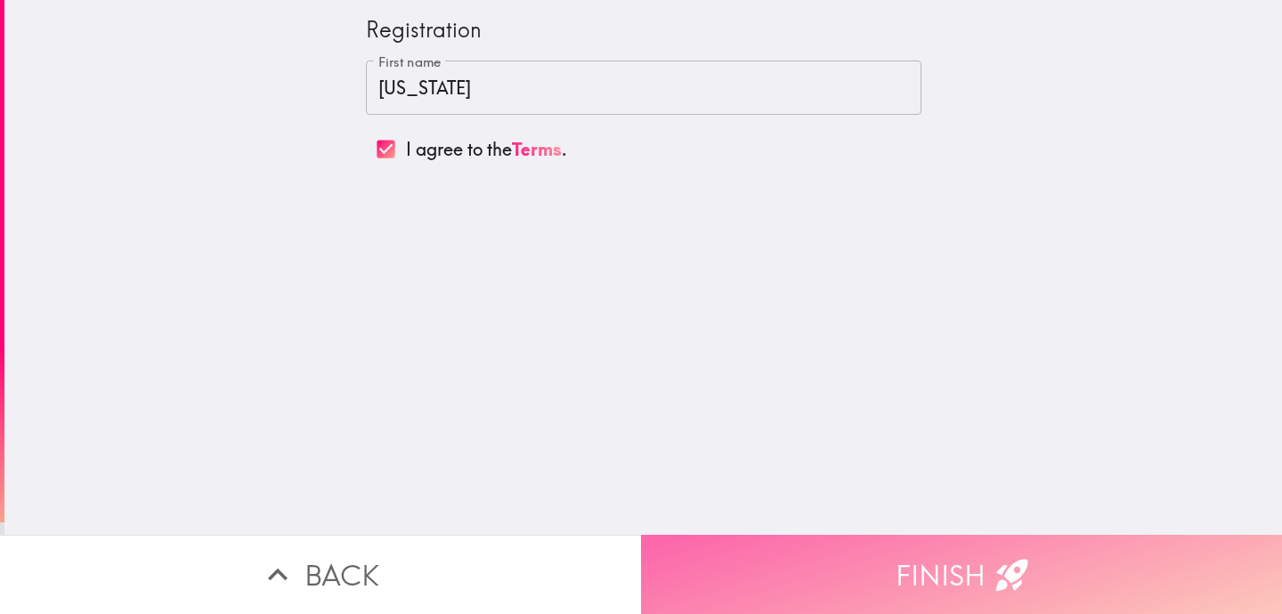
click at [805, 550] on button "Finish" at bounding box center [961, 574] width 641 height 79
